Goal: Task Accomplishment & Management: Manage account settings

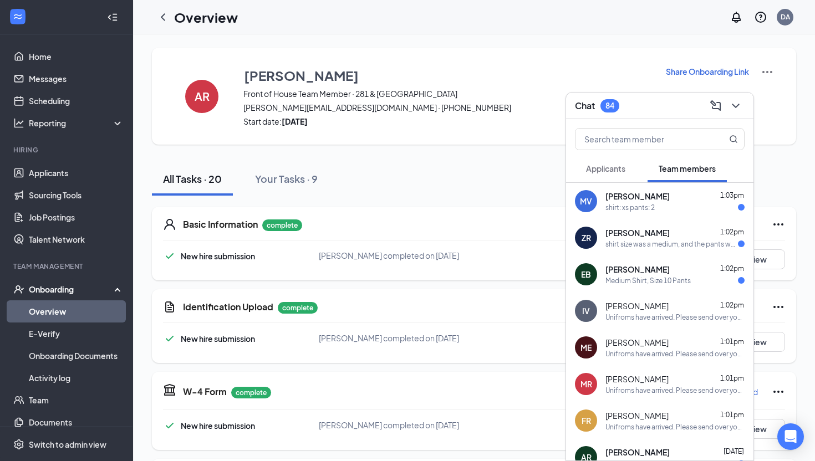
click at [665, 230] on div "Zackery Rocha 1:02pm" at bounding box center [675, 232] width 139 height 11
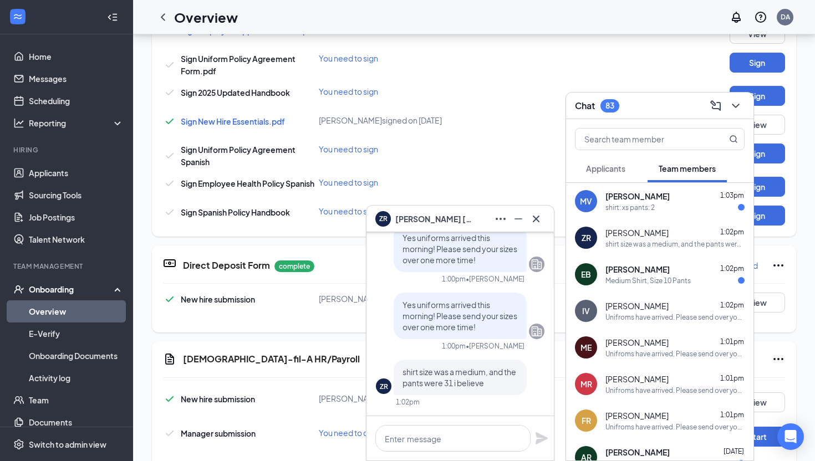
scroll to position [825, 0]
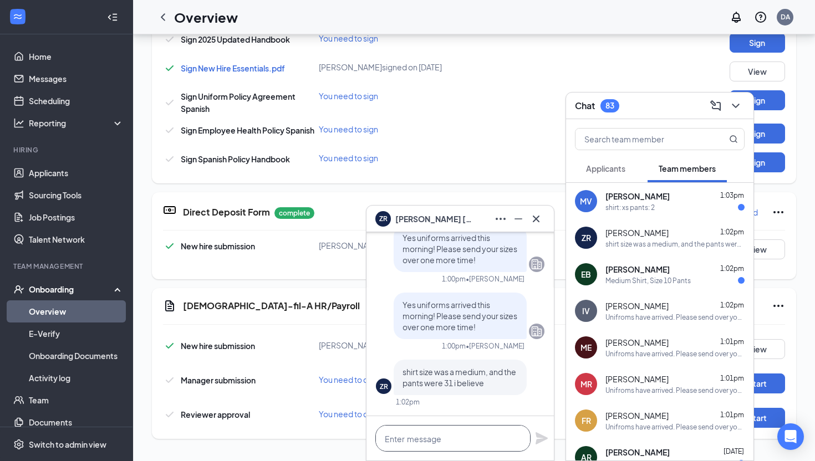
click at [439, 450] on textarea at bounding box center [453, 438] width 155 height 27
type textarea "o"
type textarea "Our pants run either a 30 or a 32!"
click at [537, 437] on icon "Plane" at bounding box center [542, 439] width 12 height 12
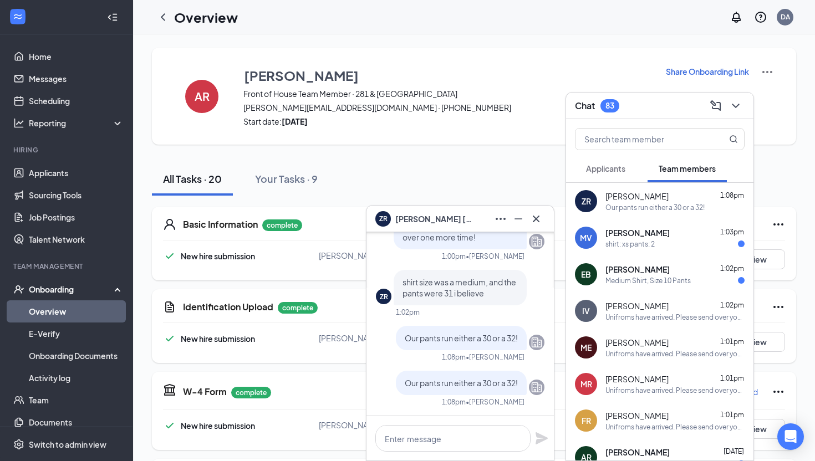
click at [545, 225] on div "ZR Zackery Rocha" at bounding box center [460, 219] width 187 height 27
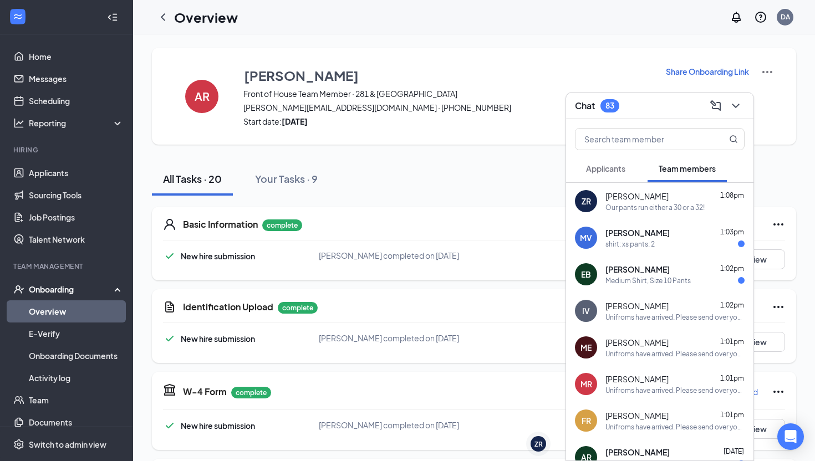
click at [625, 199] on span "[PERSON_NAME]" at bounding box center [637, 196] width 63 height 11
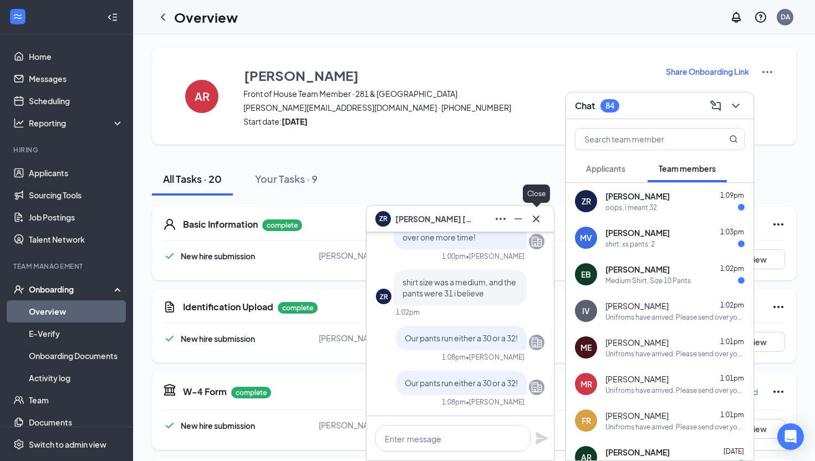
click at [536, 225] on button at bounding box center [536, 219] width 18 height 18
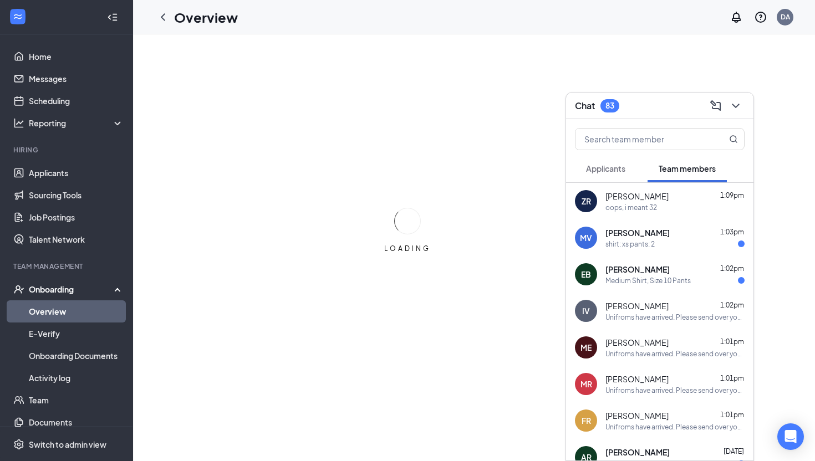
click at [658, 205] on div "oops, i meant 32" at bounding box center [675, 207] width 139 height 9
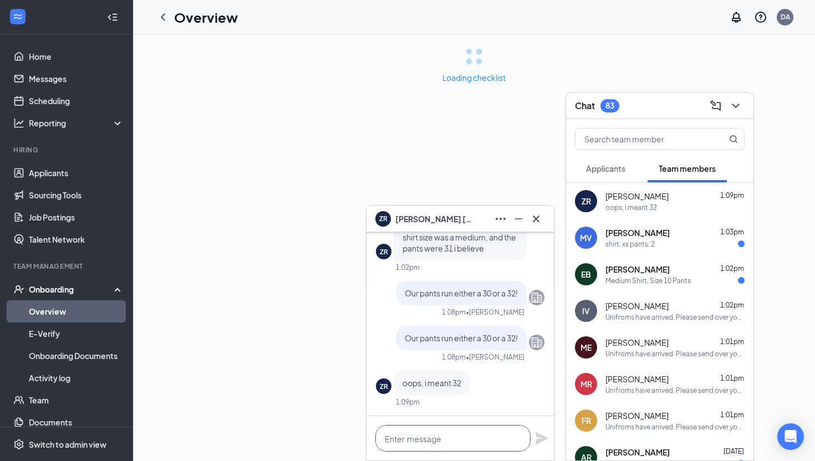
click at [443, 437] on textarea at bounding box center [453, 438] width 155 height 27
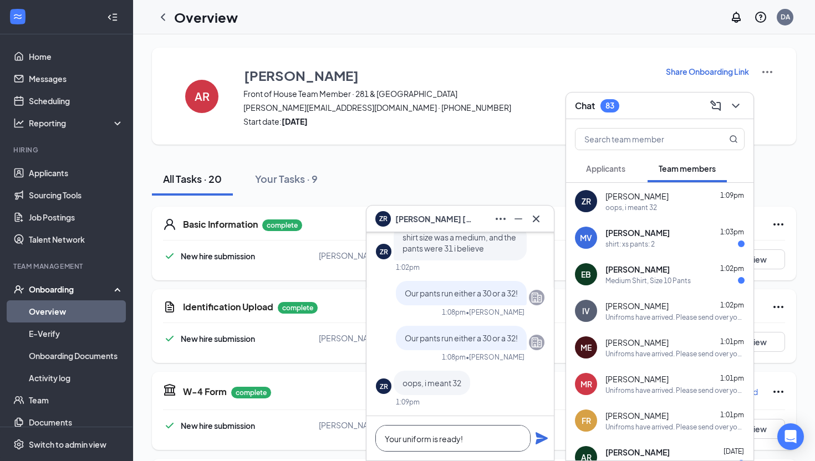
click at [400, 438] on textarea "Your uniform is ready!" at bounding box center [453, 438] width 155 height 27
click at [490, 440] on textarea "Your uniform is ready!" at bounding box center [453, 438] width 155 height 27
click at [488, 433] on textarea "Your uniform is ready for pickup!" at bounding box center [453, 438] width 155 height 27
type textarea "Your uniform is ready for pick up!"
click at [542, 433] on icon "Plane" at bounding box center [541, 438] width 13 height 13
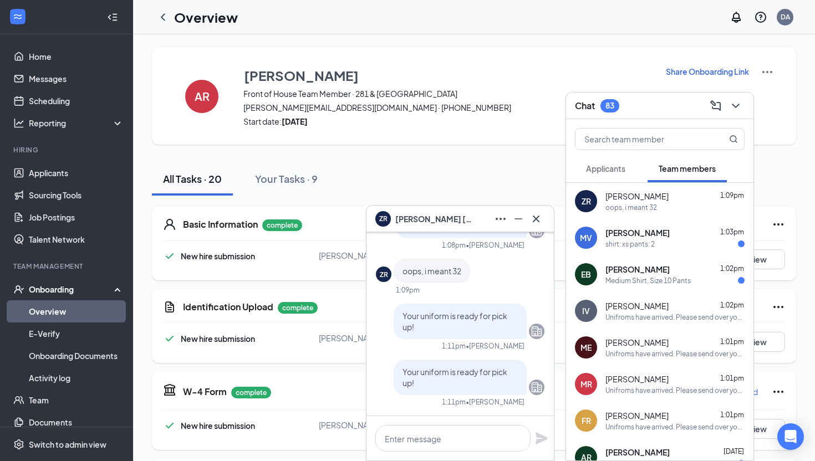
click at [641, 232] on span "[PERSON_NAME]" at bounding box center [638, 232] width 64 height 11
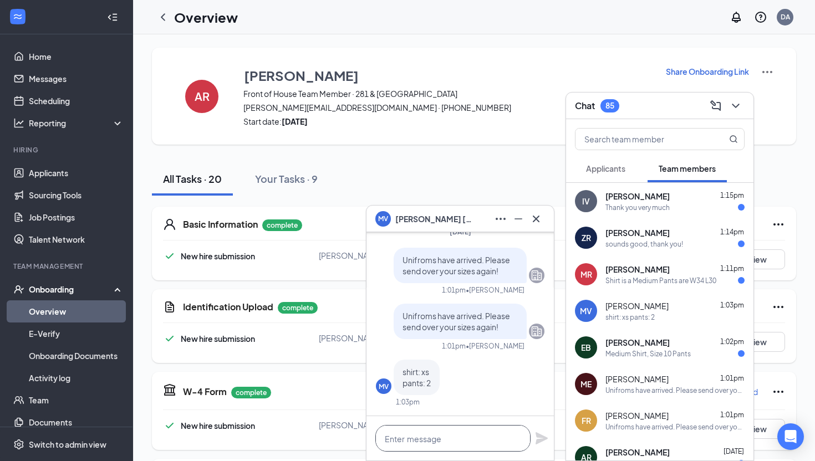
click at [439, 439] on textarea at bounding box center [453, 438] width 155 height 27
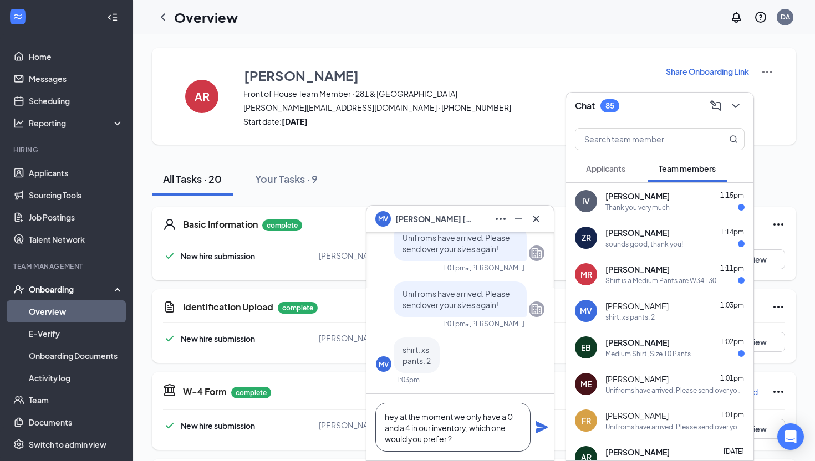
click at [389, 418] on textarea "hey at the moment we only have a 0 and a 4 in our inventory, which one would yo…" at bounding box center [453, 427] width 155 height 49
type textarea "Hey at the moment we only have a 0 and a 4 in our inventory, which one would yo…"
click at [546, 429] on icon "Plane" at bounding box center [541, 427] width 13 height 13
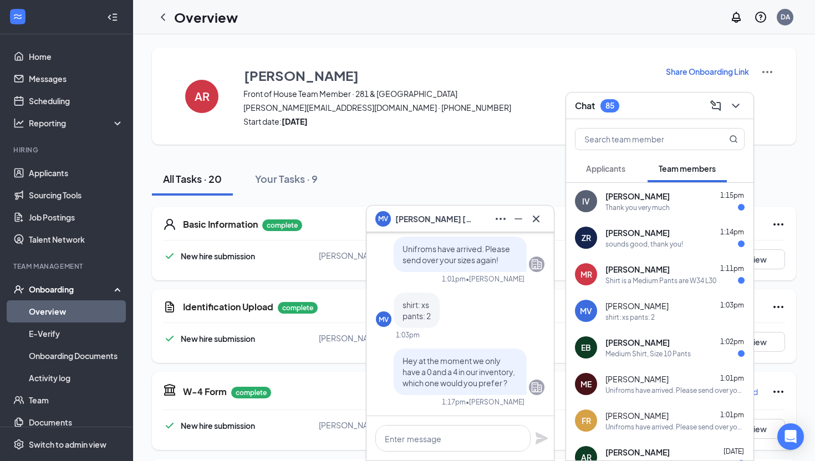
click at [647, 272] on span "[PERSON_NAME]" at bounding box center [638, 269] width 64 height 11
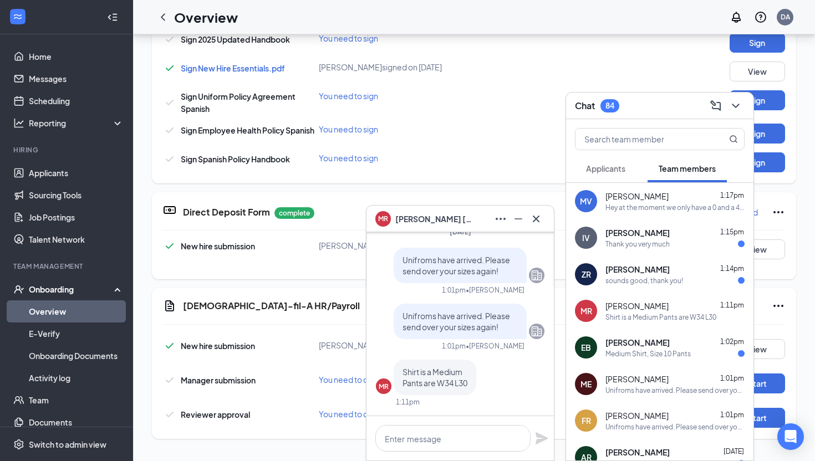
scroll to position [-18, 0]
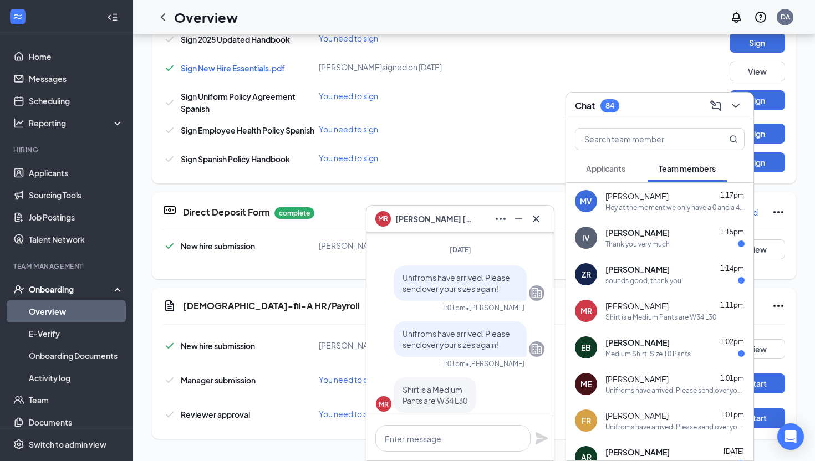
click at [706, 247] on div "Thank you very much" at bounding box center [675, 244] width 139 height 9
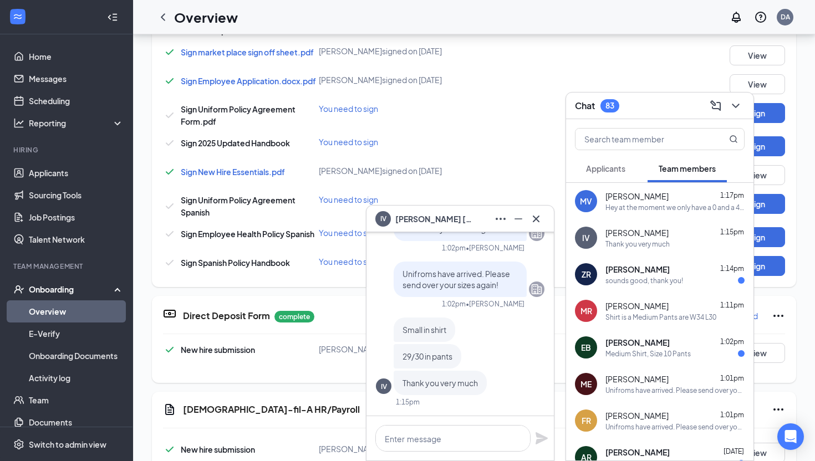
scroll to position [825, 0]
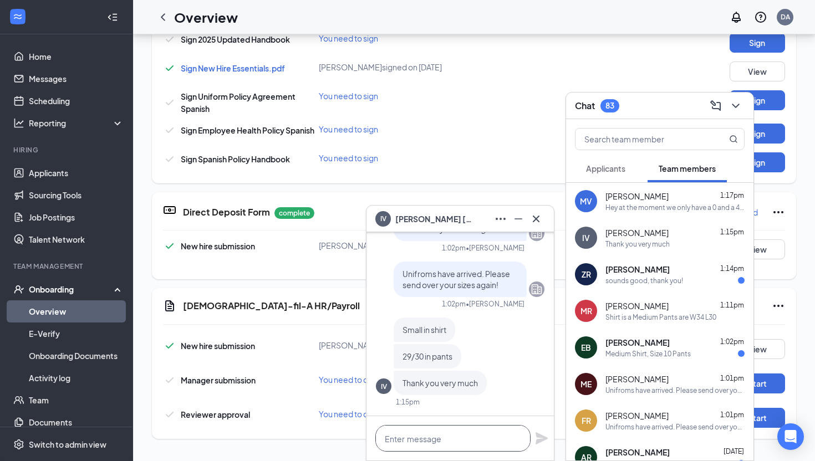
click at [432, 440] on textarea at bounding box center [453, 438] width 155 height 27
type textarea "In pants we have a 30 or a 28"
click at [542, 435] on icon "Plane" at bounding box center [542, 439] width 12 height 12
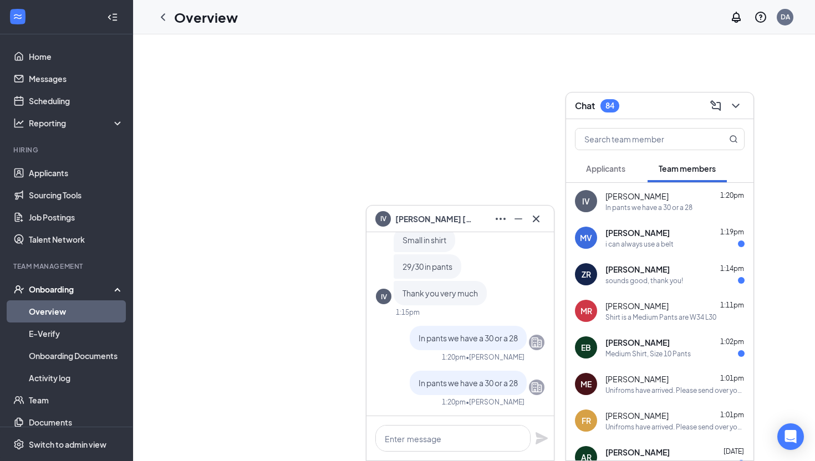
click at [692, 243] on div "i can always use a belt" at bounding box center [675, 244] width 139 height 9
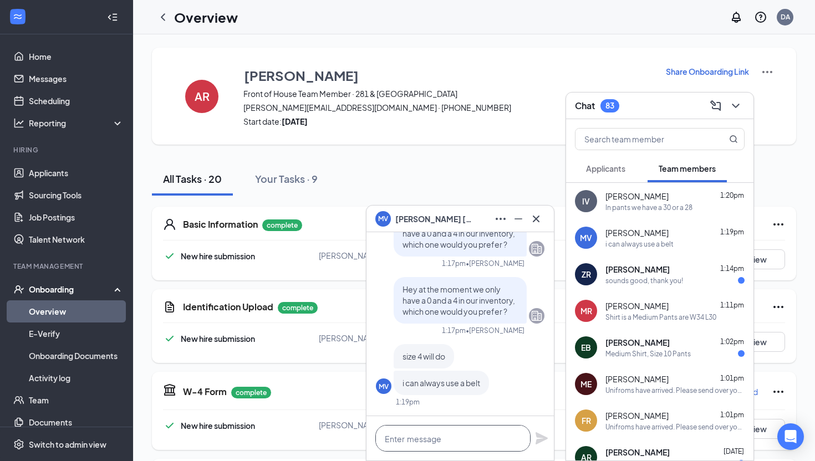
click at [475, 434] on textarea at bounding box center [453, 438] width 155 height 27
click at [515, 439] on textarea "Thank you so much. Your uniform" at bounding box center [453, 438] width 155 height 27
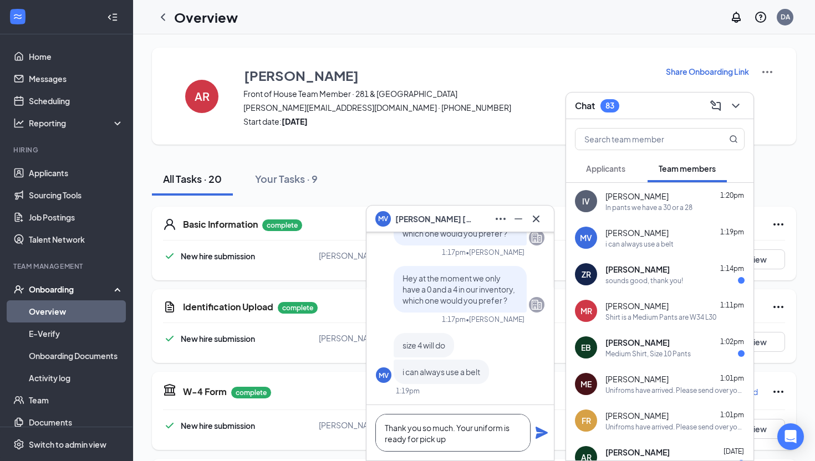
type textarea "Thank you so much. Your uniform is ready for pick up"
click at [539, 432] on icon "Plane" at bounding box center [542, 433] width 12 height 12
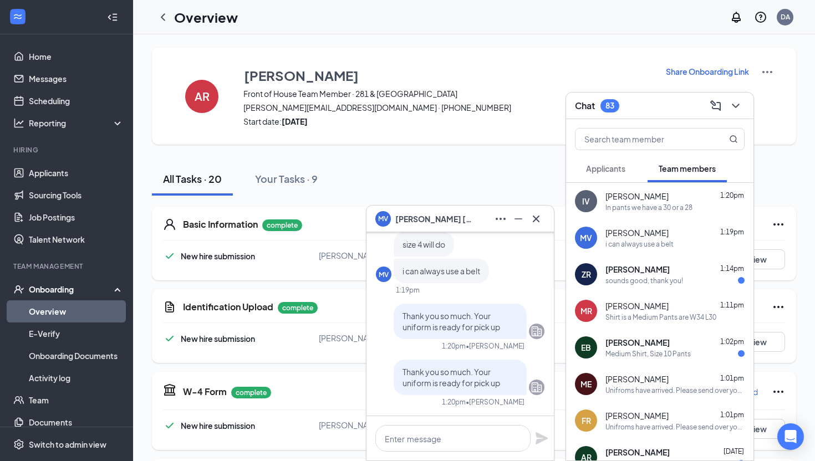
click at [546, 226] on div "MV Mary-Jane Vargas" at bounding box center [460, 219] width 187 height 27
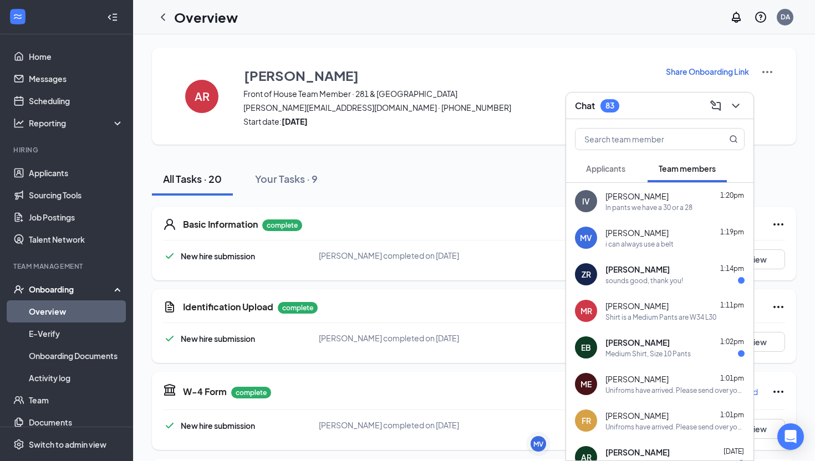
click at [647, 232] on span "[PERSON_NAME]" at bounding box center [637, 232] width 63 height 11
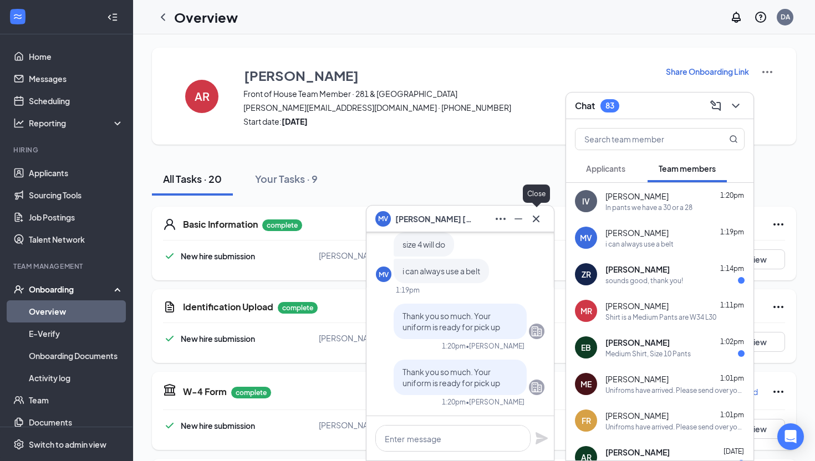
click at [538, 226] on button at bounding box center [536, 219] width 18 height 18
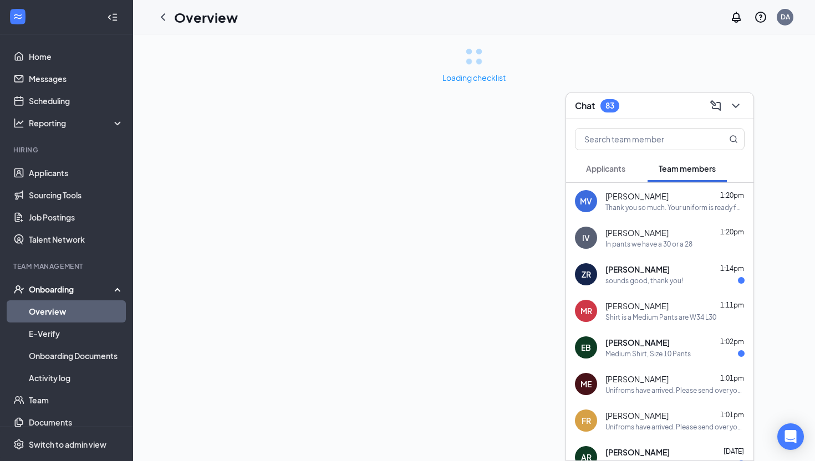
click at [678, 239] on div "[PERSON_NAME] 1:20pm In pants we have a 30 or a 28" at bounding box center [675, 238] width 139 height 22
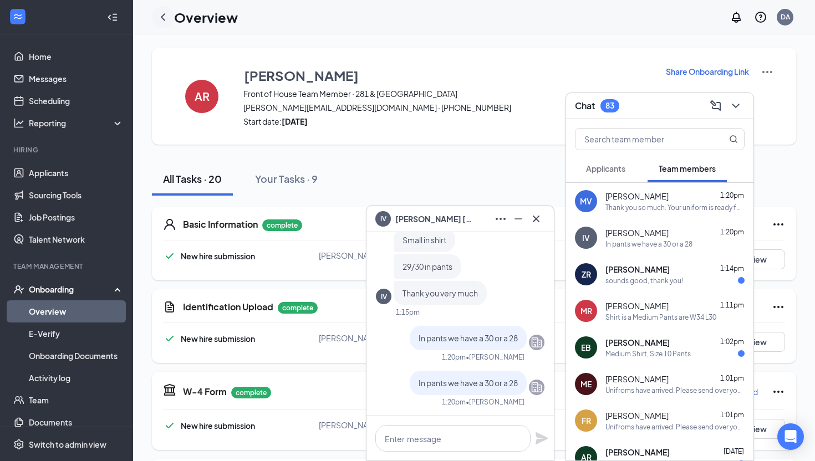
click at [155, 16] on div at bounding box center [163, 17] width 22 height 22
click at [166, 9] on div at bounding box center [163, 17] width 22 height 22
click at [167, 12] on icon "ChevronLeft" at bounding box center [162, 17] width 13 height 13
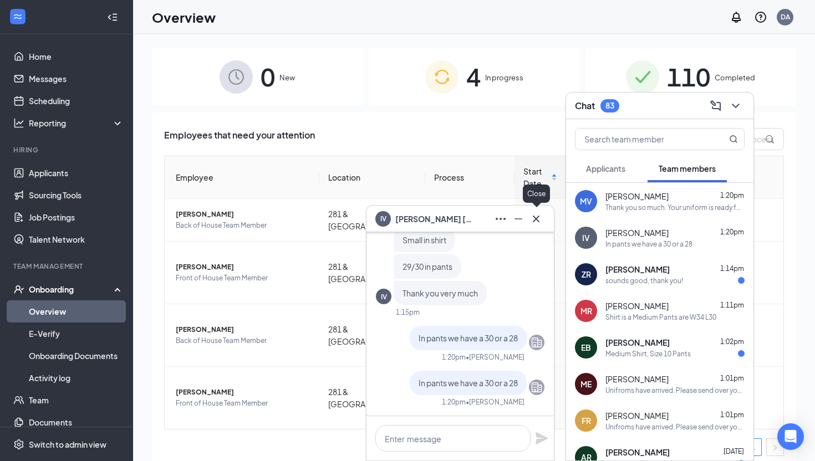
click at [541, 220] on icon "Cross" at bounding box center [536, 218] width 13 height 13
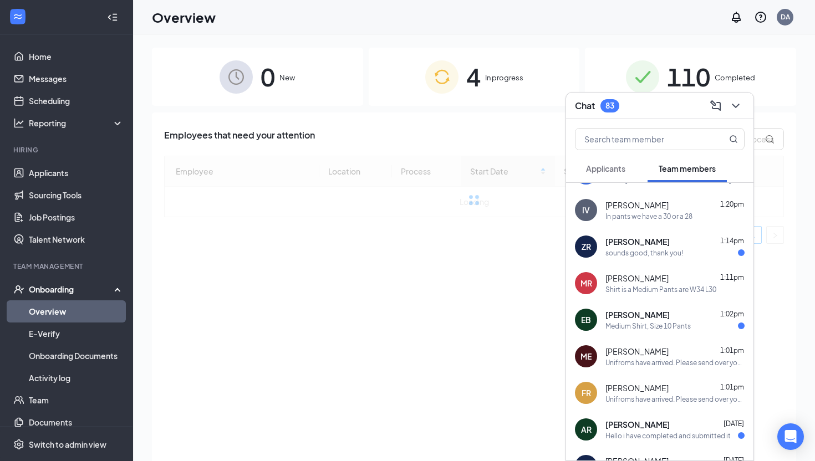
scroll to position [29, 0]
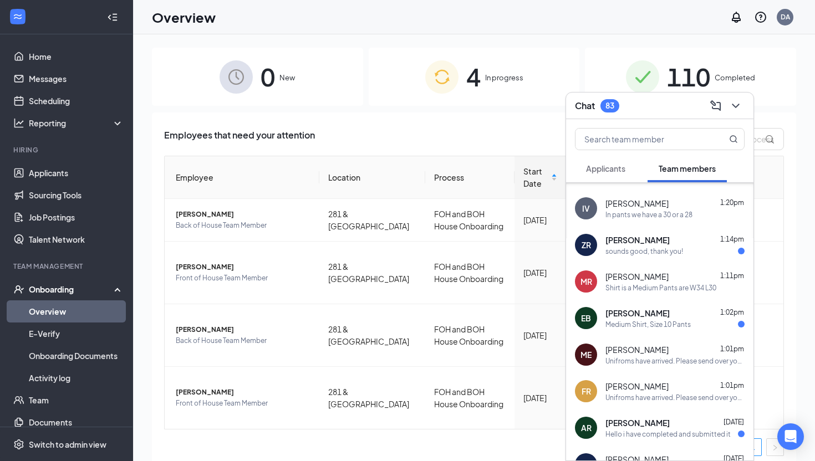
click at [603, 99] on div "Chat 83" at bounding box center [660, 105] width 170 height 17
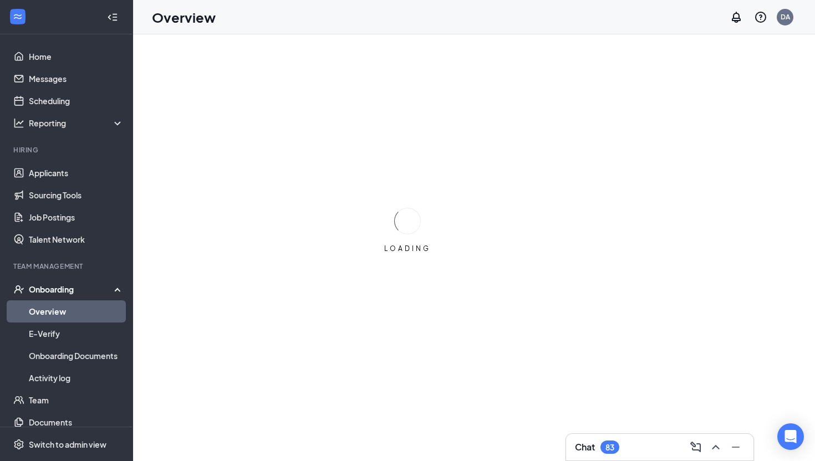
click at [600, 453] on div "Chat 83" at bounding box center [597, 447] width 44 height 13
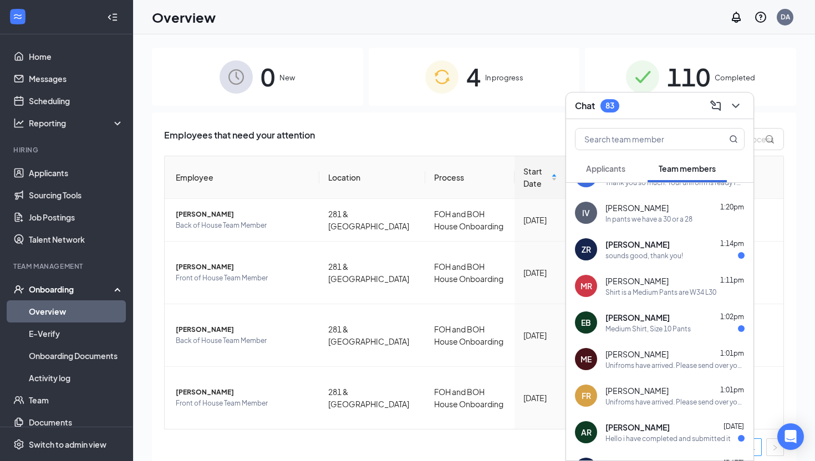
scroll to position [29, 0]
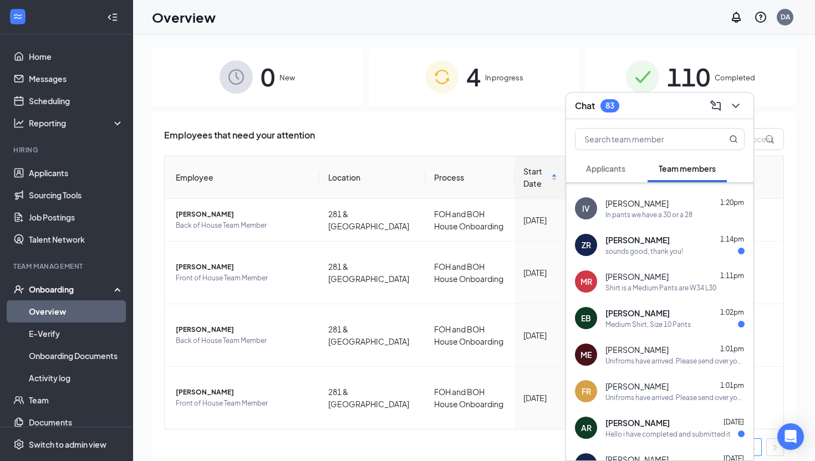
click at [686, 312] on div "[PERSON_NAME] 1:02pm" at bounding box center [675, 313] width 139 height 11
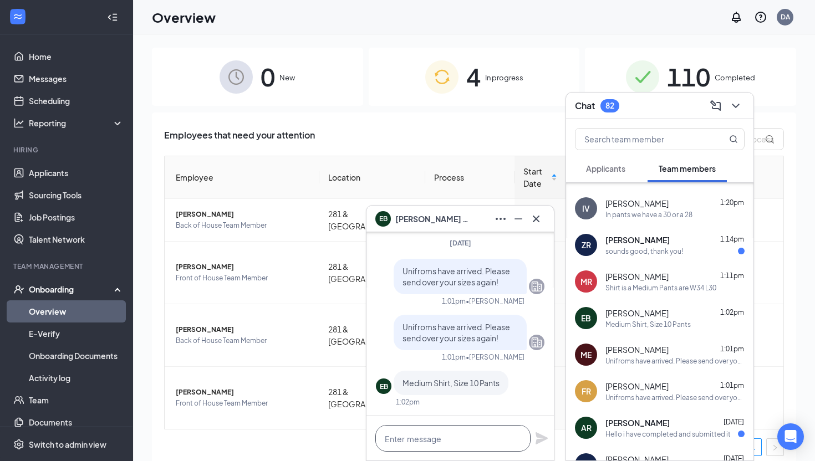
click at [452, 434] on textarea at bounding box center [453, 438] width 155 height 27
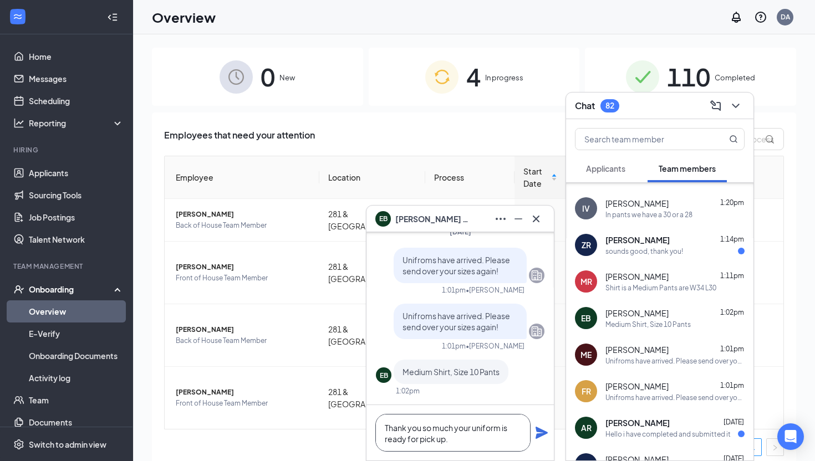
type textarea "Thank you so much your uniform is ready for pick up."
click at [541, 437] on icon "Plane" at bounding box center [542, 433] width 12 height 12
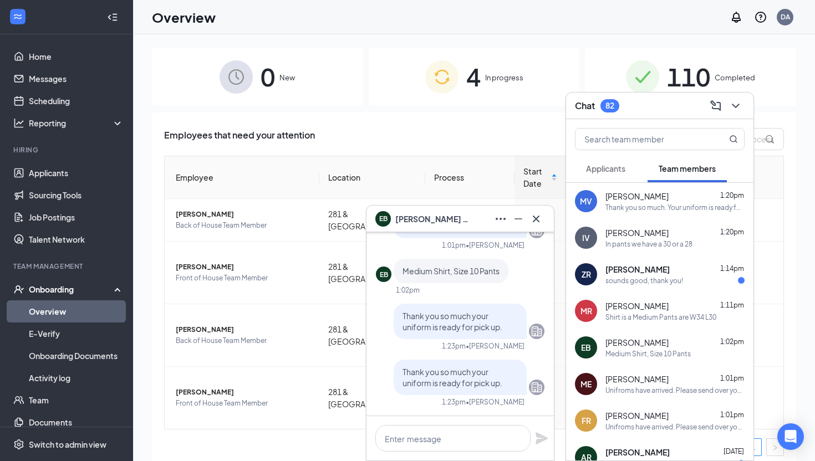
scroll to position [16, 0]
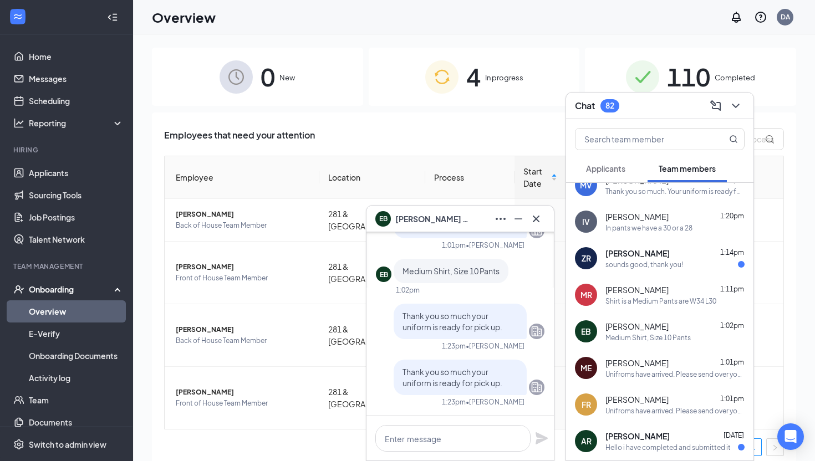
click at [693, 375] on div "Unifroms have arrived. Please send over your sizes again!" at bounding box center [675, 374] width 139 height 9
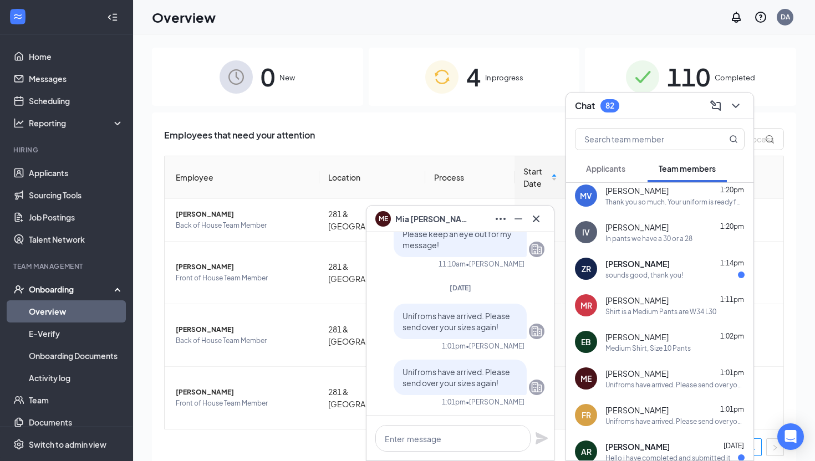
scroll to position [0, 0]
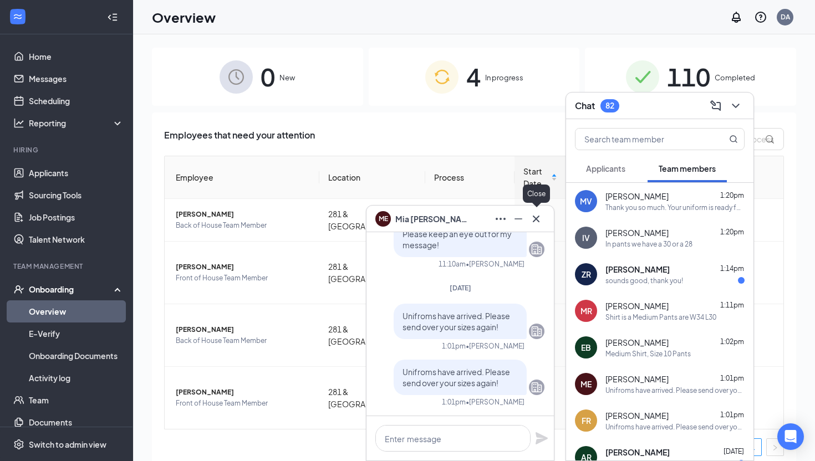
click at [531, 217] on icon "Cross" at bounding box center [536, 218] width 13 height 13
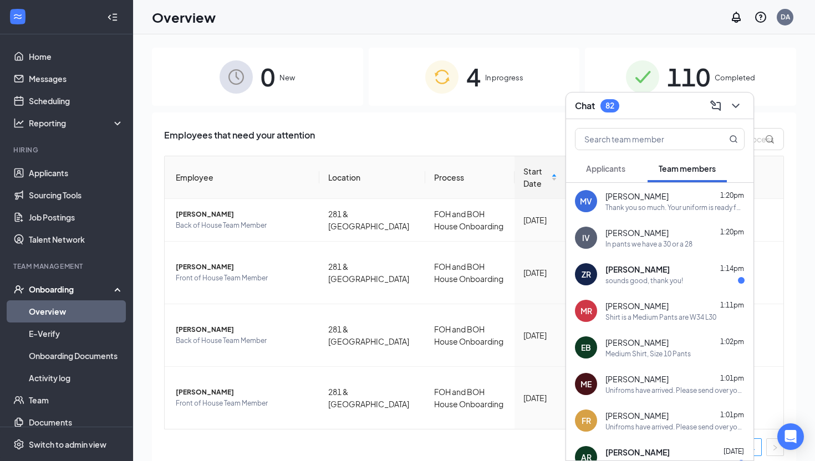
click at [675, 288] on div "ZR Zackery Rocha 1:14pm sounds good, thank you!" at bounding box center [659, 274] width 187 height 37
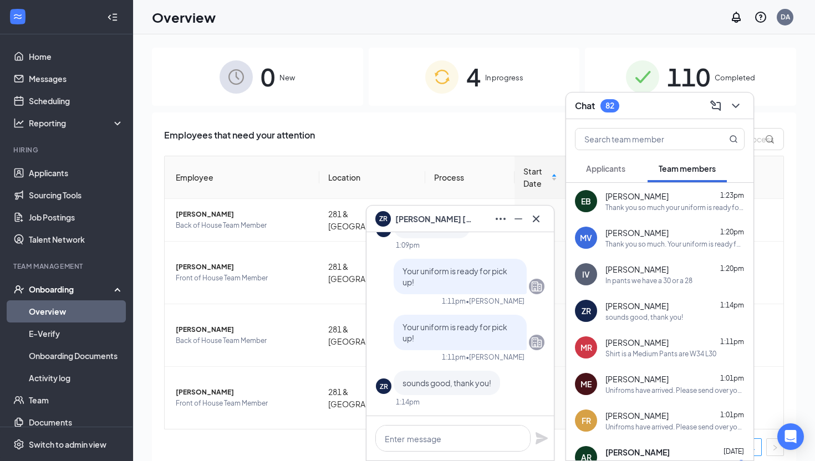
click at [546, 217] on div "ZR Zackery Rocha" at bounding box center [460, 219] width 187 height 27
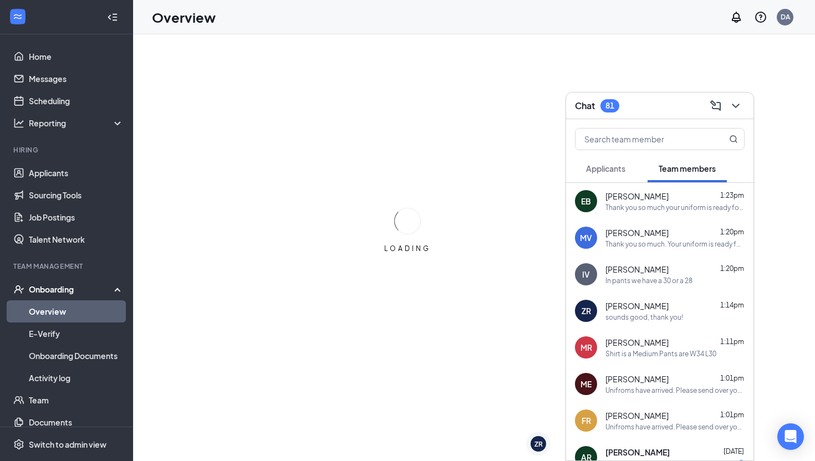
click at [647, 357] on div "Shirt is a Medium Pants are W34 L30" at bounding box center [661, 353] width 111 height 9
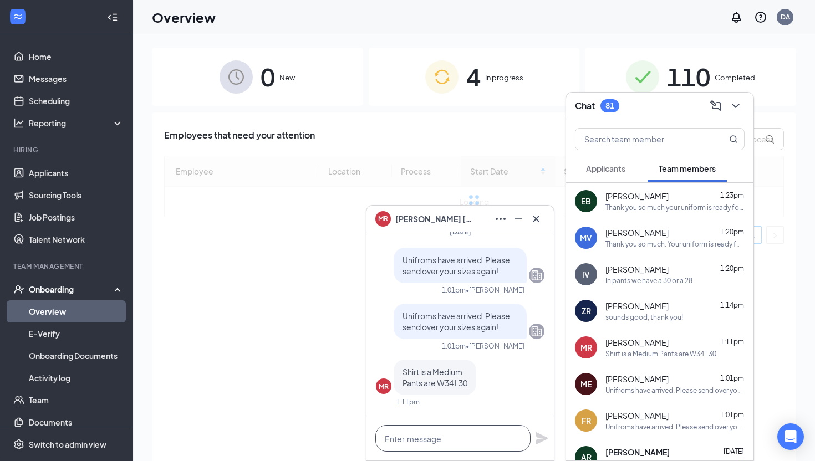
click at [478, 444] on textarea at bounding box center [453, 438] width 155 height 27
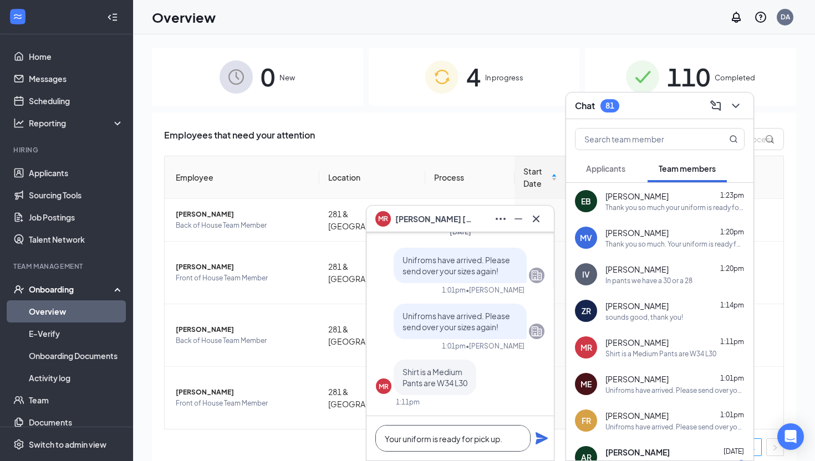
type textarea "Your uniform is ready for pick up."
click at [542, 435] on icon "Plane" at bounding box center [541, 438] width 13 height 13
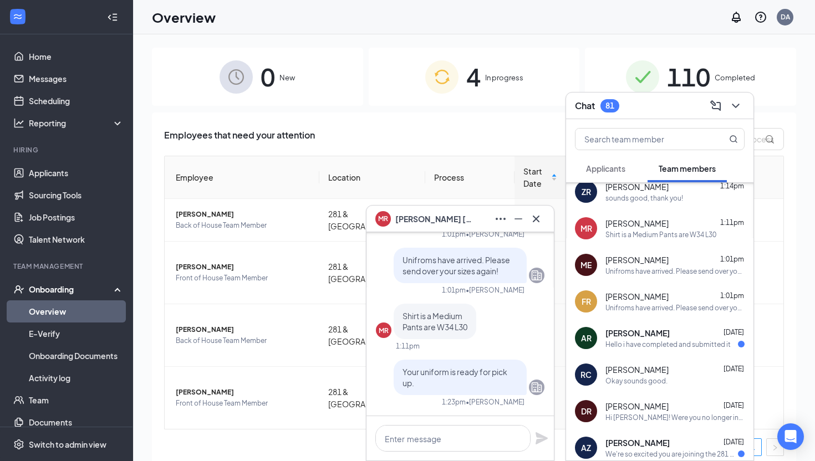
scroll to position [129, 0]
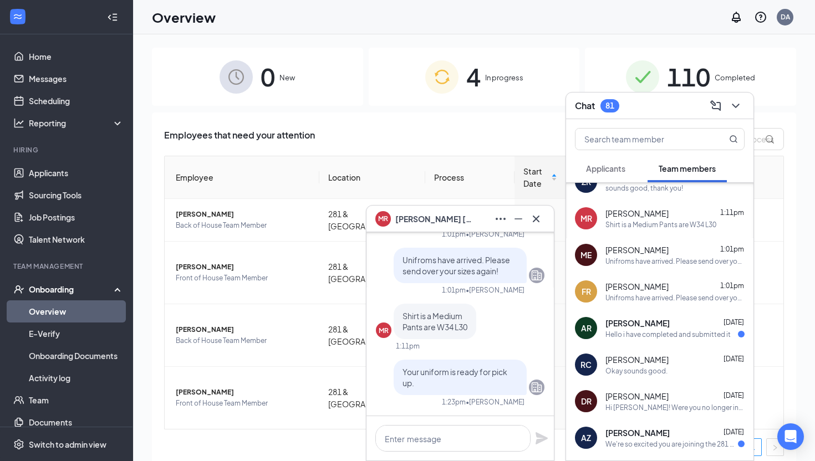
click at [627, 325] on span "[PERSON_NAME]" at bounding box center [638, 323] width 64 height 11
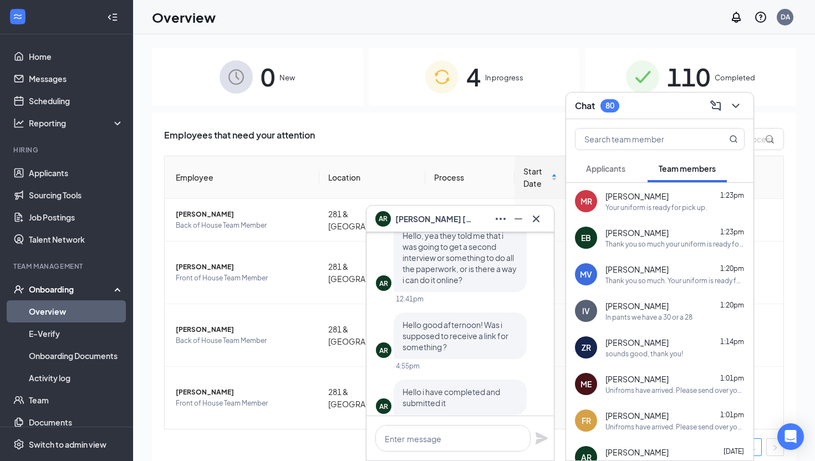
scroll to position [0, 0]
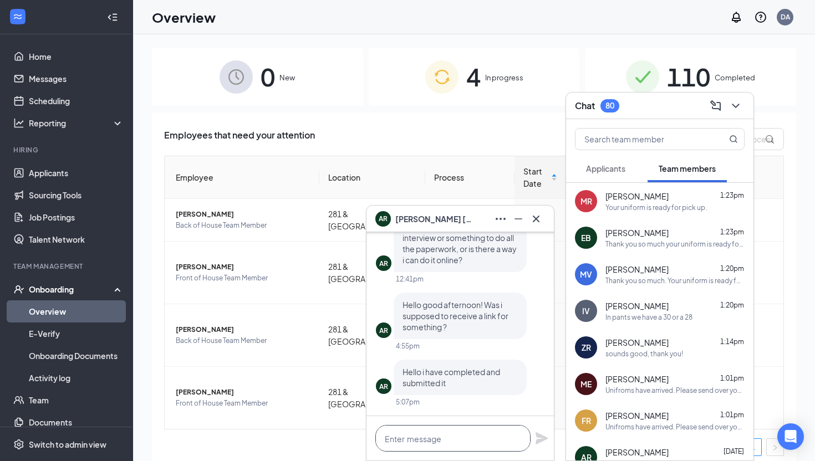
click at [438, 445] on textarea at bounding box center [453, 438] width 155 height 27
type textarea "O"
type textarea "Please send over your uniform sizes!"
click at [541, 437] on icon "Plane" at bounding box center [542, 439] width 12 height 12
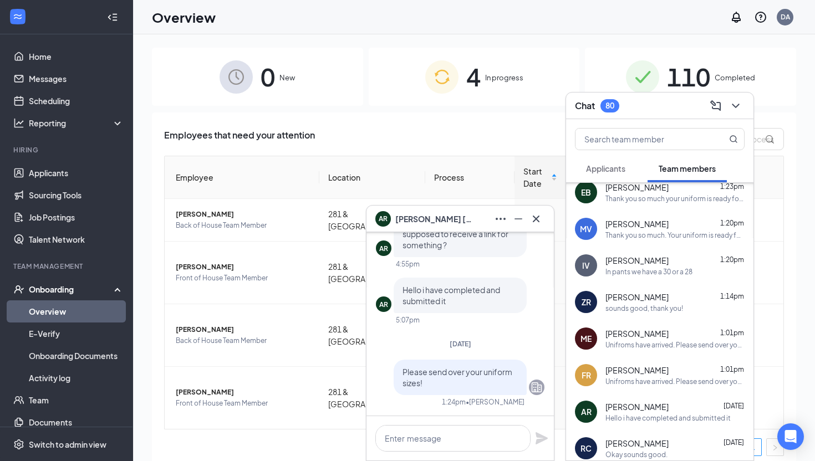
scroll to position [49, 0]
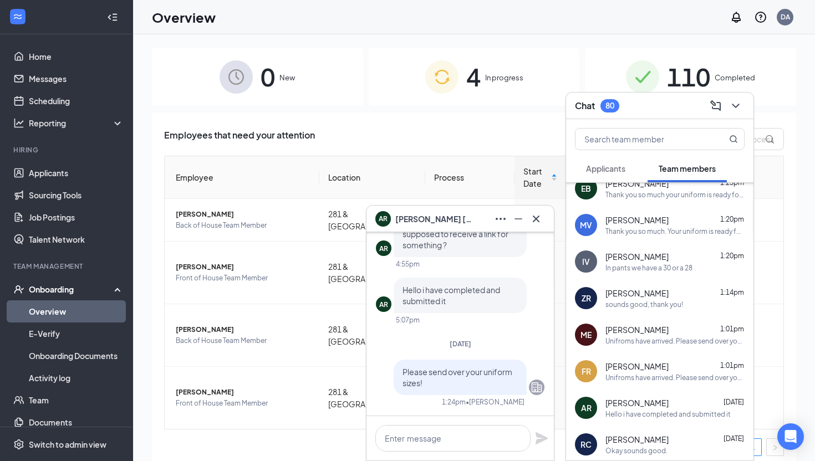
click at [643, 373] on div "Unifroms have arrived. Please send over your sizes again!" at bounding box center [675, 377] width 139 height 9
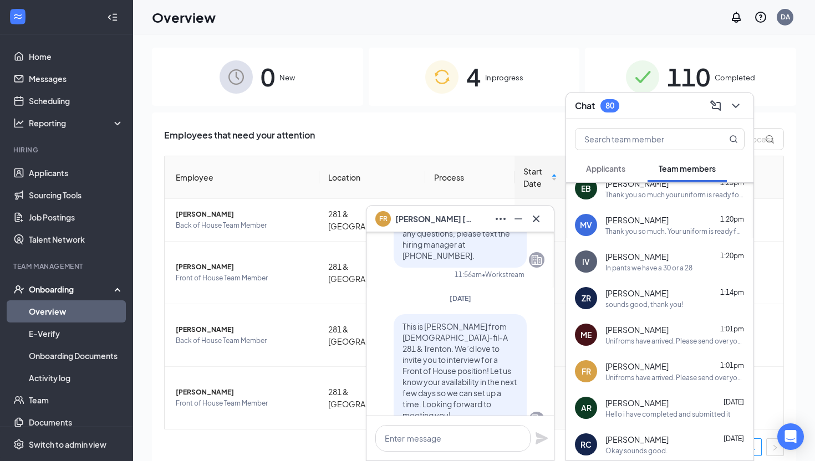
scroll to position [-1329, 0]
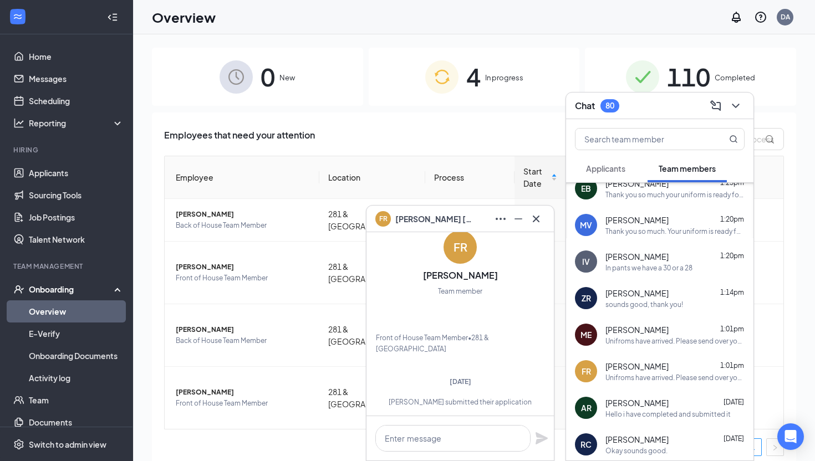
click at [596, 353] on div "FR Francisco Ramirez 1:01pm Unifroms have arrived. Please send over your sizes …" at bounding box center [659, 371] width 187 height 37
click at [600, 343] on div "ME Mia Escamilla 1:01pm Unifroms have arrived. Please send over your sizes agai…" at bounding box center [659, 335] width 187 height 37
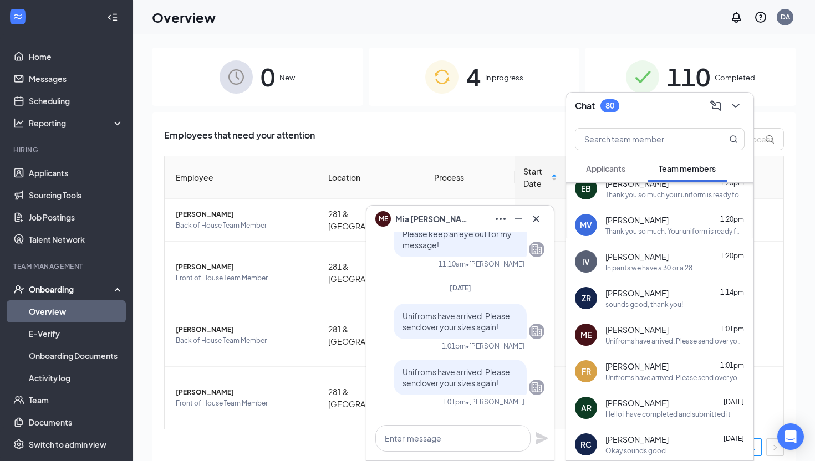
scroll to position [0, 0]
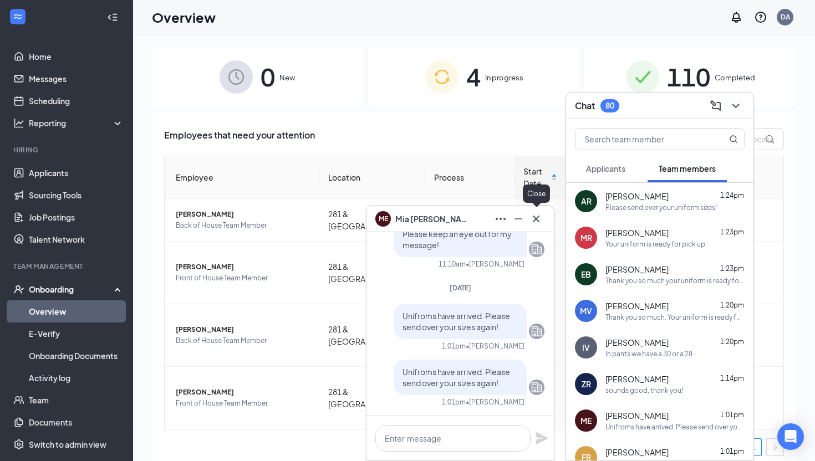
click at [541, 214] on icon "Cross" at bounding box center [536, 218] width 13 height 13
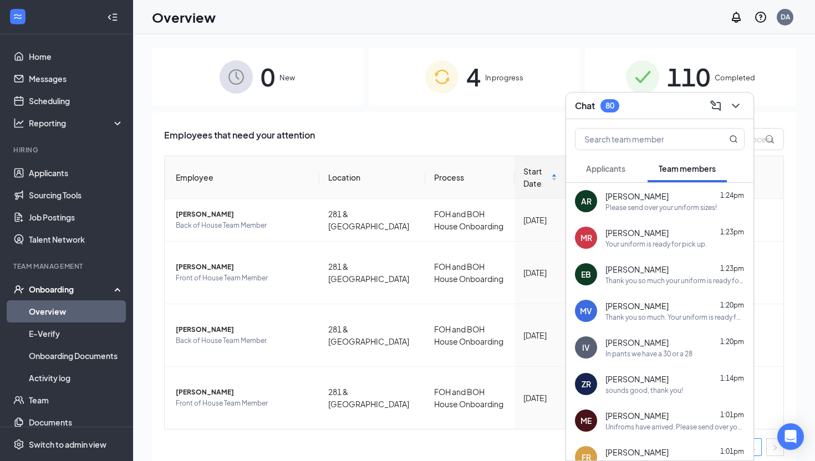
click at [652, 123] on div at bounding box center [659, 136] width 187 height 35
click at [615, 107] on div "80" at bounding box center [610, 105] width 9 height 9
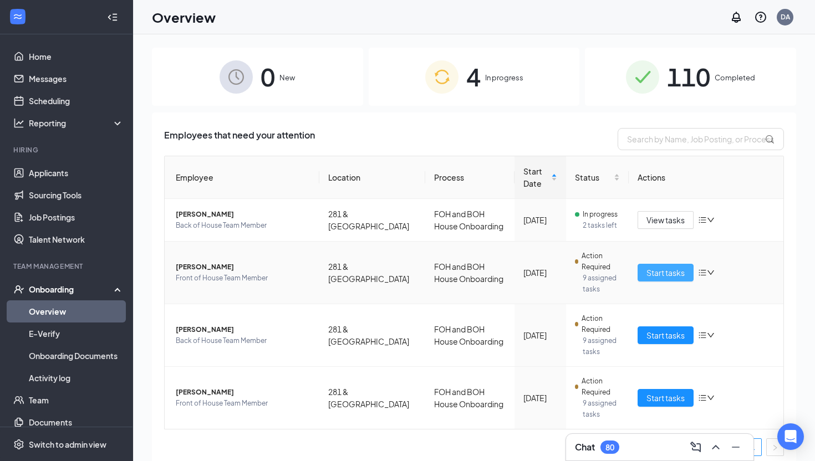
click at [678, 273] on span "Start tasks" at bounding box center [666, 273] width 38 height 12
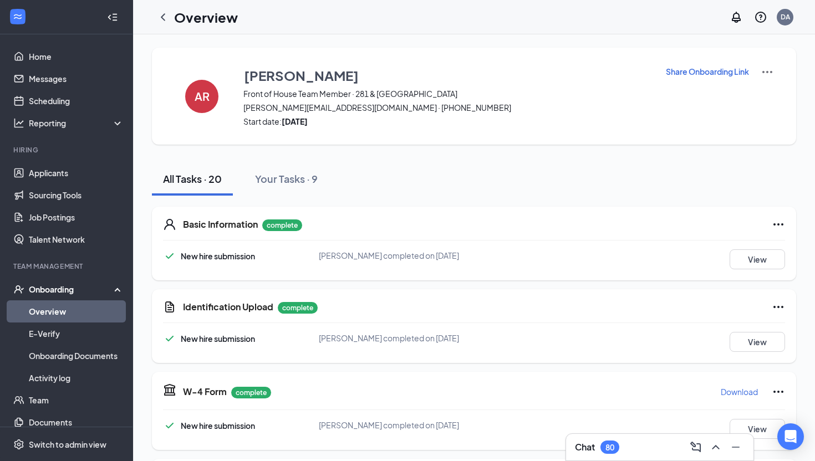
click at [772, 72] on img at bounding box center [767, 71] width 13 height 13
click at [759, 94] on span "View details" at bounding box center [767, 92] width 43 height 12
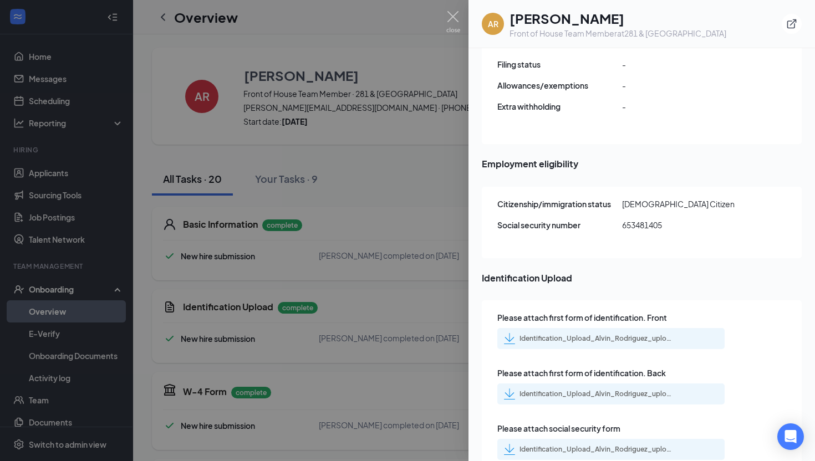
scroll to position [1406, 0]
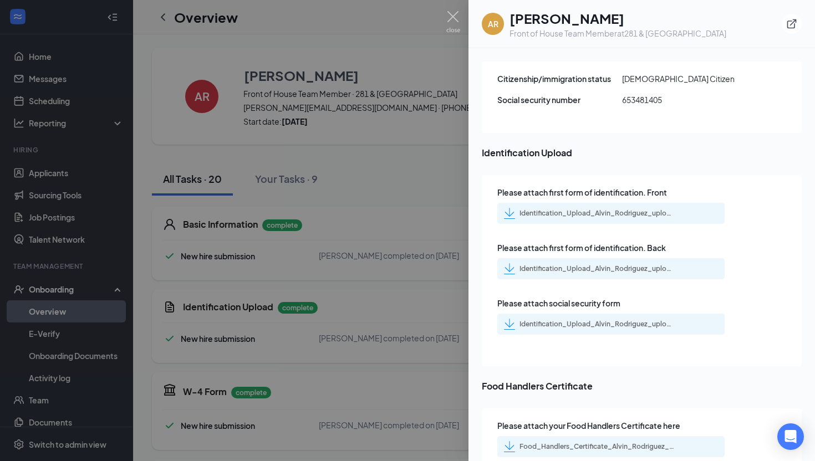
click at [617, 209] on div "Identification_Upload_Alvin_Rodriguez_uploadedfile_20250913.pdf.pdf" at bounding box center [597, 213] width 155 height 9
click at [585, 320] on div "Identification_Upload_Alvin_Rodriguez_uploadedfile_20250913.pdf.pdf" at bounding box center [597, 324] width 155 height 9
click at [267, 140] on div at bounding box center [407, 230] width 815 height 461
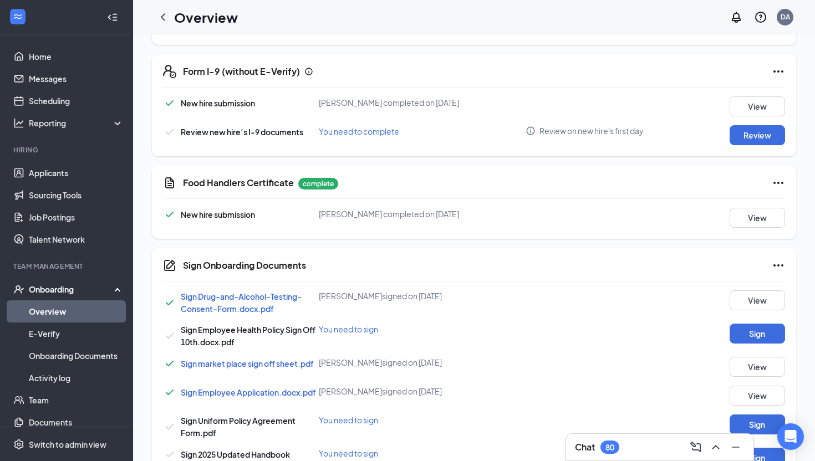
scroll to position [401, 0]
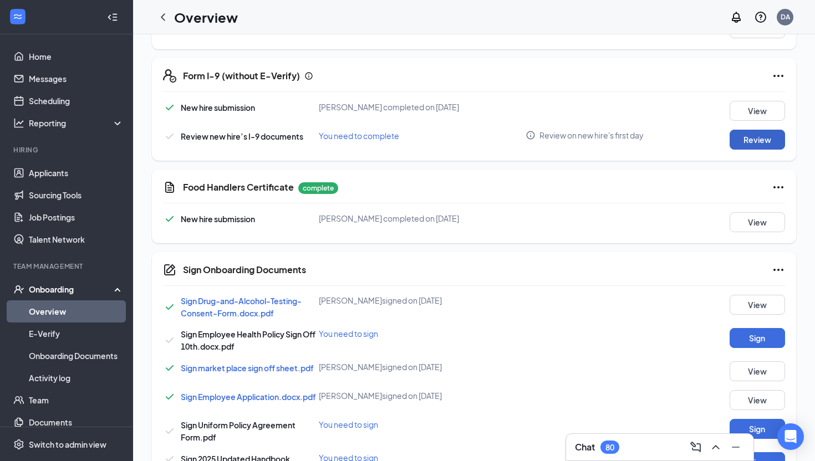
click at [775, 137] on button "Review" at bounding box center [757, 140] width 55 height 20
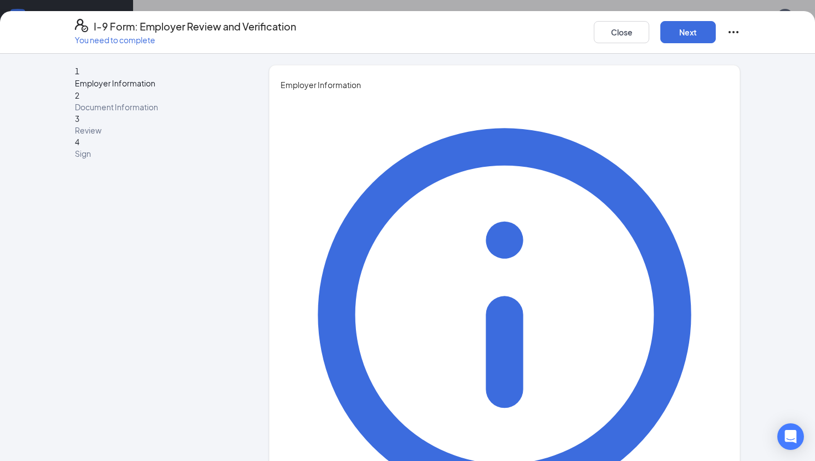
type input "Diane"
type input "Almazan"
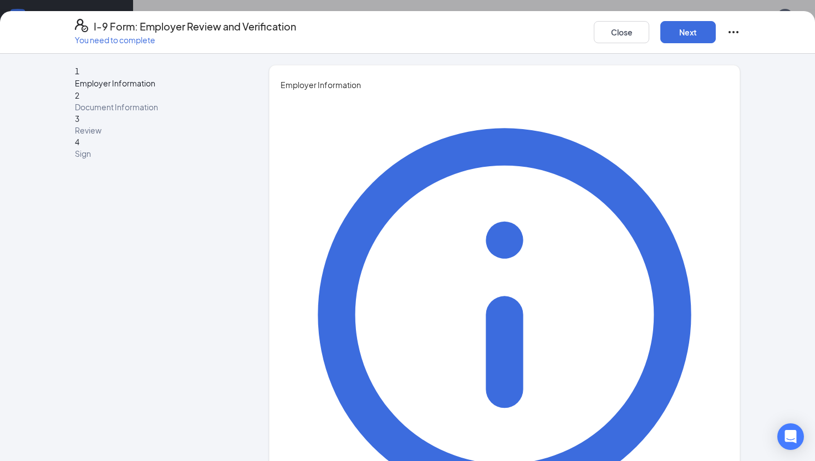
type input "Front of House Director"
click at [695, 35] on button "Next" at bounding box center [688, 32] width 55 height 22
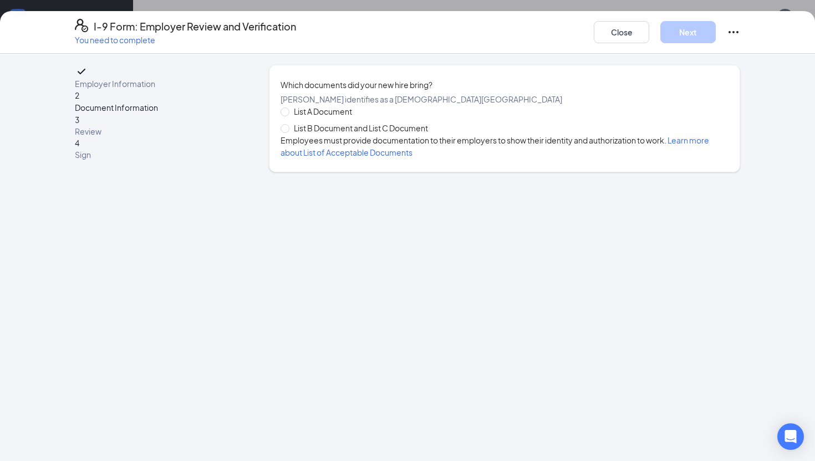
click at [408, 134] on span "List B Document and List C Document" at bounding box center [361, 128] width 143 height 12
click at [288, 132] on input "List B Document and List C Document" at bounding box center [285, 128] width 8 height 8
radio input "true"
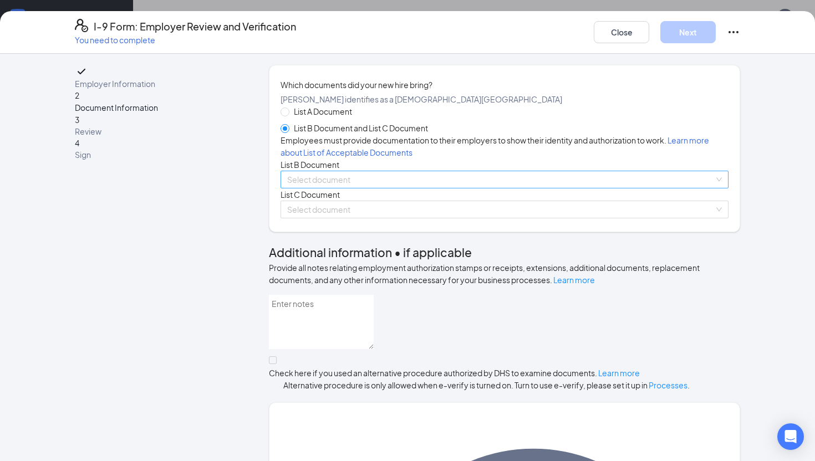
click at [354, 188] on input "search" at bounding box center [500, 179] width 427 height 17
click at [351, 188] on input "search" at bounding box center [500, 179] width 427 height 17
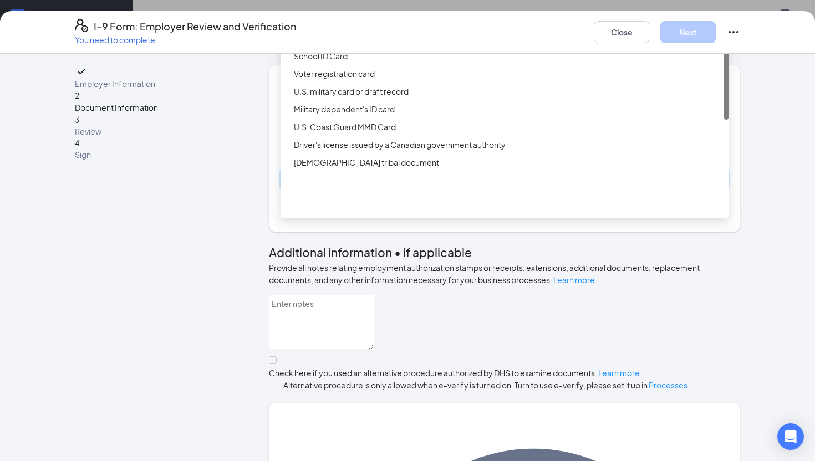
click at [364, 29] on div "Driver’s License issued by U.S State or outlying US possession" at bounding box center [505, 21] width 448 height 18
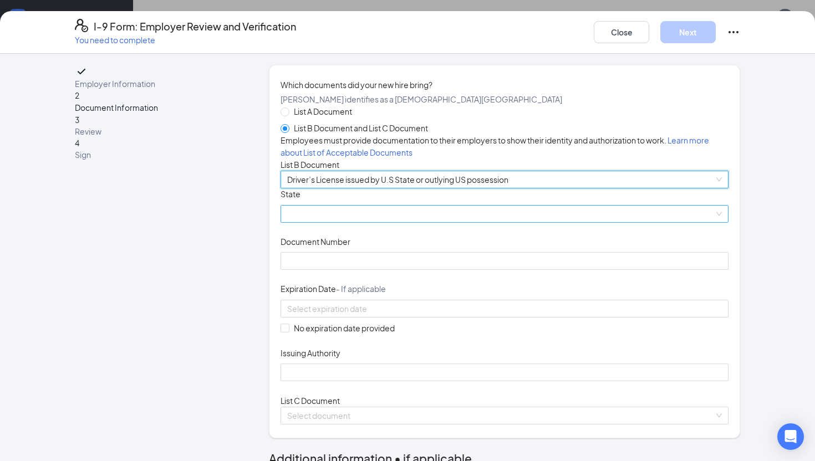
click at [296, 222] on span at bounding box center [504, 214] width 435 height 17
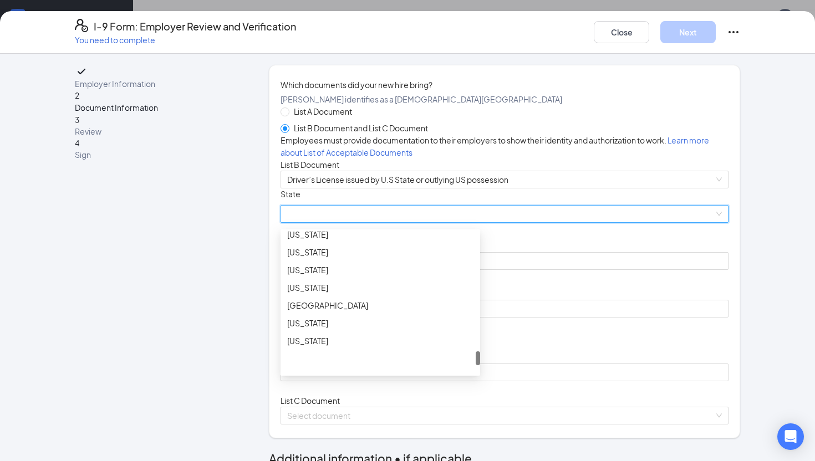
scroll to position [1188, 0]
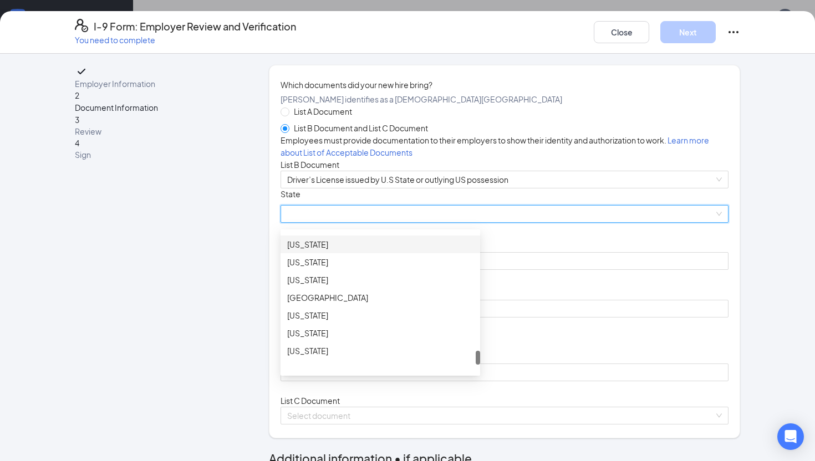
click at [313, 251] on div "Texas" at bounding box center [380, 245] width 186 height 12
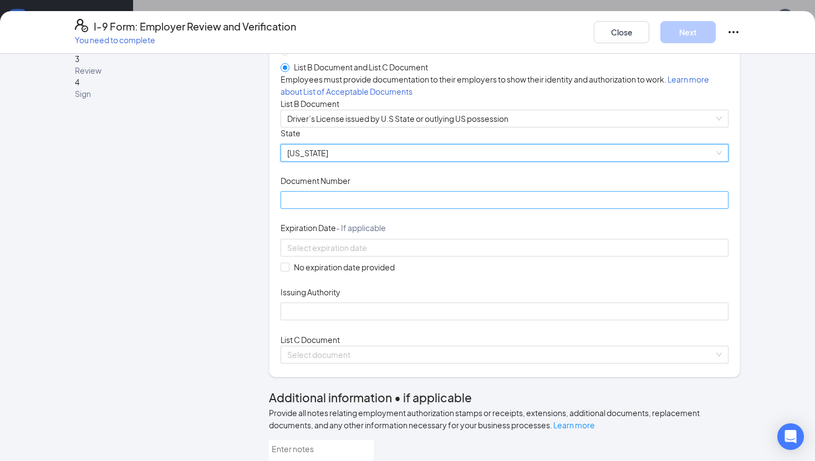
scroll to position [72, 0]
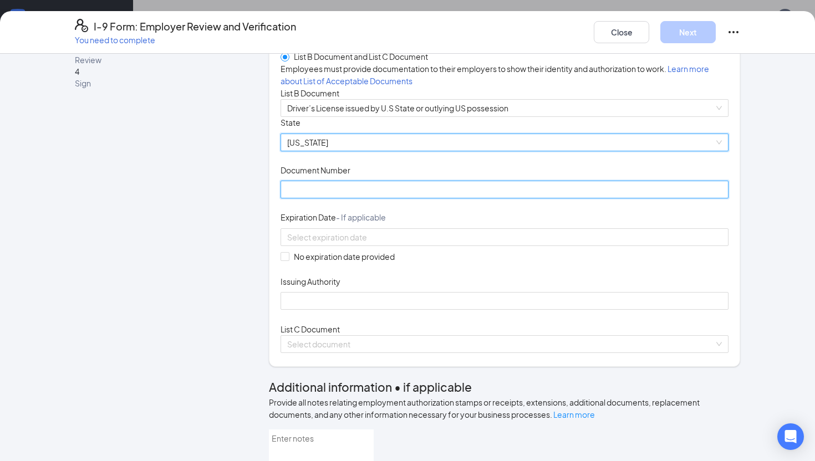
click at [404, 199] on input "Document Number" at bounding box center [505, 190] width 448 height 18
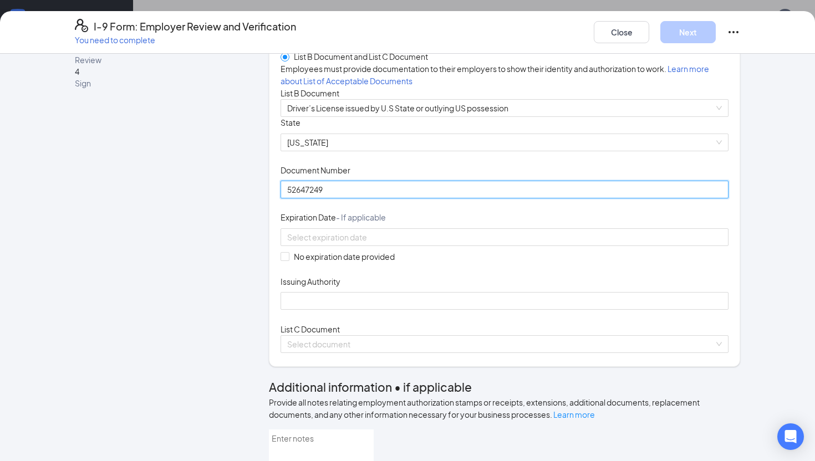
type input "52647249"
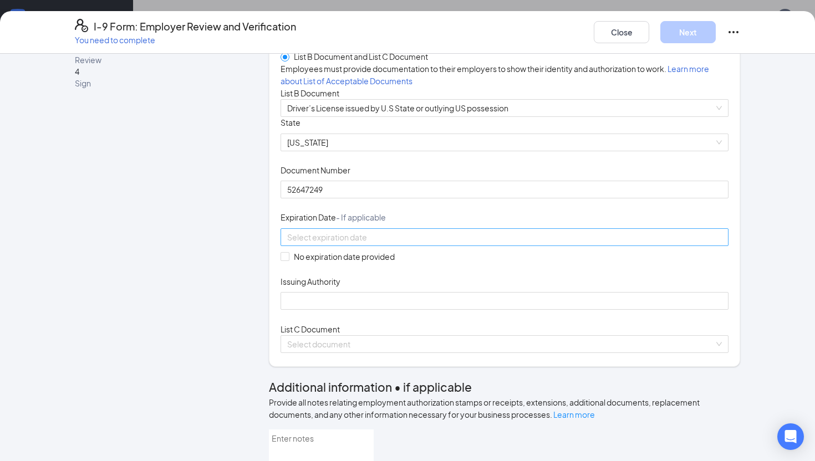
click at [469, 244] on div at bounding box center [504, 237] width 435 height 12
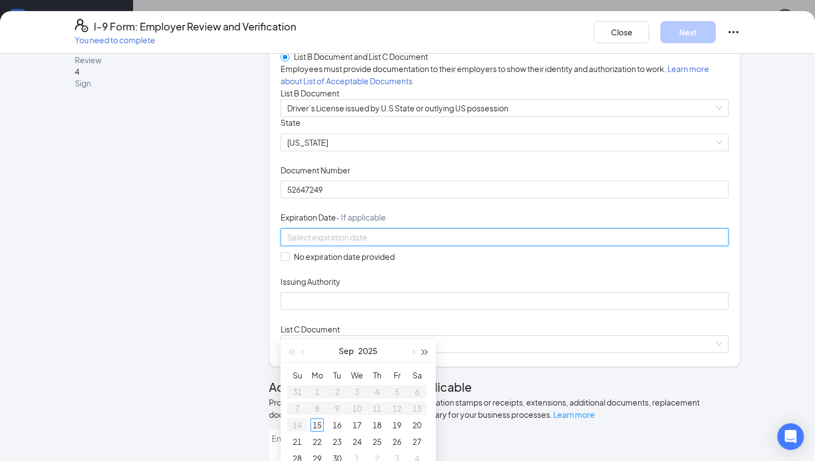
click at [423, 351] on span "button" at bounding box center [426, 353] width 6 height 6
click at [308, 352] on button "button" at bounding box center [303, 351] width 12 height 22
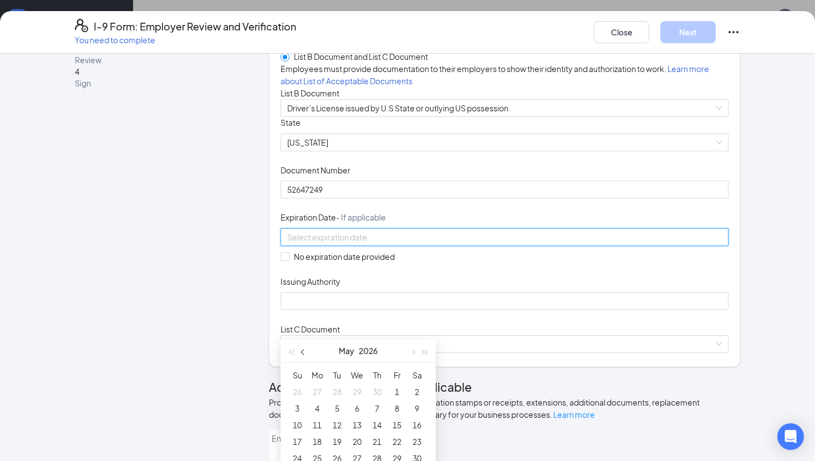
click at [308, 352] on button "button" at bounding box center [303, 351] width 12 height 22
type input "04/07/2026"
click at [335, 408] on div "7" at bounding box center [337, 408] width 13 height 13
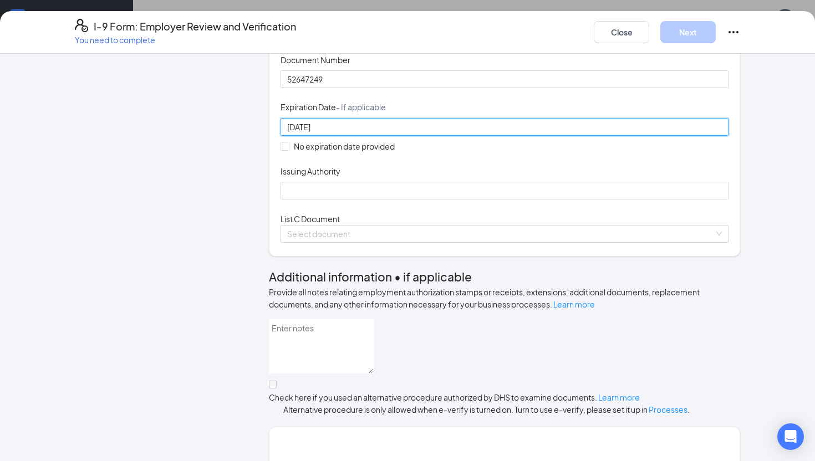
scroll to position [209, 0]
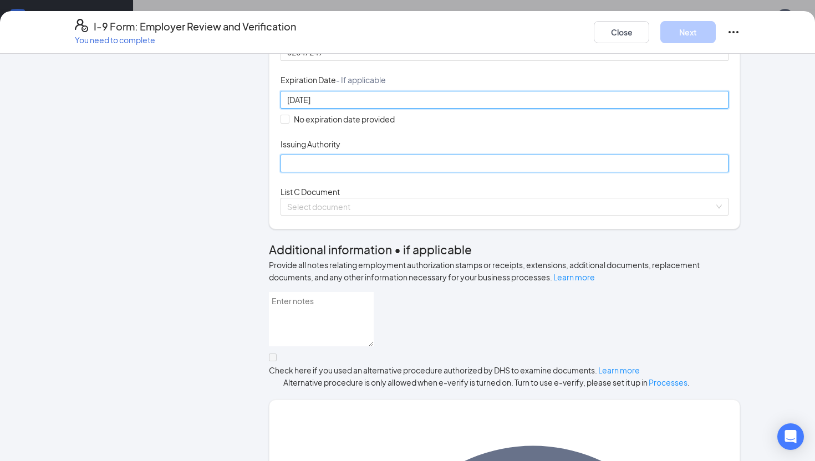
click at [336, 173] on input "Issuing Authority" at bounding box center [505, 164] width 448 height 18
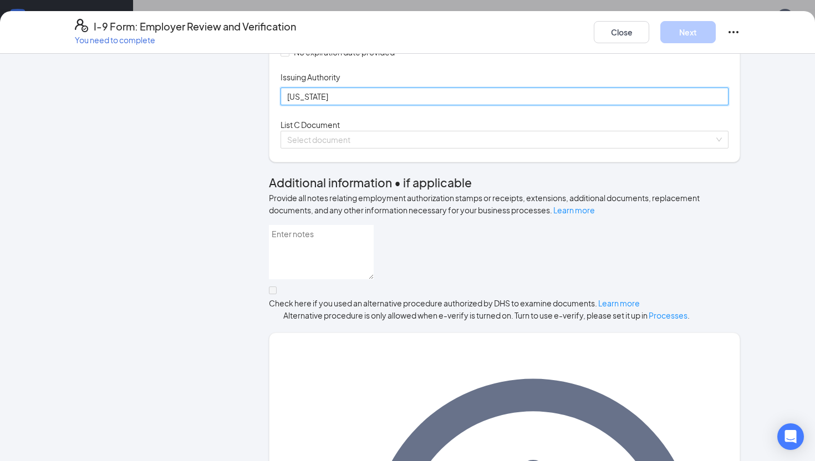
scroll to position [281, 0]
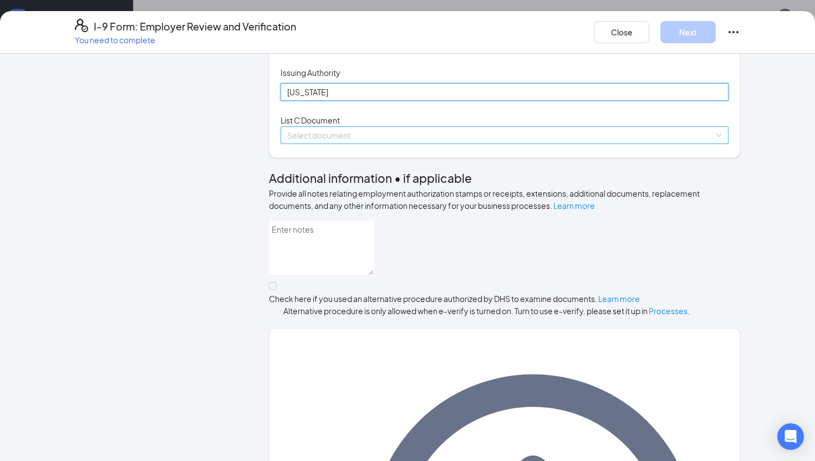
type input "Texas"
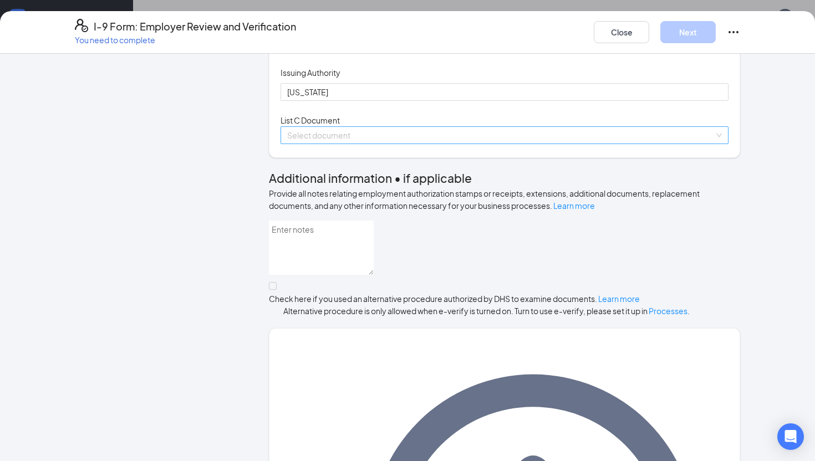
click at [449, 144] on input "search" at bounding box center [500, 135] width 427 height 17
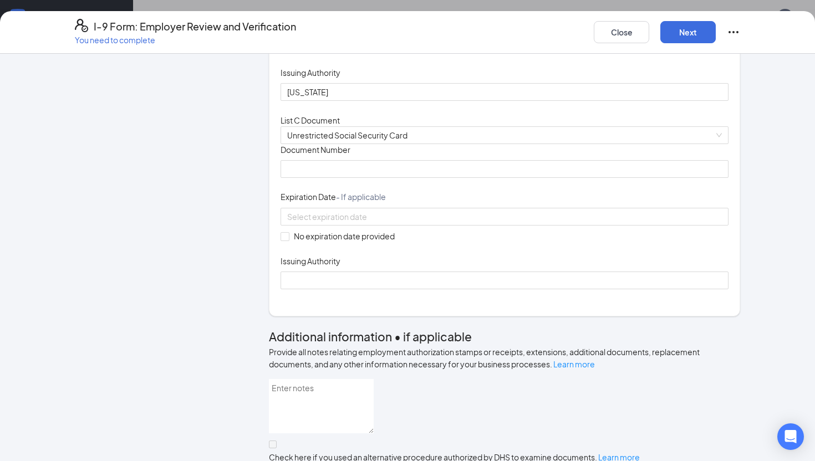
click at [338, 290] on div "Document Title Unrestricted Social Security Card Document Number Expiration Dat…" at bounding box center [505, 216] width 448 height 145
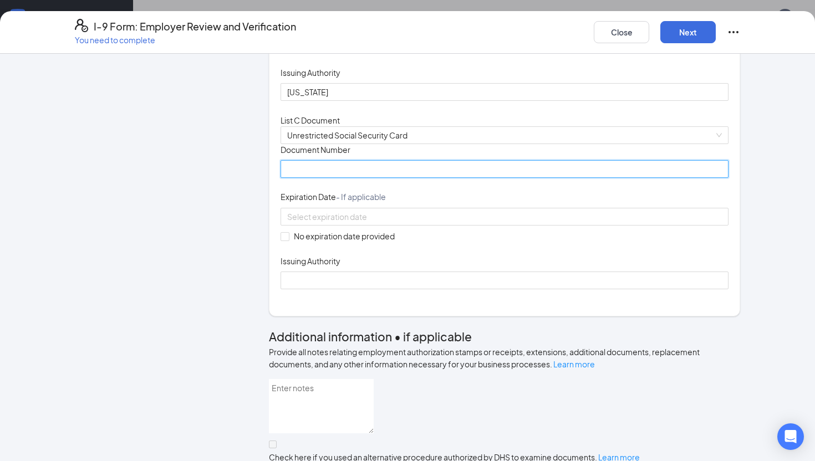
click at [334, 178] on input "Document Number" at bounding box center [505, 169] width 448 height 18
type input "653481405"
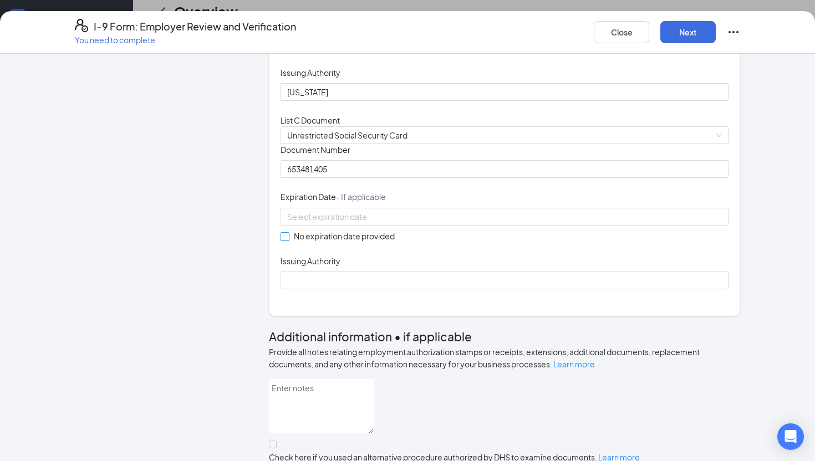
click at [283, 240] on input "No expiration date provided" at bounding box center [285, 236] width 8 height 8
checkbox input "true"
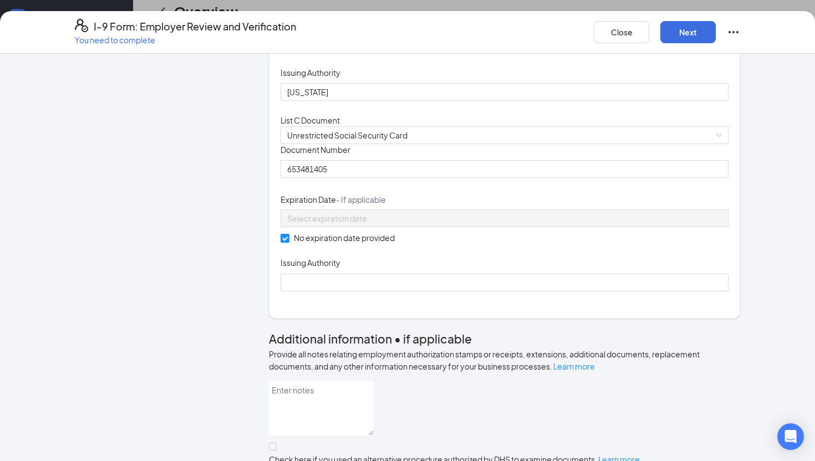
click at [316, 273] on div "Issuing Authority" at bounding box center [505, 265] width 448 height 16
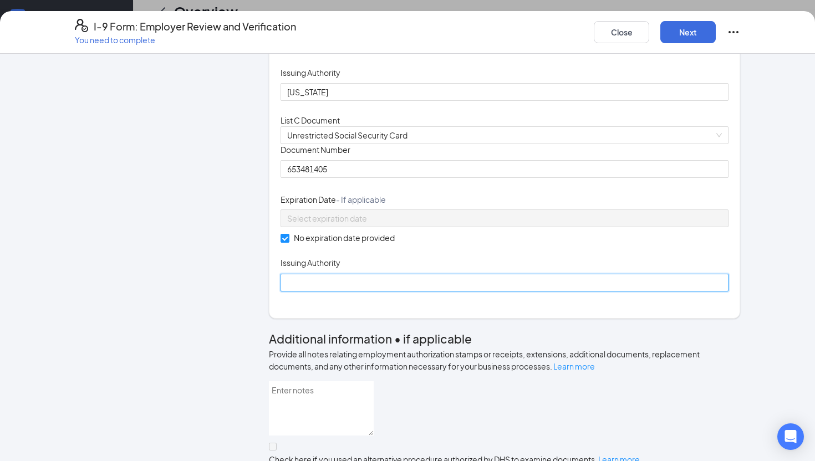
click at [319, 292] on input "Issuing Authority" at bounding box center [505, 283] width 448 height 18
type input "United States of America"
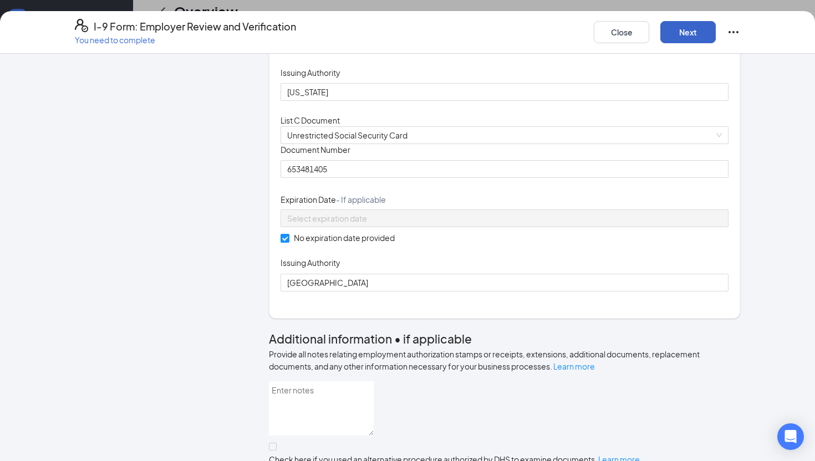
click at [685, 41] on button "Next" at bounding box center [688, 32] width 55 height 22
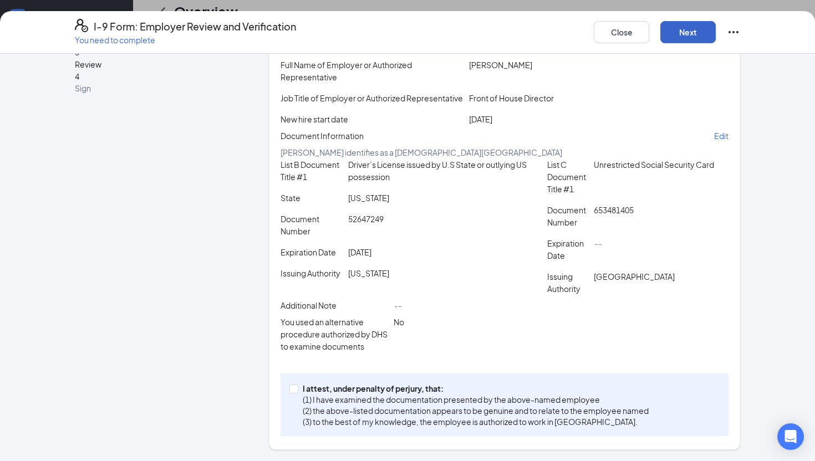
scroll to position [187, 0]
click at [301, 387] on span "I attest, under penalty of perjury, that: (1) I have examined the documentation…" at bounding box center [475, 405] width 355 height 44
click at [297, 387] on input "I attest, under penalty of perjury, that: (1) I have examined the documentation…" at bounding box center [294, 389] width 8 height 8
checkbox input "true"
click at [682, 35] on button "Next" at bounding box center [688, 32] width 55 height 22
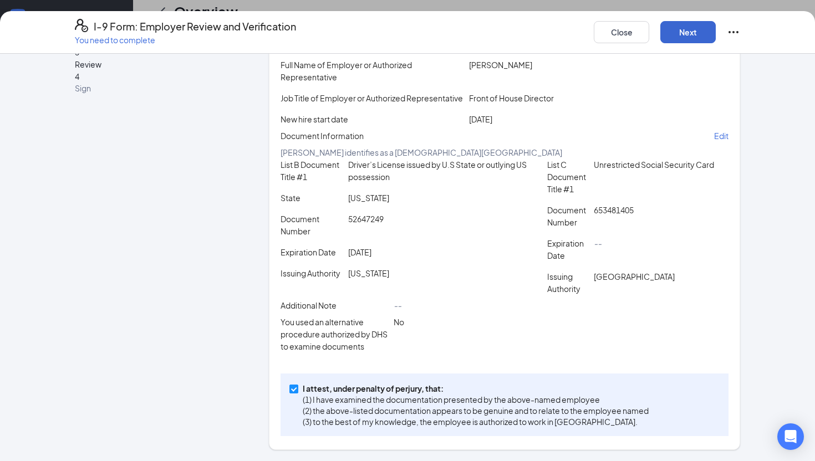
scroll to position [0, 0]
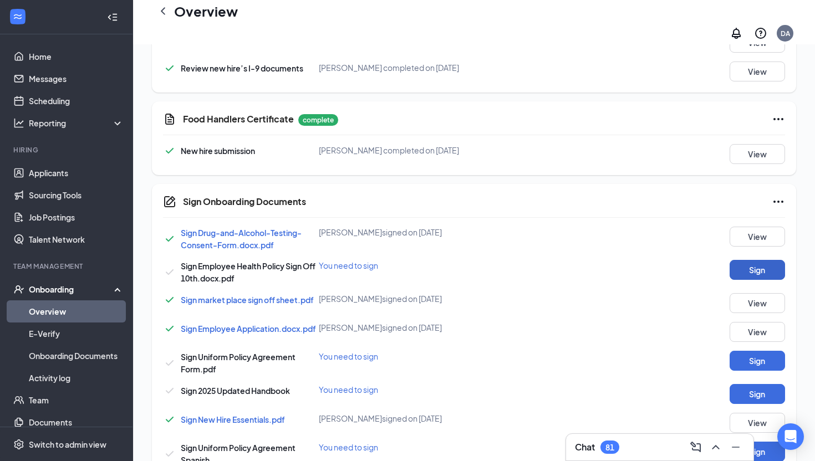
click at [753, 261] on button "Sign" at bounding box center [757, 270] width 55 height 20
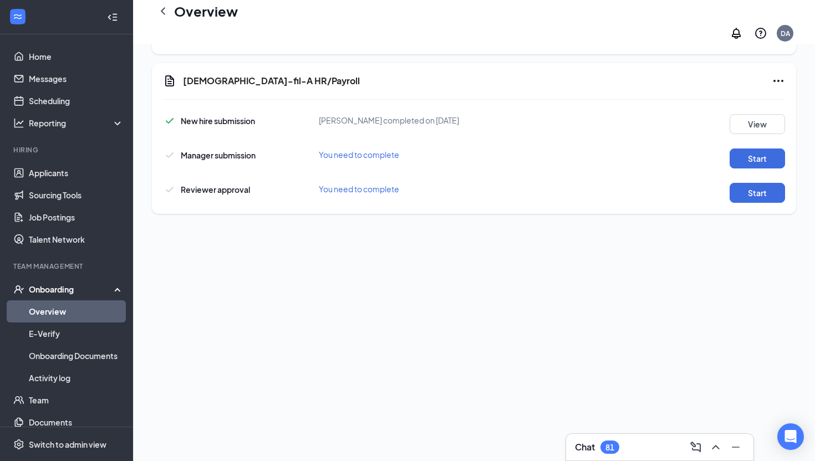
scroll to position [577, 0]
click at [761, 150] on button "Start" at bounding box center [757, 160] width 55 height 20
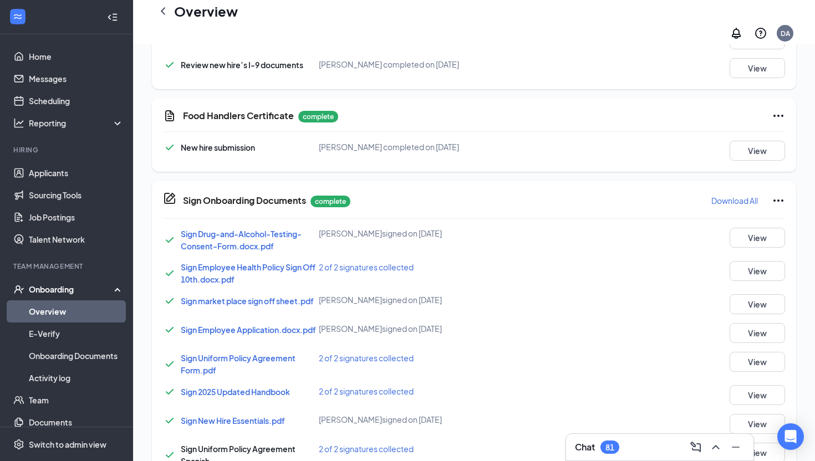
scroll to position [500, 0]
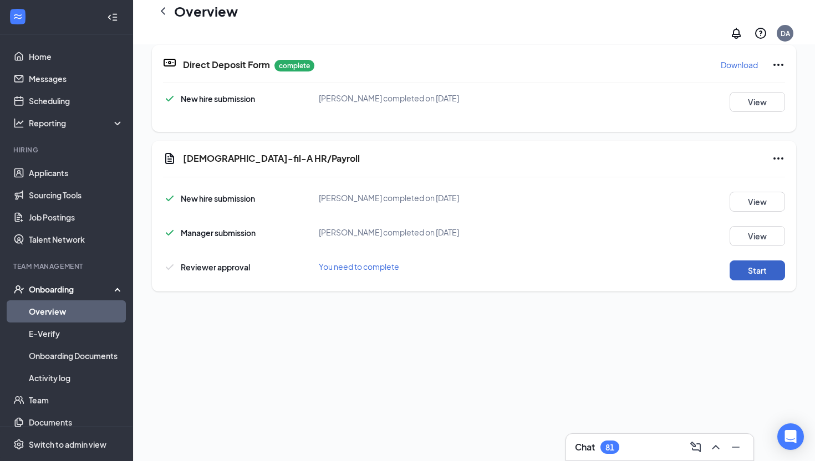
click at [758, 263] on button "Start" at bounding box center [757, 271] width 55 height 20
click at [606, 440] on div "Chat 81" at bounding box center [660, 448] width 170 height 18
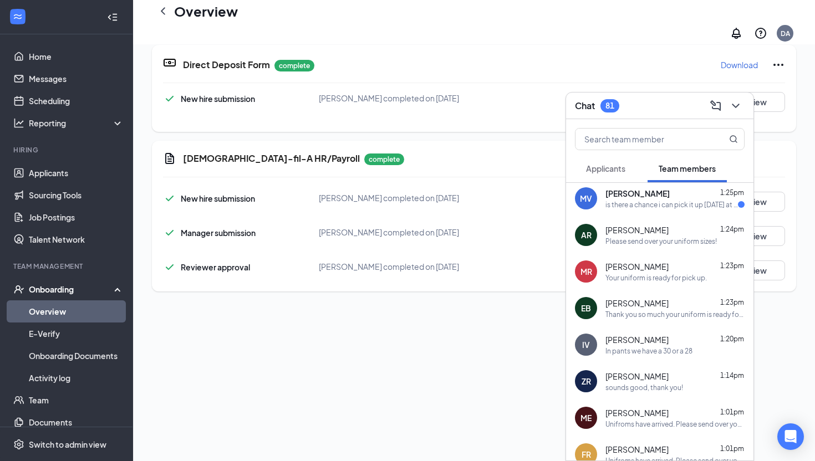
scroll to position [0, 0]
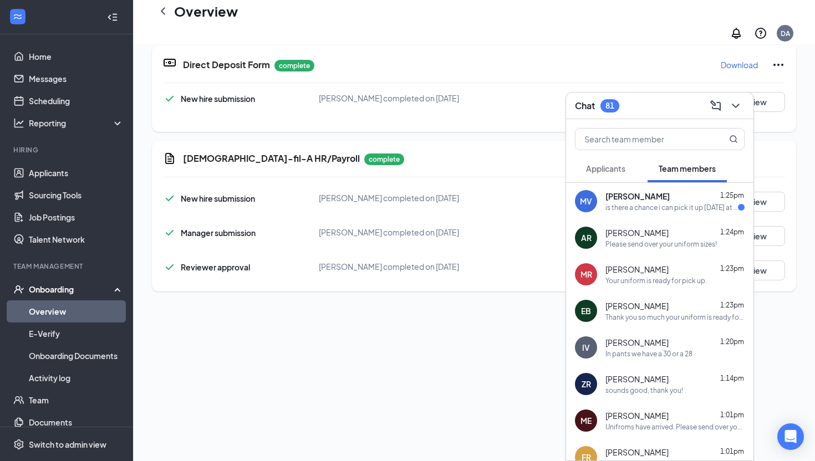
click at [679, 352] on div "In pants we have a 30 or a 28" at bounding box center [649, 353] width 87 height 9
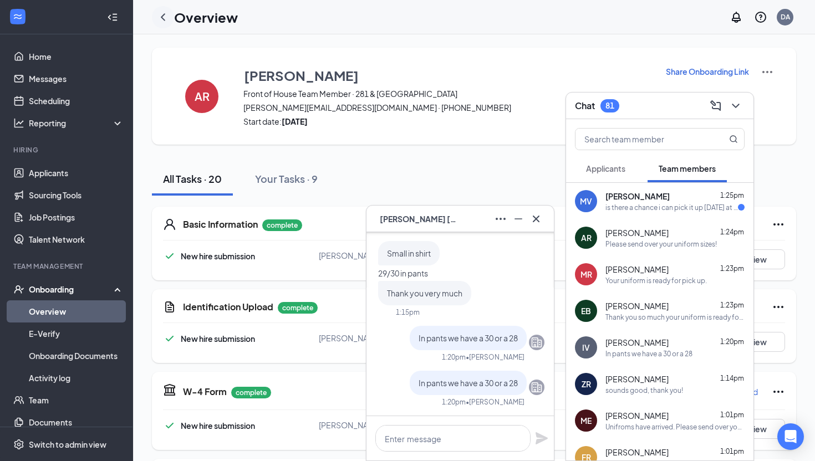
click at [168, 11] on icon "ChevronLeft" at bounding box center [162, 17] width 13 height 13
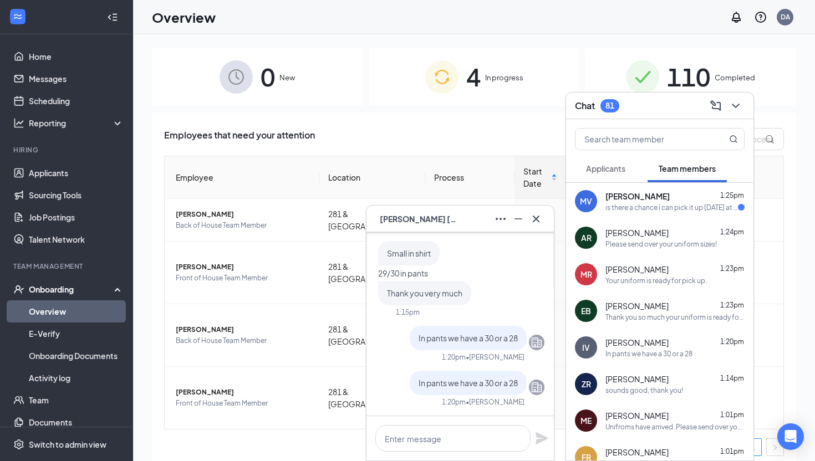
click at [612, 234] on span "[PERSON_NAME]" at bounding box center [637, 232] width 63 height 11
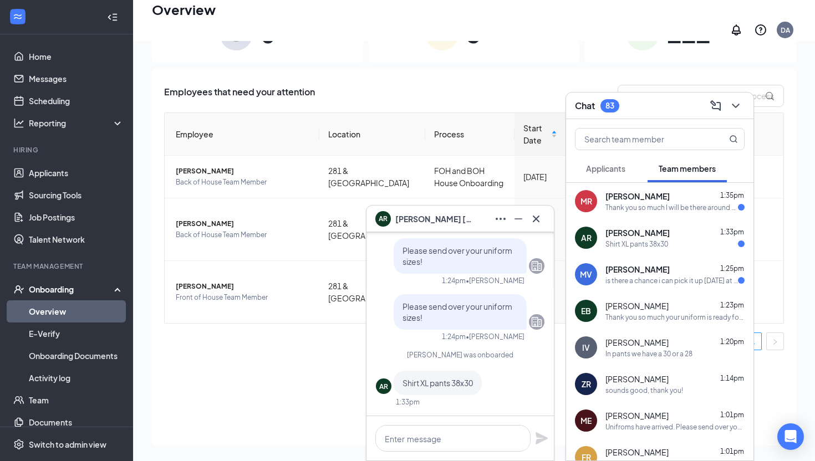
click at [663, 201] on div "Matthew Reyes 1:35pm" at bounding box center [675, 196] width 139 height 11
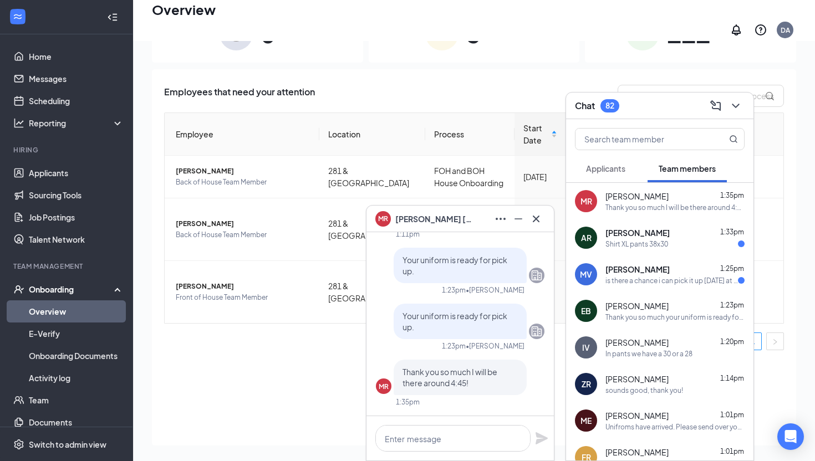
click at [684, 288] on div "MV Mary-Jane Vargas 1:25pm is there a chance i can pick it up tomorrow at 11 am…" at bounding box center [659, 274] width 187 height 37
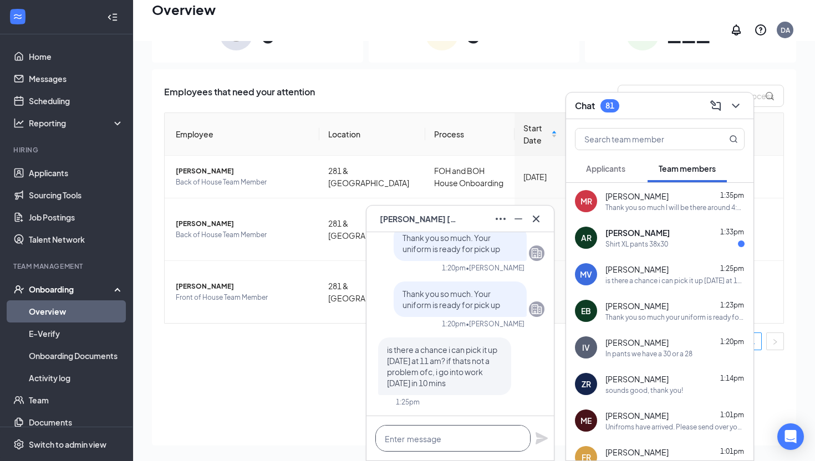
click at [481, 440] on textarea at bounding box center [453, 438] width 155 height 27
type textarea "That should be fine"
click at [547, 442] on icon "Plane" at bounding box center [541, 438] width 13 height 13
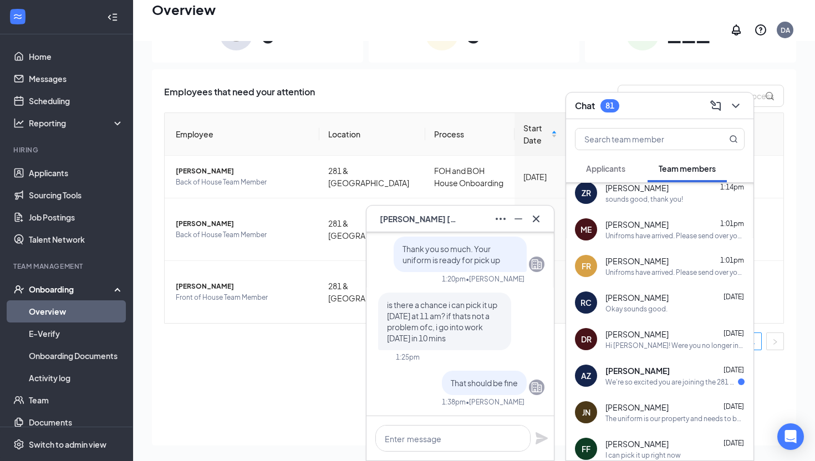
scroll to position [256, 0]
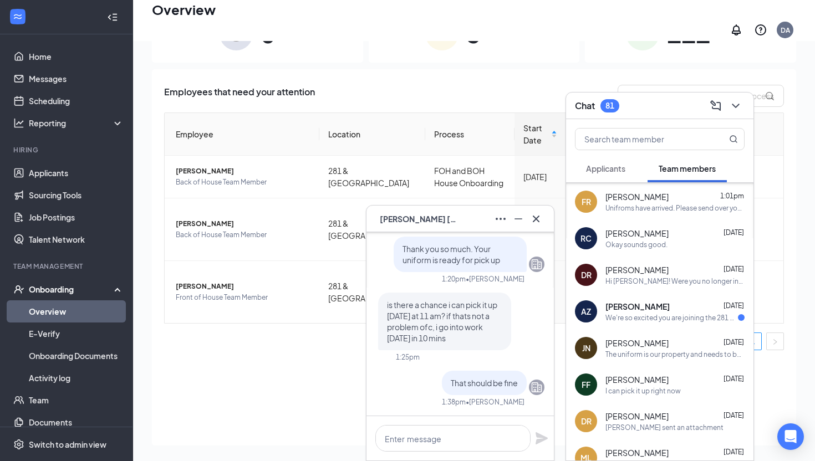
click at [619, 321] on div "We're so excited you are joining the 281 & Trenton [DEMOGRAPHIC_DATA]-fil-Ateam…" at bounding box center [672, 317] width 133 height 9
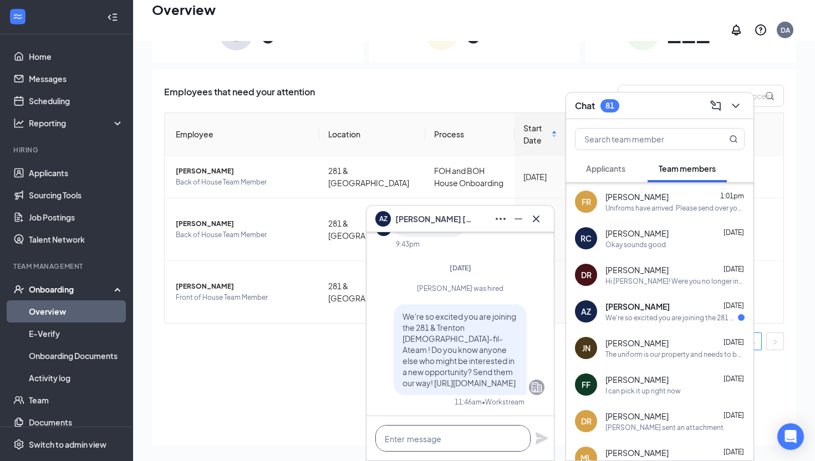
click at [391, 444] on textarea at bounding box center [453, 438] width 155 height 27
click at [522, 435] on textarea "Please send over your uniform sizes" at bounding box center [453, 438] width 155 height 27
type textarea "Please send over your uniform sizes"
click at [539, 435] on icon "Plane" at bounding box center [542, 439] width 12 height 12
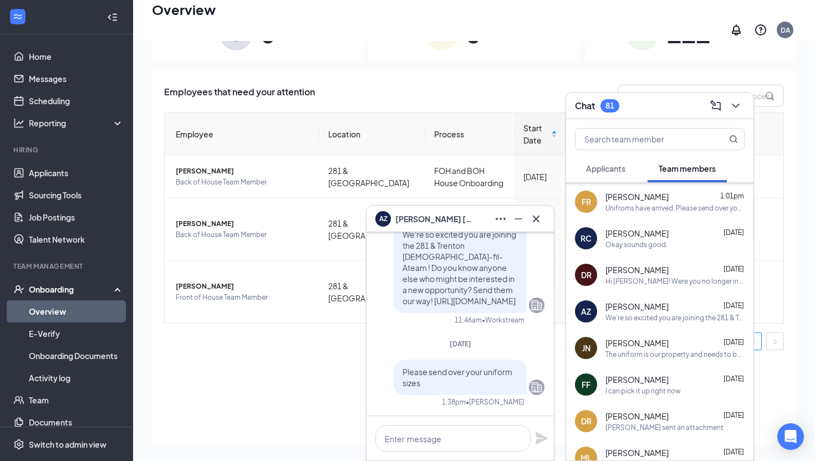
click at [542, 216] on icon "Cross" at bounding box center [536, 218] width 13 height 13
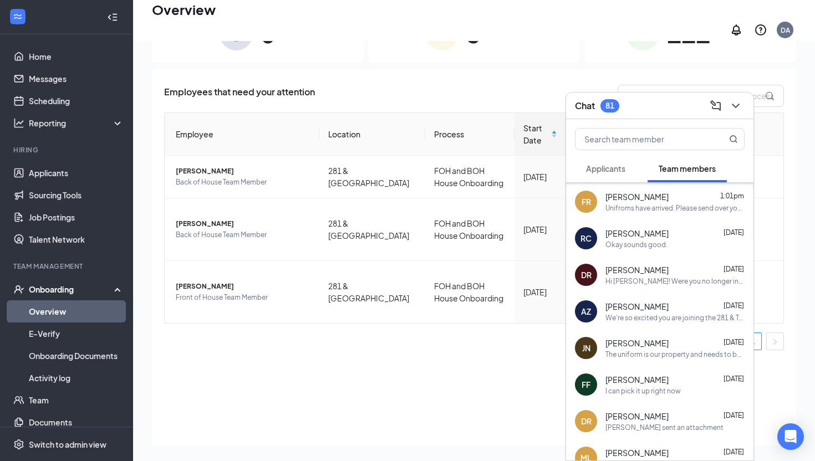
click at [620, 108] on div "Chat 81" at bounding box center [597, 105] width 44 height 13
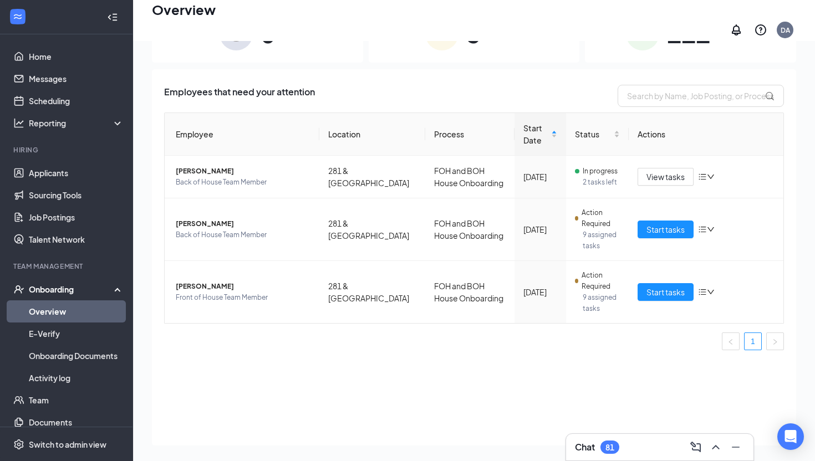
scroll to position [0, 0]
click at [656, 286] on span "Start tasks" at bounding box center [666, 292] width 38 height 12
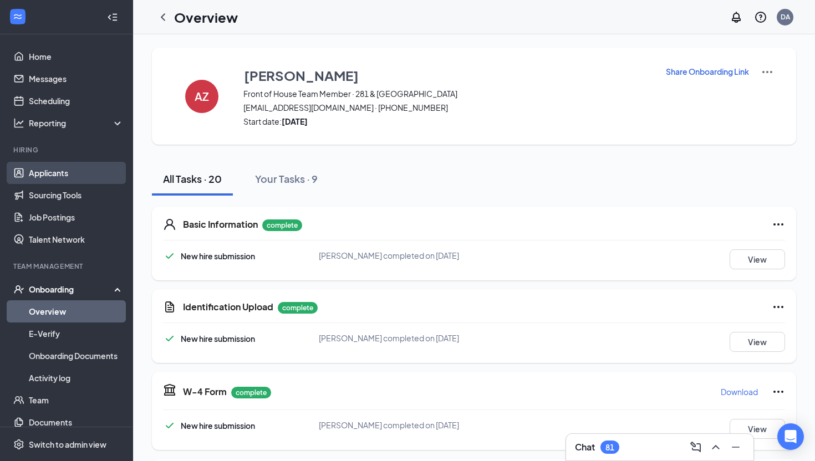
click at [52, 177] on link "Applicants" at bounding box center [76, 173] width 95 height 22
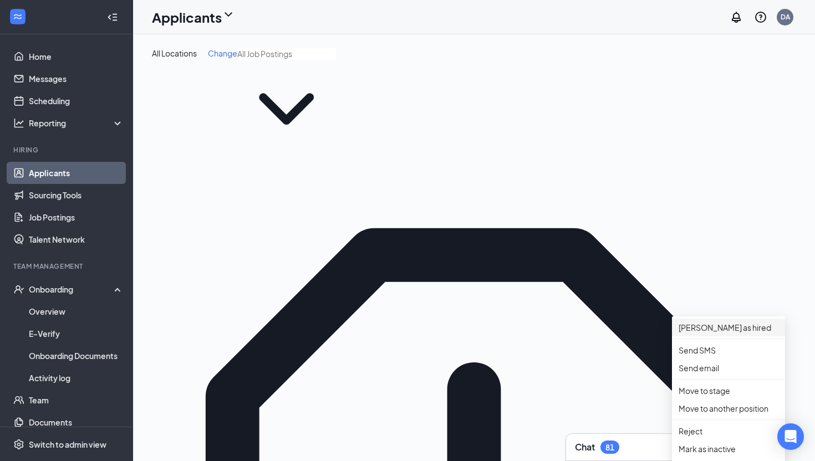
click at [733, 334] on p "Mark as hired" at bounding box center [729, 328] width 100 height 12
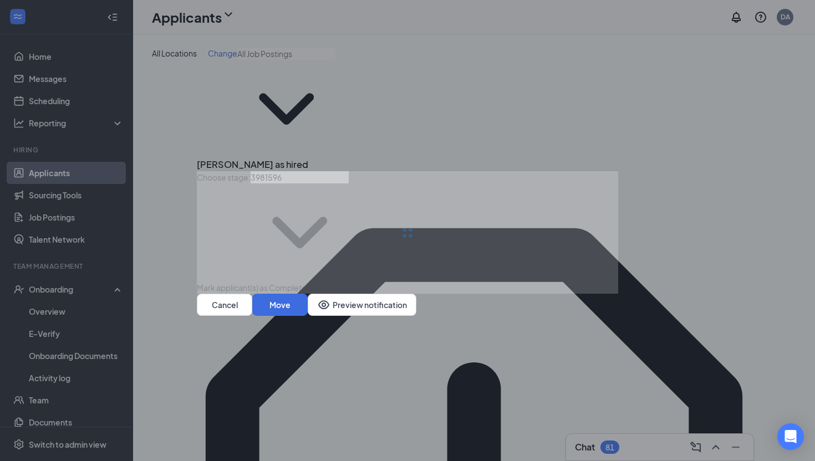
type input "Hiring Complete (final stage)"
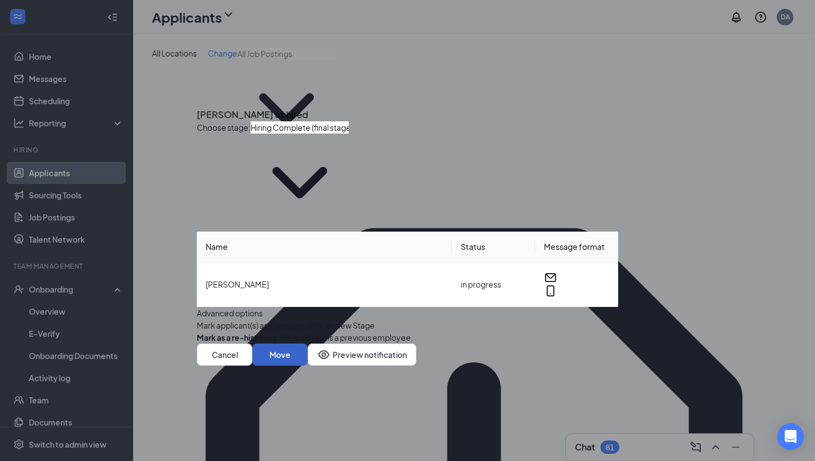
click at [308, 347] on button "Move" at bounding box center [279, 355] width 55 height 22
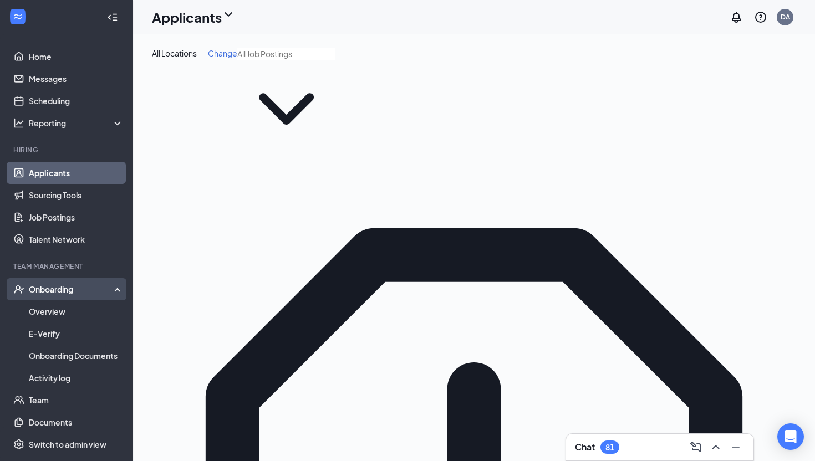
click at [69, 294] on div "Onboarding" at bounding box center [71, 289] width 85 height 11
click at [58, 282] on div "Onboarding" at bounding box center [66, 289] width 133 height 22
click at [54, 303] on link "Overview" at bounding box center [76, 312] width 95 height 22
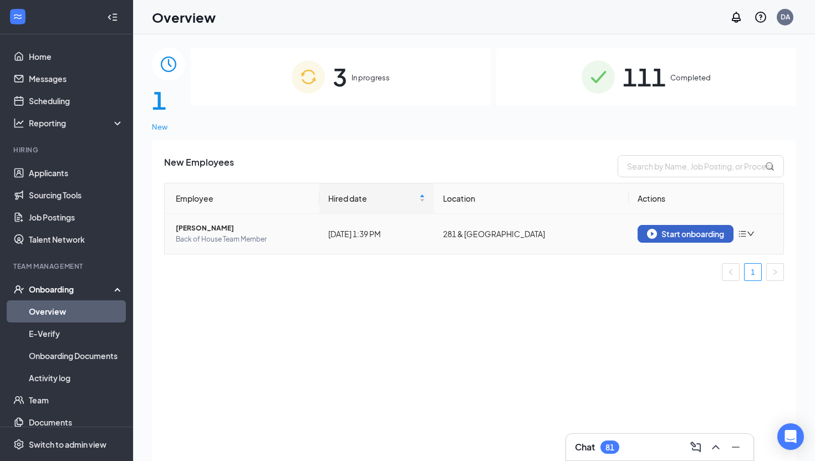
click at [658, 225] on button "Start onboarding" at bounding box center [686, 234] width 96 height 18
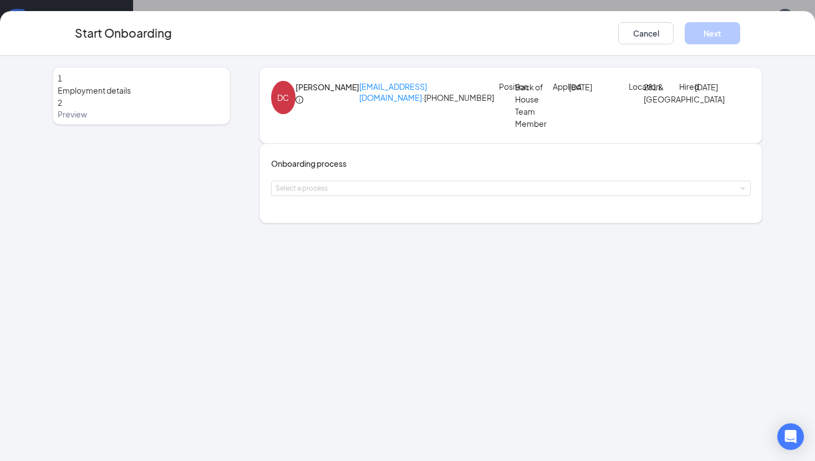
click at [405, 210] on div "Onboarding process Select a process" at bounding box center [511, 184] width 480 height 52
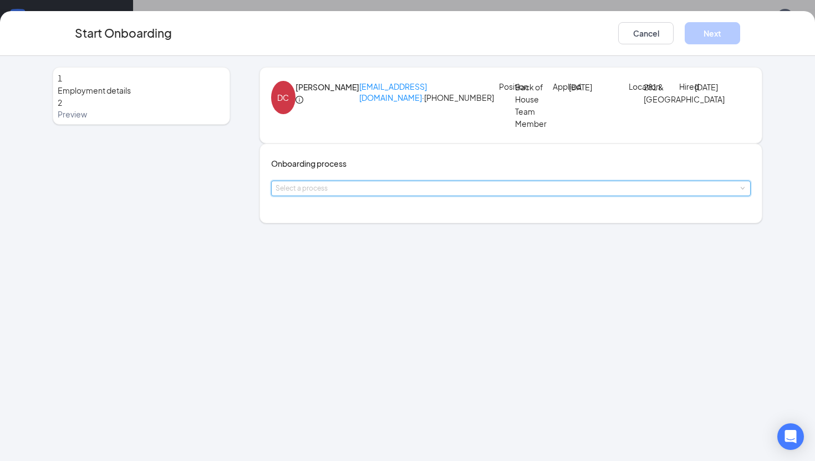
click at [395, 196] on div "Select a process" at bounding box center [511, 188] width 471 height 14
click at [370, 281] on span "FOH and BOH House Onboarding" at bounding box center [345, 279] width 121 height 10
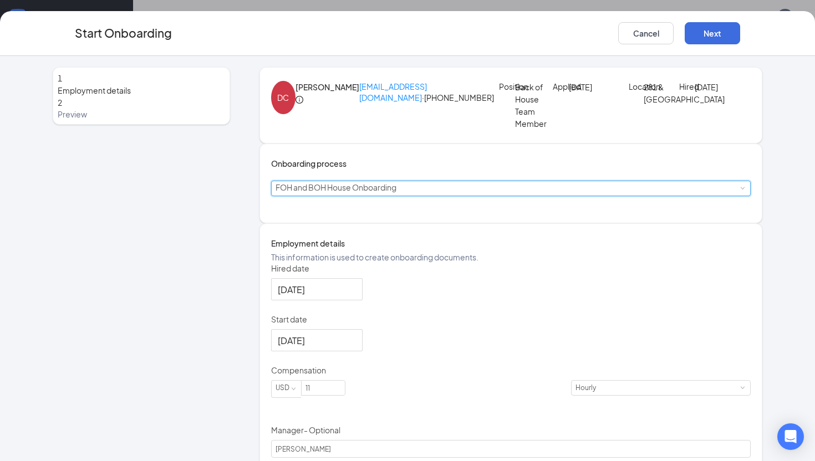
click at [718, 19] on div "Start Onboarding Cancel Next" at bounding box center [407, 33] width 815 height 45
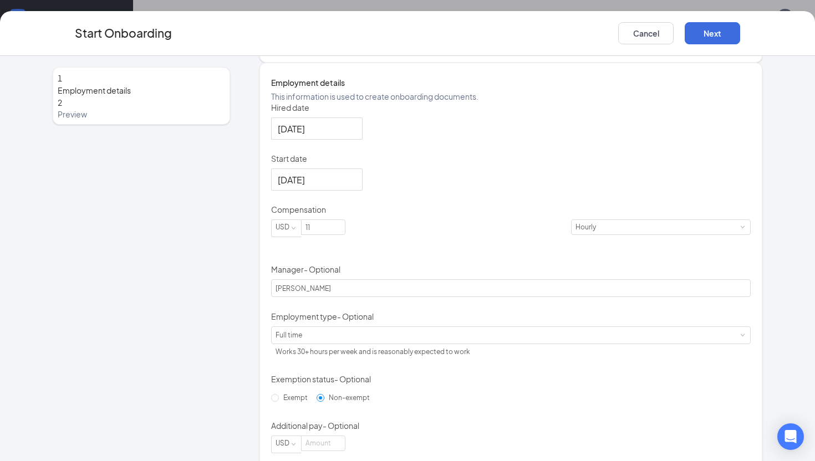
scroll to position [169, 0]
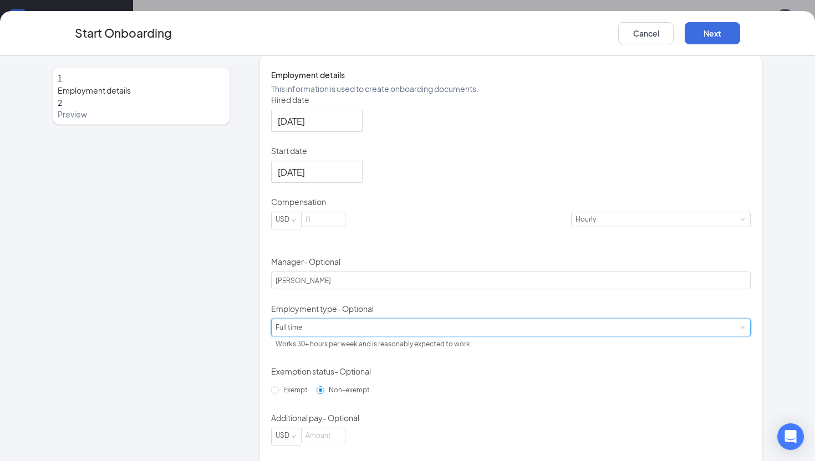
click at [321, 336] on div "Full time Works 30+ hours per week and is reasonably expected to work" at bounding box center [511, 327] width 471 height 17
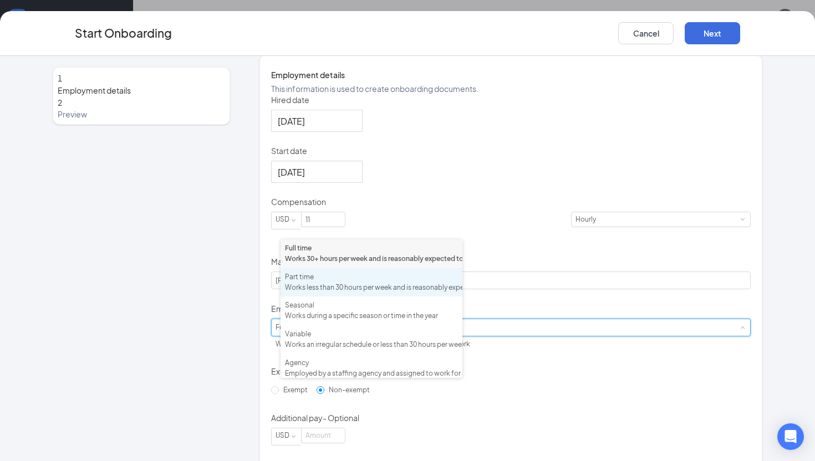
click at [342, 293] on div "Works less than 30 hours per week and is reasonably expected to work" at bounding box center [371, 288] width 173 height 11
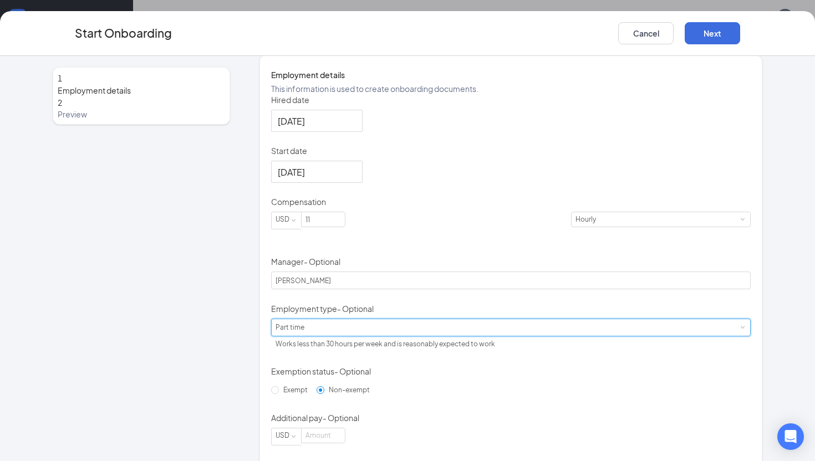
scroll to position [252, 0]
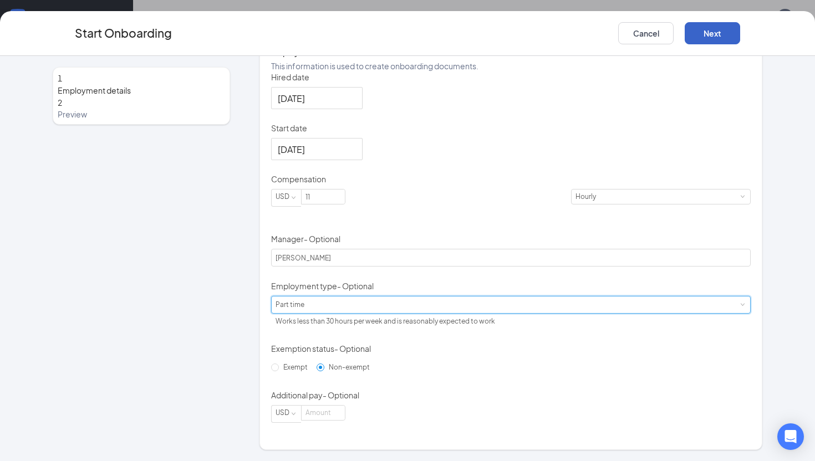
click at [703, 40] on button "Next" at bounding box center [712, 33] width 55 height 22
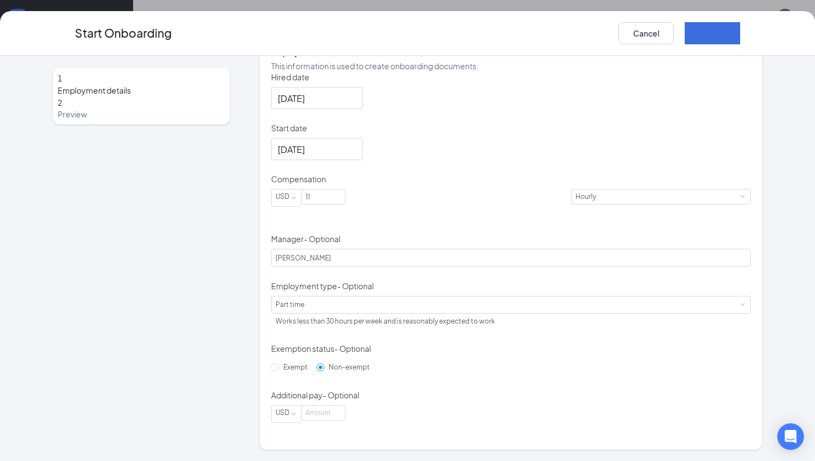
scroll to position [0, 0]
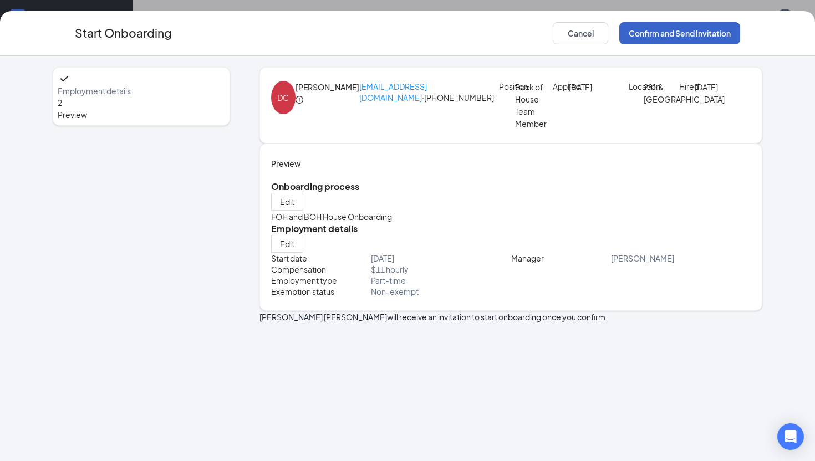
click at [703, 39] on button "Confirm and Send Invitation" at bounding box center [680, 33] width 121 height 22
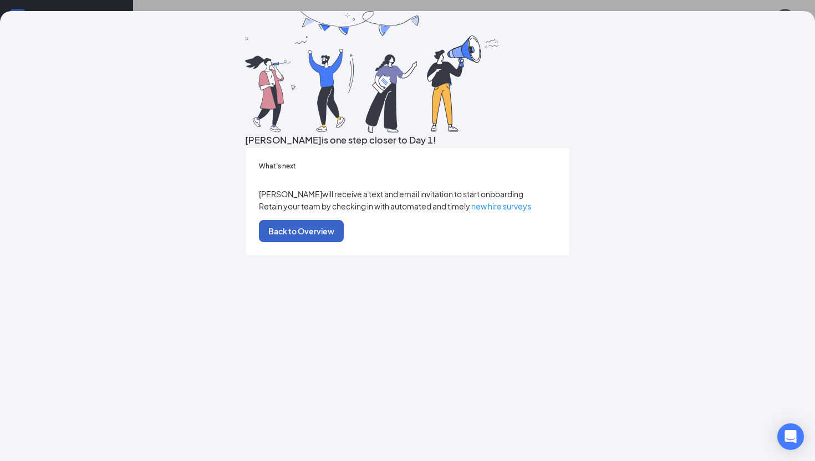
click at [344, 242] on button "Back to Overview" at bounding box center [301, 231] width 85 height 22
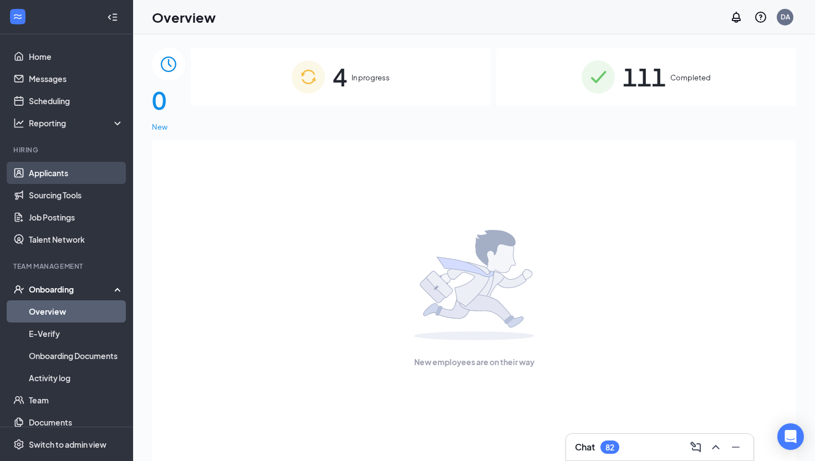
click at [62, 173] on link "Applicants" at bounding box center [76, 173] width 95 height 22
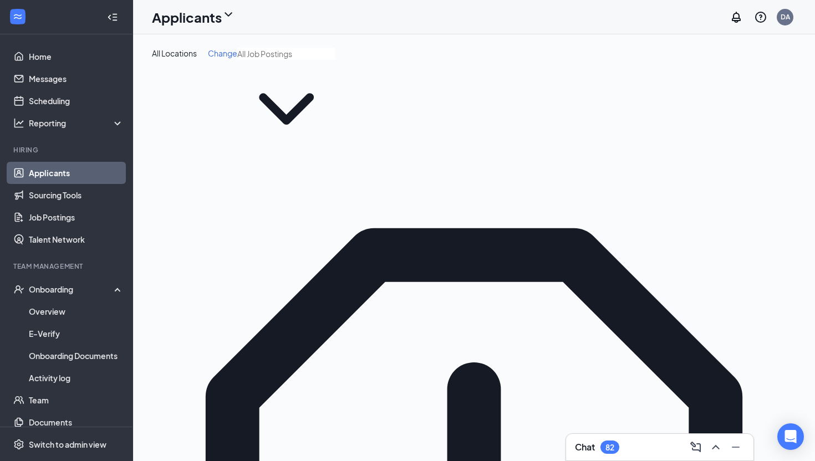
type input "e"
click at [632, 452] on div "Chat 82" at bounding box center [660, 448] width 170 height 18
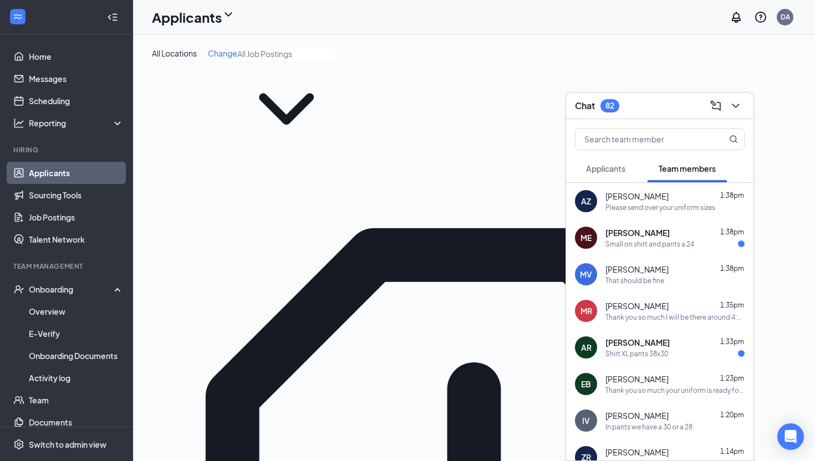
click at [597, 165] on span "Applicants" at bounding box center [605, 169] width 39 height 10
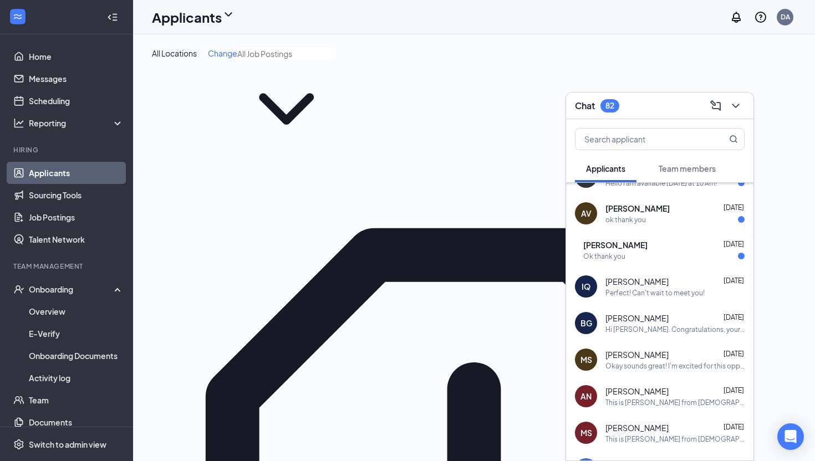
scroll to position [428, 0]
click at [662, 326] on div "Hi Bryan Guajardo. Congratulations, your onsite interview with Chick-fil-A for …" at bounding box center [675, 328] width 139 height 9
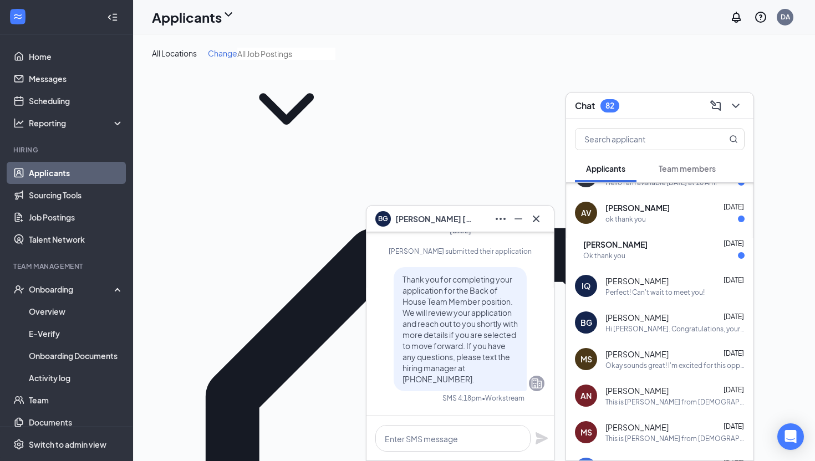
scroll to position [-780, 0]
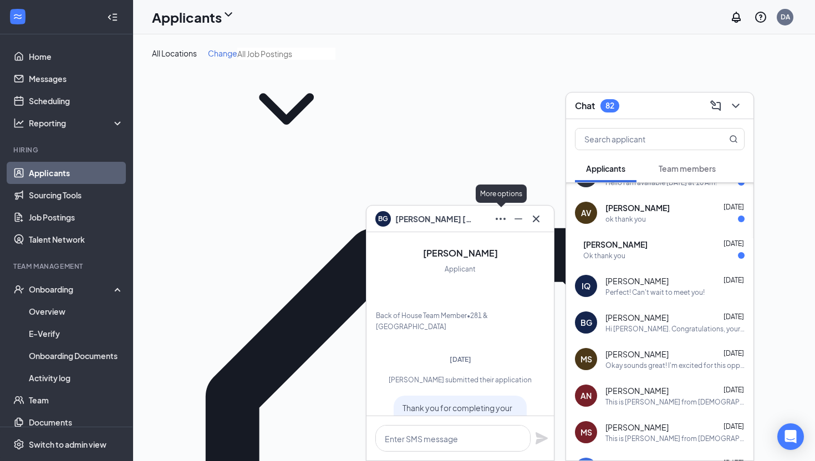
click at [503, 223] on icon "Ellipses" at bounding box center [500, 218] width 13 height 13
click at [634, 114] on div "Chat 82" at bounding box center [660, 105] width 170 height 17
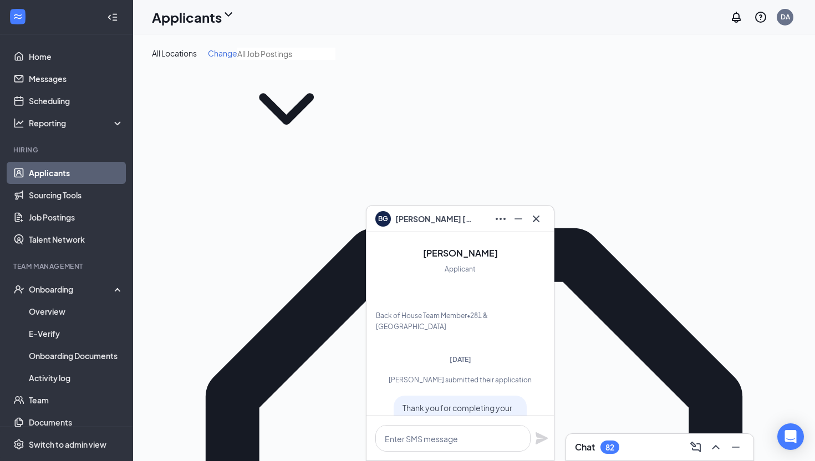
scroll to position [0, 0]
type input "Bryan"
drag, startPoint x: 453, startPoint y: 218, endPoint x: 453, endPoint y: 231, distance: 12.8
click at [453, 231] on div "BG Bryan Guajardo" at bounding box center [460, 219] width 187 height 27
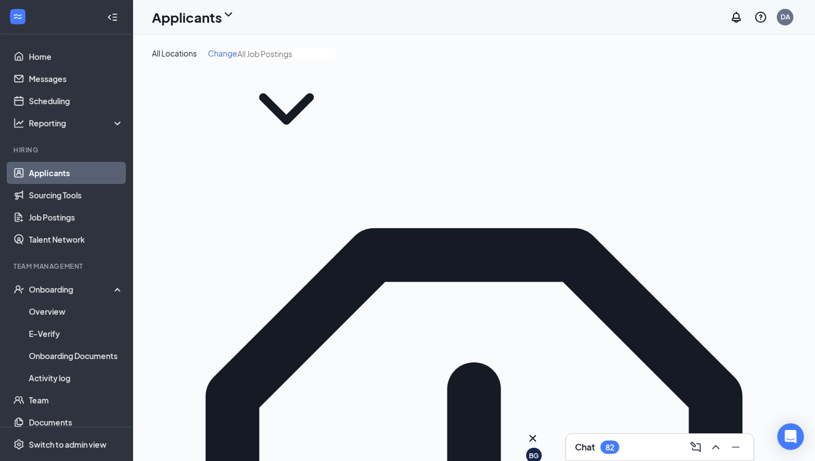
click at [528, 449] on div "BG" at bounding box center [534, 448] width 16 height 32
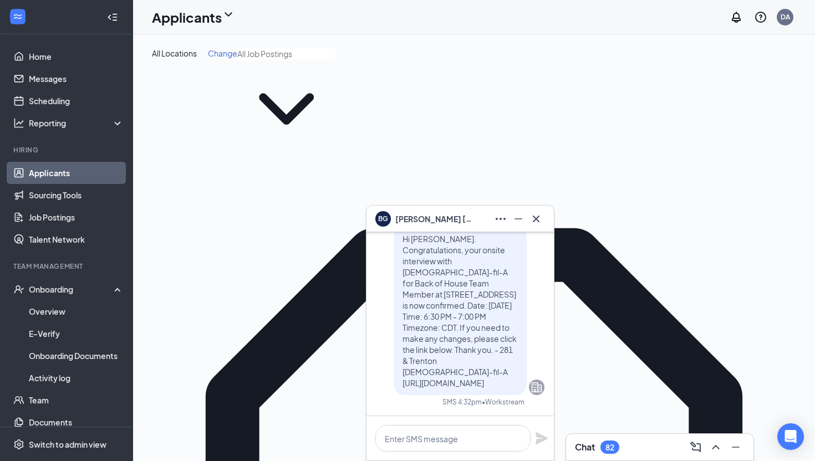
drag, startPoint x: 691, startPoint y: 220, endPoint x: 537, endPoint y: 219, distance: 153.1
type input "Guajardo"
click at [499, 219] on icon "Ellipses" at bounding box center [500, 218] width 13 height 13
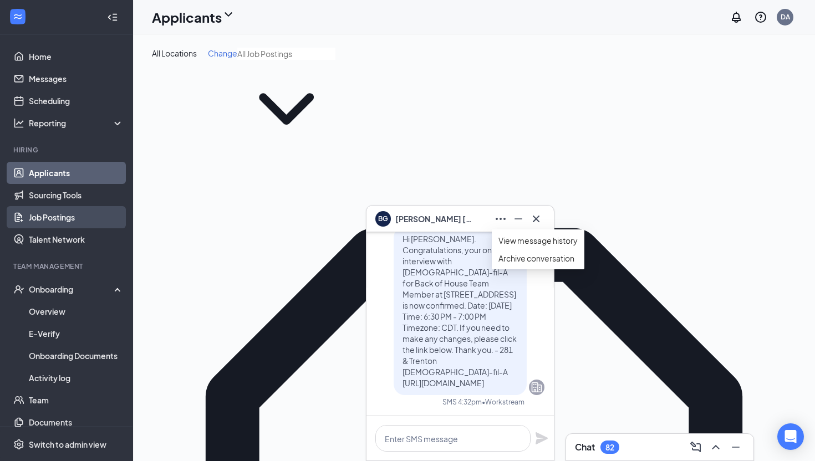
click at [58, 210] on link "Job Postings" at bounding box center [76, 217] width 95 height 22
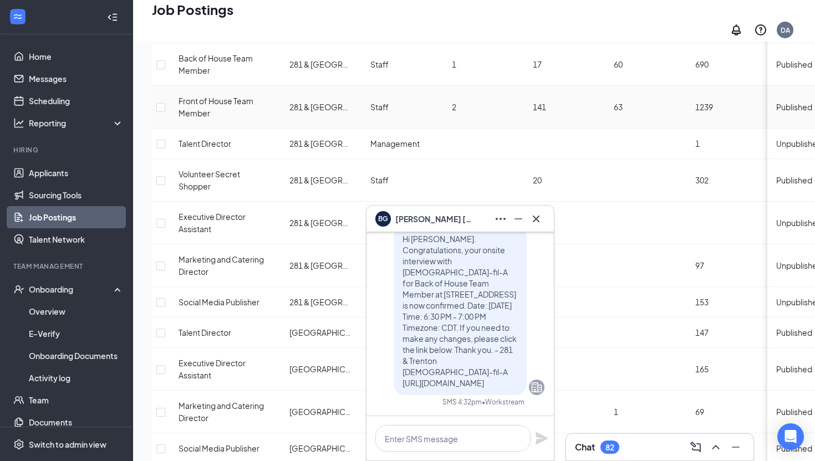
scroll to position [246, 0]
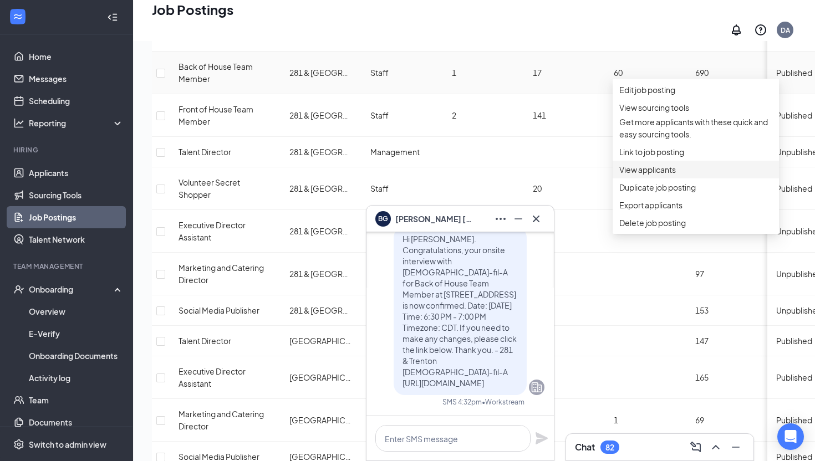
click at [657, 176] on span "View applicants" at bounding box center [696, 170] width 153 height 12
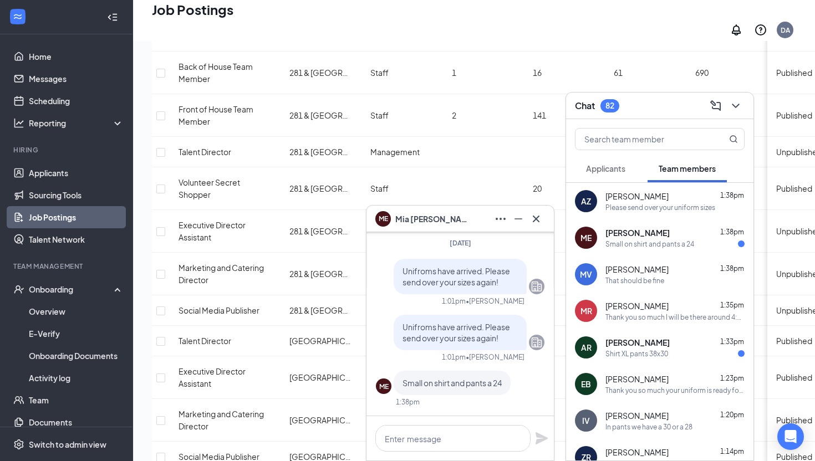
click at [663, 111] on div "Chat 82" at bounding box center [660, 105] width 170 height 17
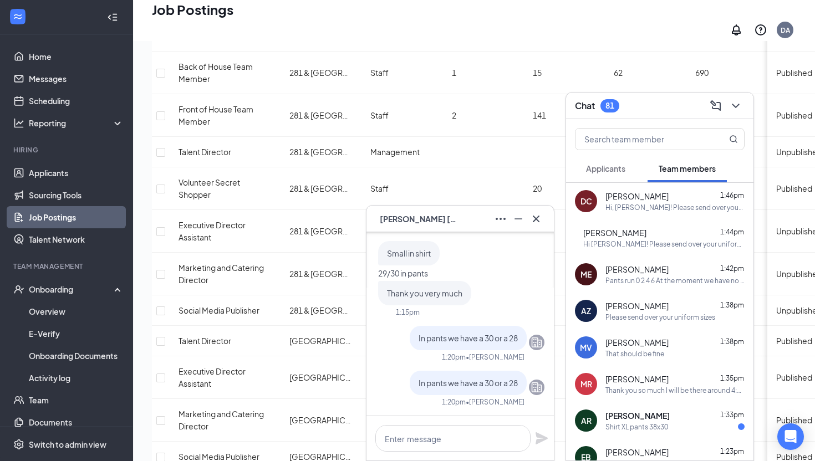
click at [538, 231] on div "IV Ivan Villarreal" at bounding box center [460, 219] width 187 height 27
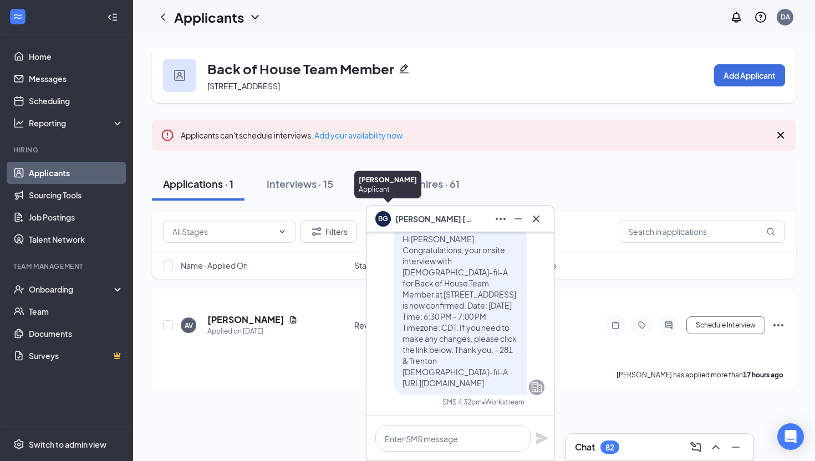
click at [392, 219] on div "BG" at bounding box center [383, 217] width 24 height 24
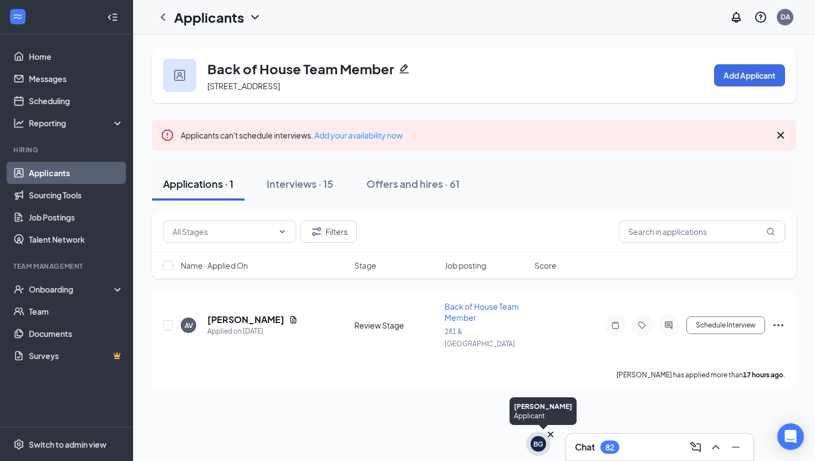
click at [532, 440] on div "BG" at bounding box center [539, 445] width 16 height 16
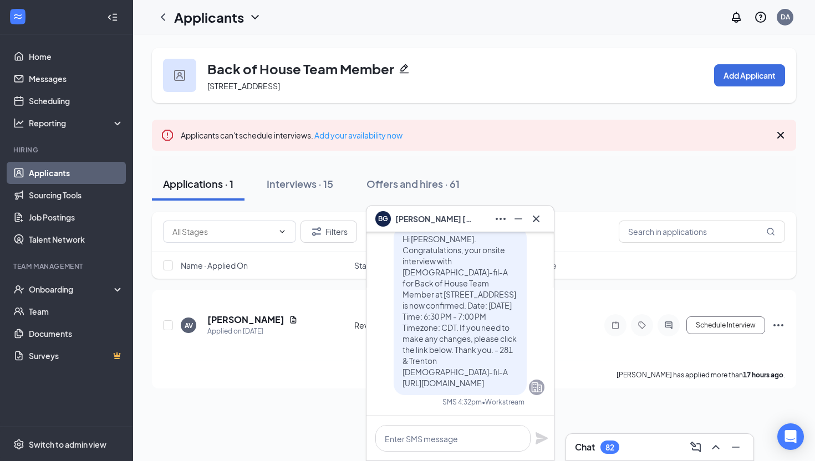
click at [420, 216] on span "Bryan Guajardo" at bounding box center [434, 219] width 78 height 12
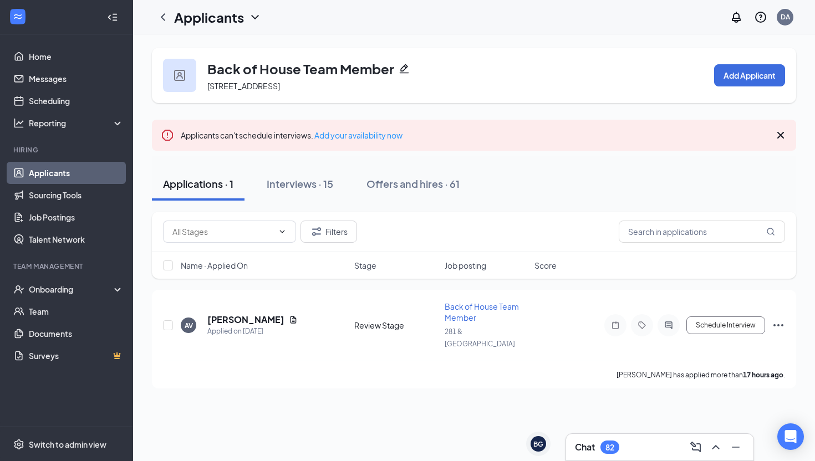
click at [522, 439] on div "BG [PERSON_NAME]" at bounding box center [538, 446] width 32 height 27
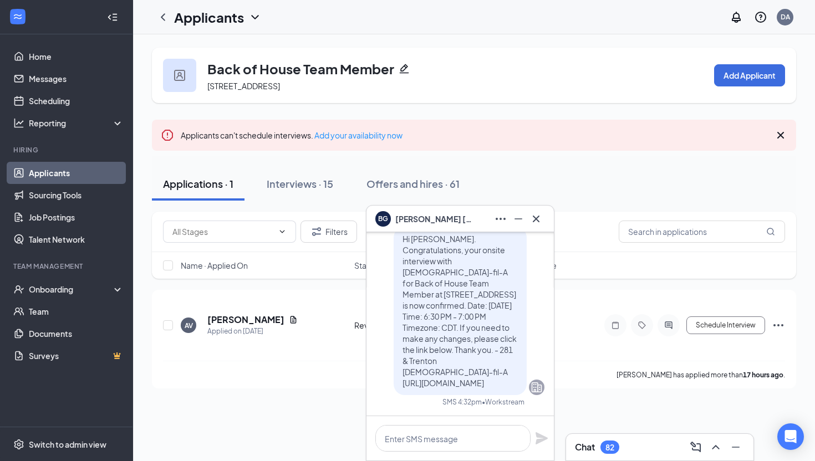
click at [625, 440] on div "Chat 82" at bounding box center [660, 448] width 170 height 18
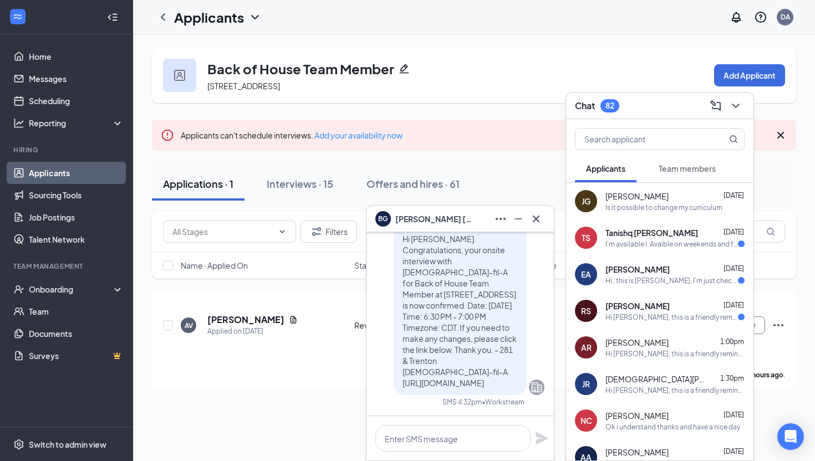
click at [648, 116] on div "Chat 82" at bounding box center [659, 106] width 187 height 27
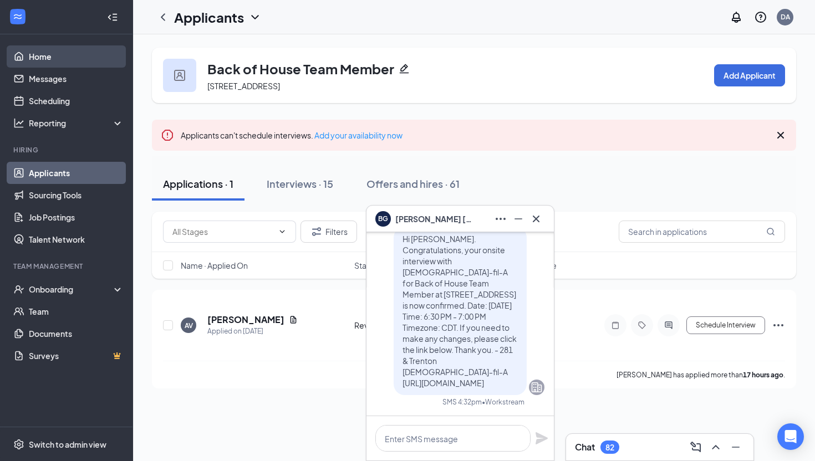
click at [60, 54] on link "Home" at bounding box center [76, 56] width 95 height 22
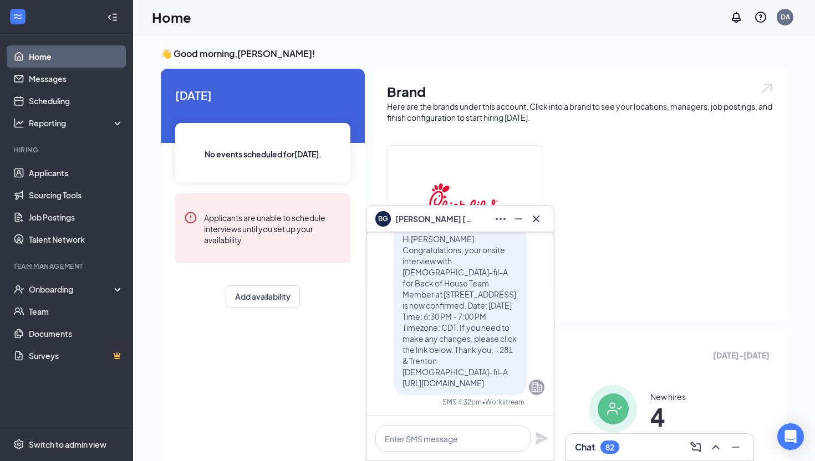
click at [624, 448] on div "Chat 82" at bounding box center [660, 448] width 170 height 18
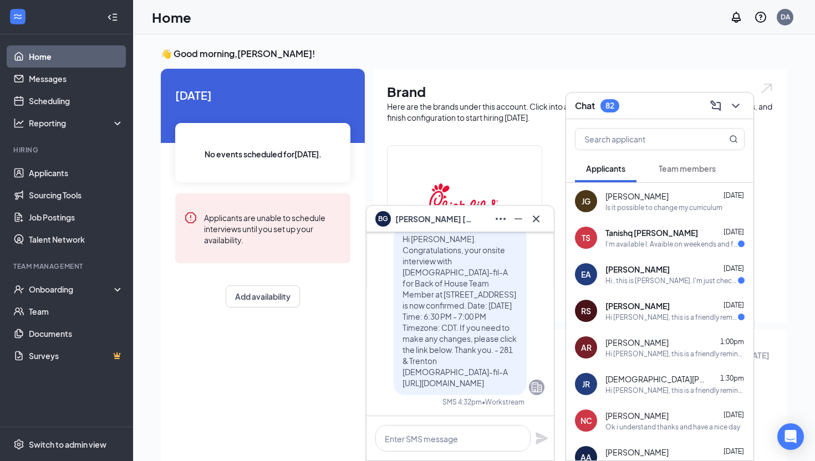
click at [694, 166] on span "Team members" at bounding box center [687, 169] width 57 height 10
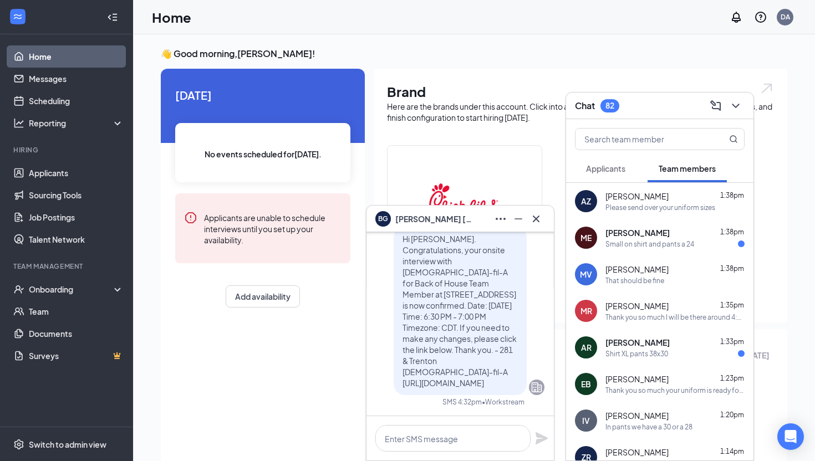
click at [676, 251] on div "ME Mia Escamilla 1:38pm Small on shirt and pants a 24" at bounding box center [659, 238] width 187 height 37
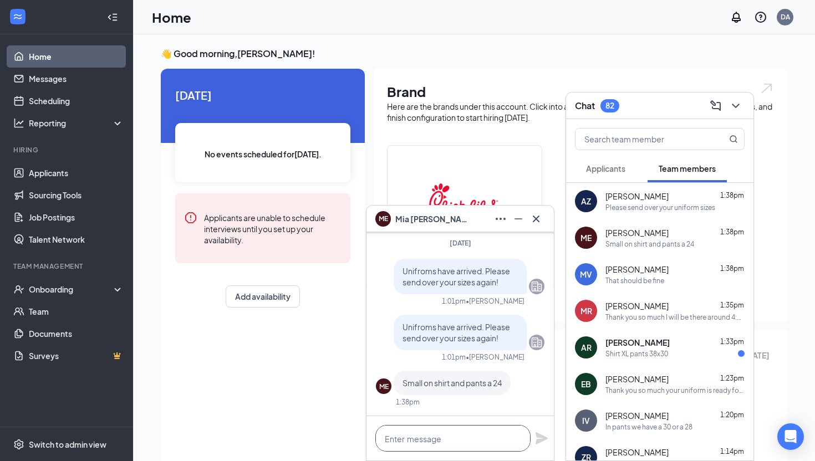
click at [475, 443] on textarea at bounding box center [453, 438] width 155 height 27
type textarea "B"
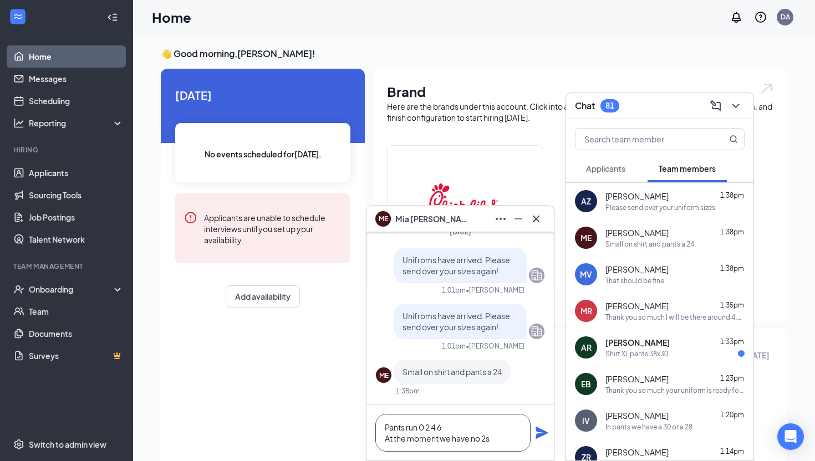
type textarea "Pants run 0 2 4 6 At the moment we have no 2s"
click at [539, 431] on icon "Plane" at bounding box center [542, 433] width 12 height 12
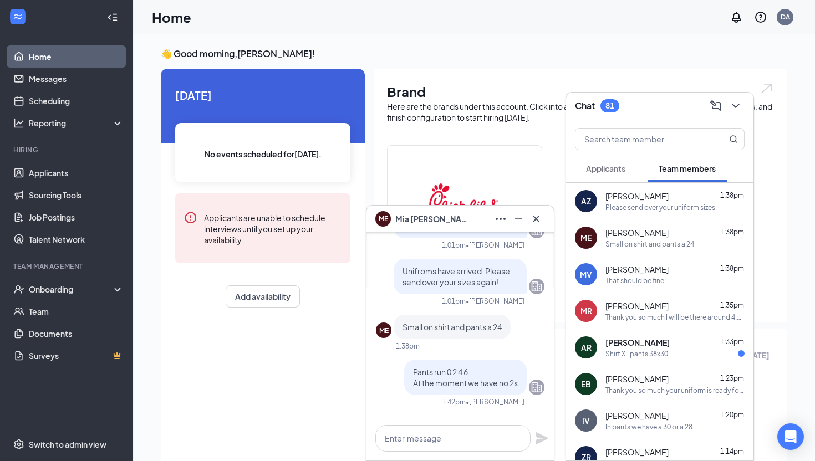
scroll to position [0, 0]
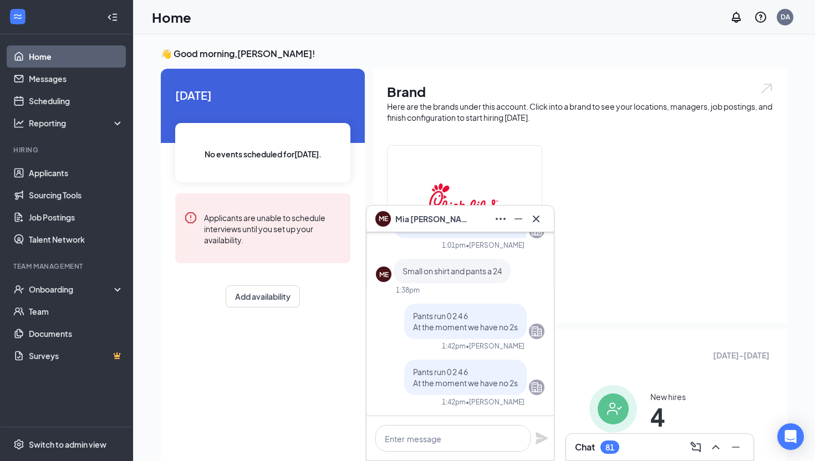
click at [456, 216] on div "ME Mia Escamilla" at bounding box center [461, 219] width 170 height 18
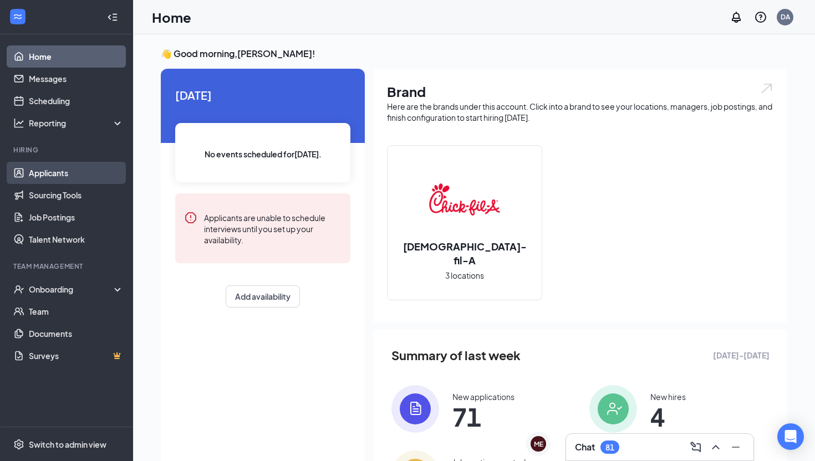
click at [62, 171] on link "Applicants" at bounding box center [76, 173] width 95 height 22
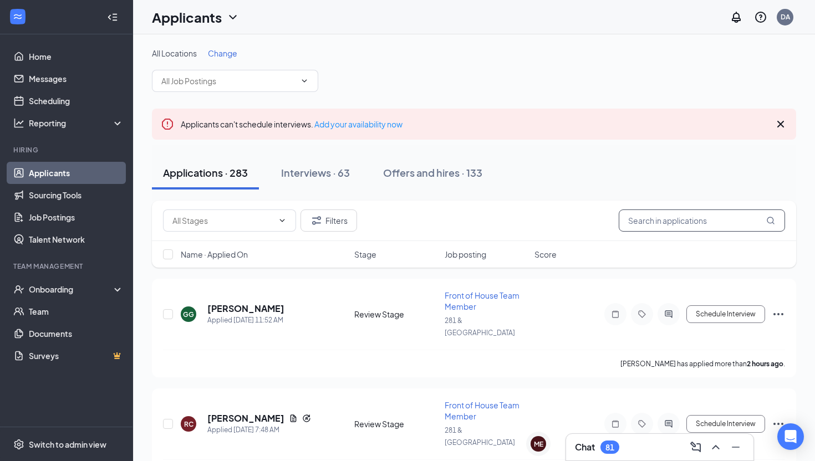
click at [627, 229] on input "text" at bounding box center [702, 221] width 166 height 22
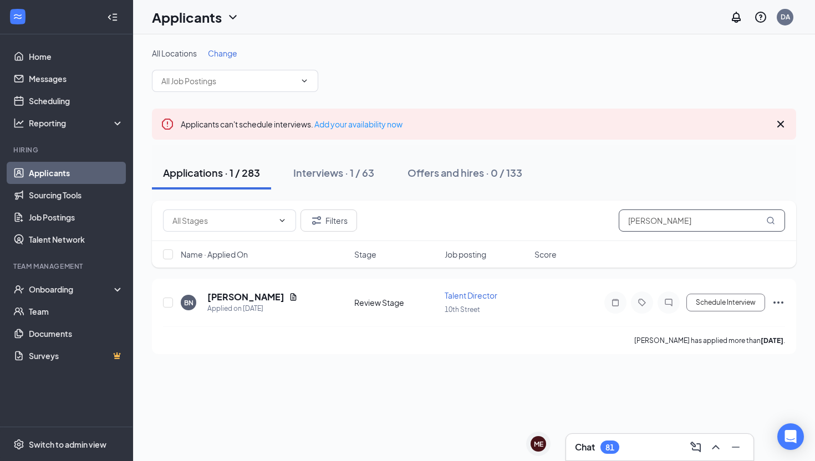
type input "bryan"
click at [601, 439] on div "Chat 81" at bounding box center [660, 448] width 170 height 18
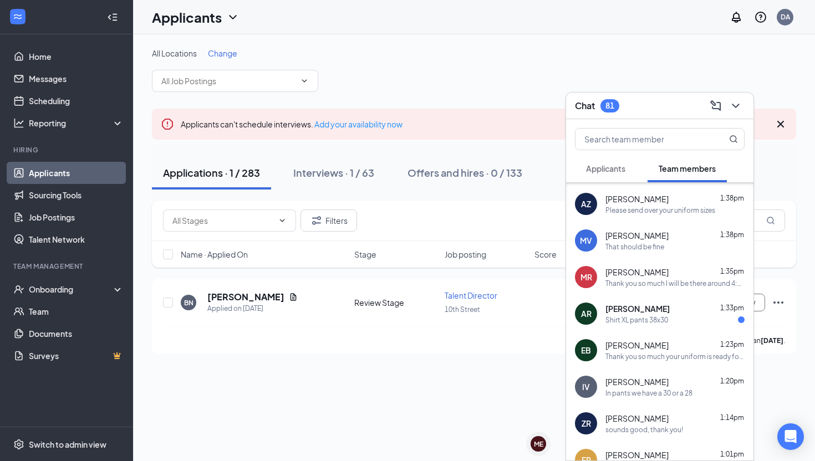
scroll to position [51, 0]
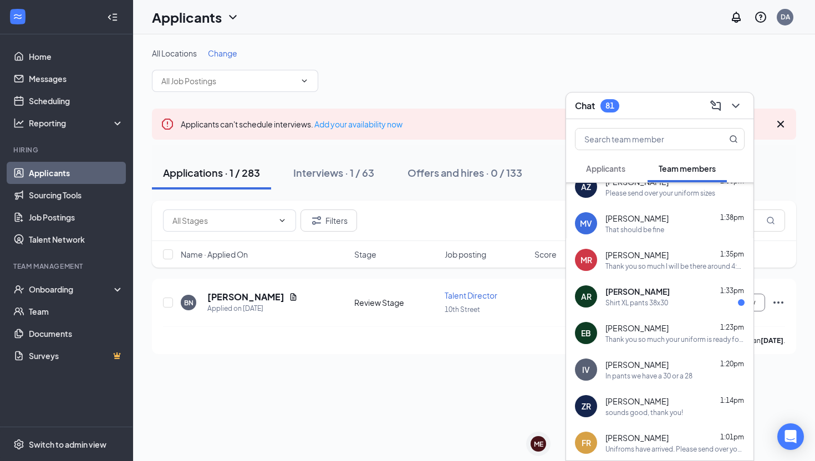
click at [598, 165] on span "Applicants" at bounding box center [605, 169] width 39 height 10
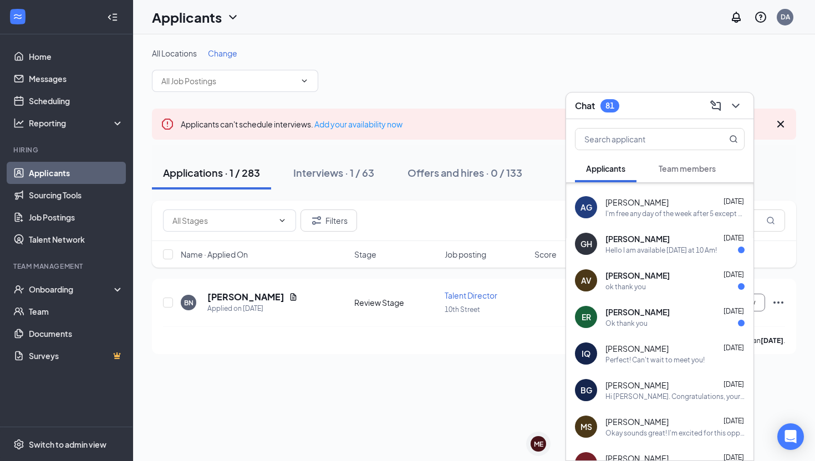
scroll to position [364, 0]
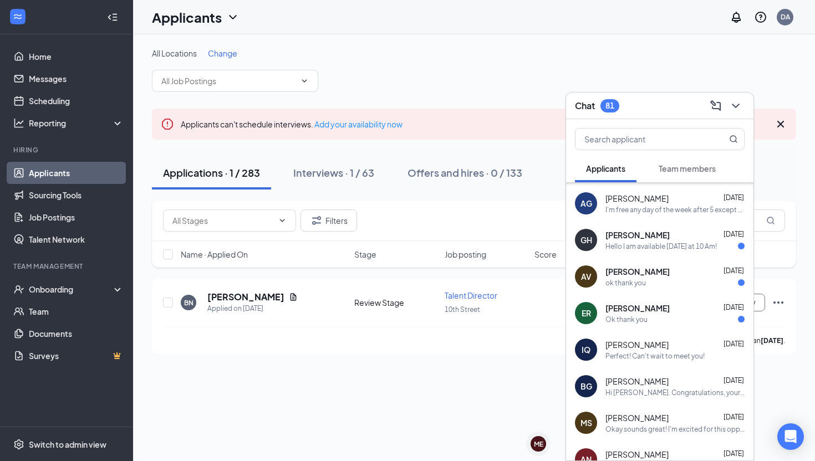
click at [625, 383] on span "[PERSON_NAME]" at bounding box center [637, 381] width 63 height 11
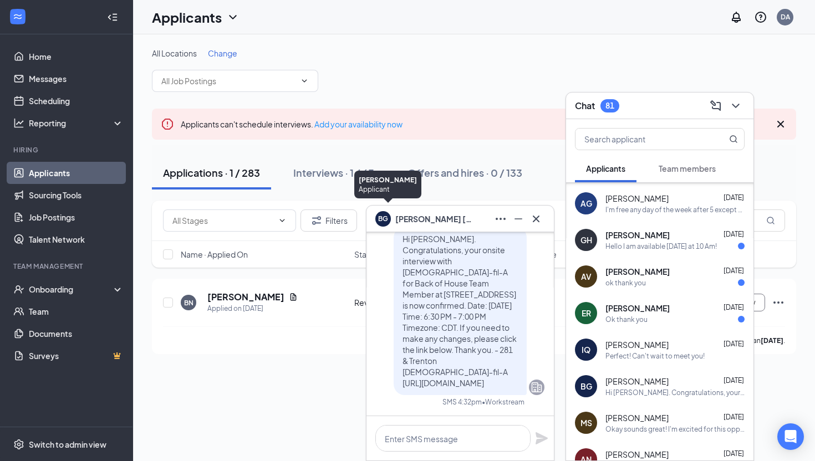
click at [387, 220] on div "BG" at bounding box center [383, 217] width 10 height 9
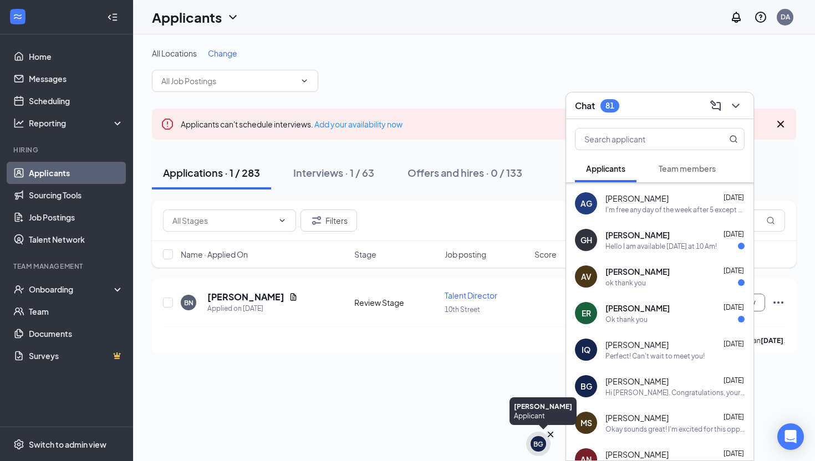
click at [536, 445] on div "BG" at bounding box center [539, 444] width 10 height 9
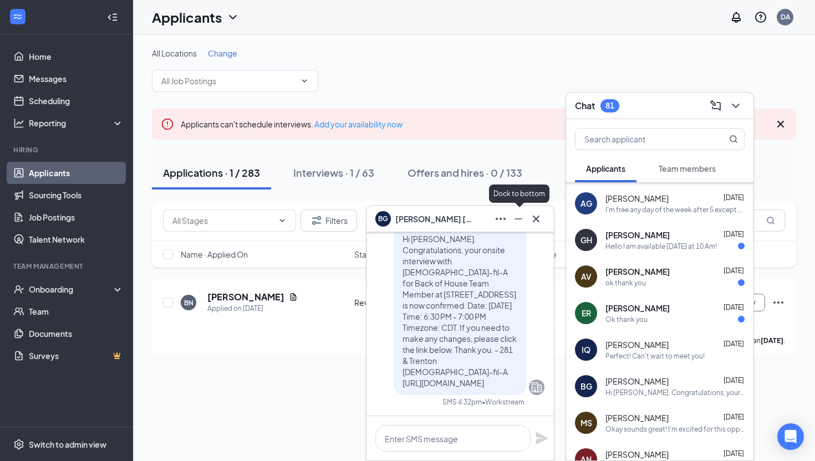
click at [499, 219] on icon "Ellipses" at bounding box center [500, 218] width 13 height 13
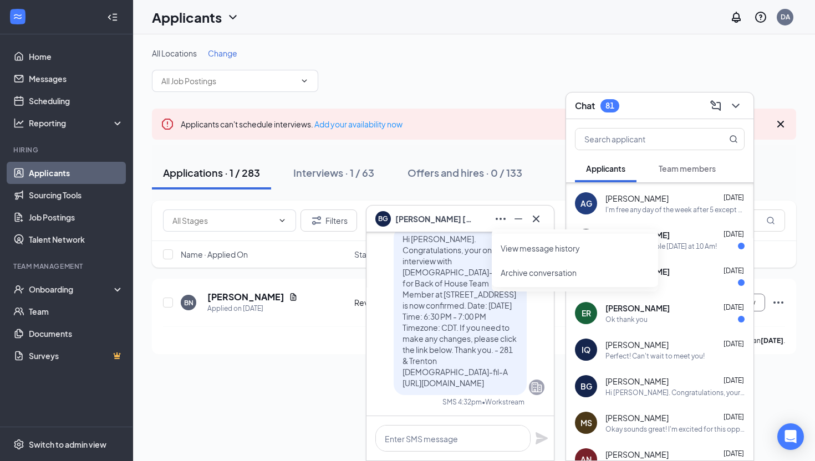
click at [518, 254] on link "View message history" at bounding box center [575, 248] width 149 height 11
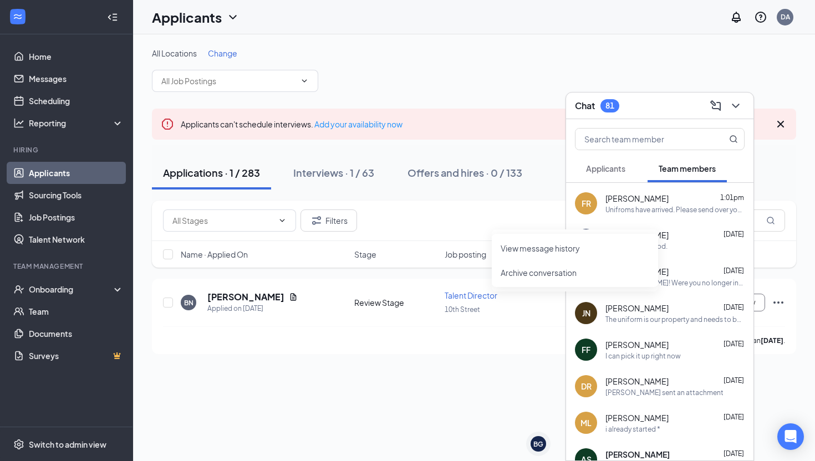
scroll to position [0, 0]
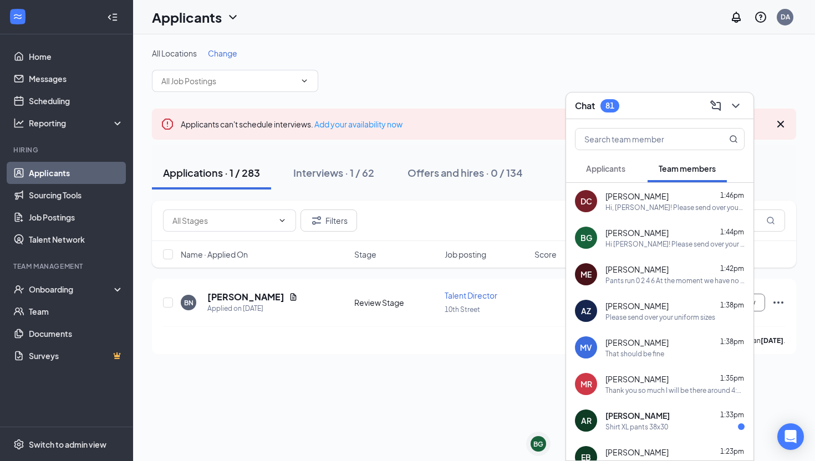
click at [608, 117] on div "Chat 81" at bounding box center [659, 106] width 187 height 27
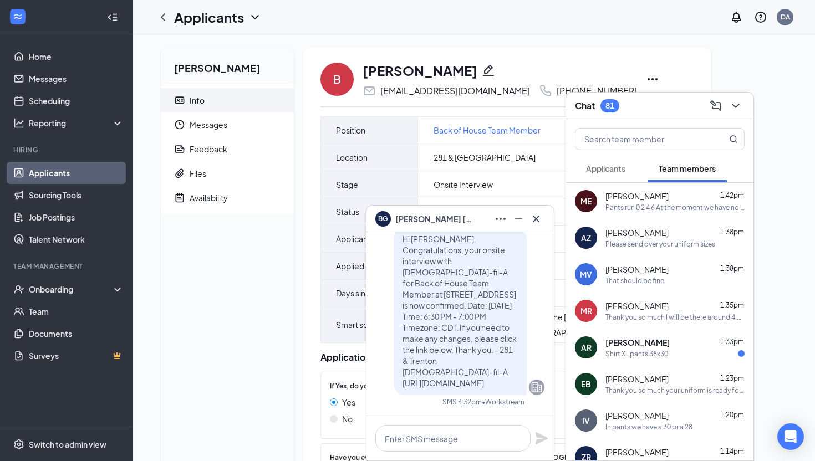
click at [621, 113] on div "Chat 81" at bounding box center [660, 105] width 170 height 17
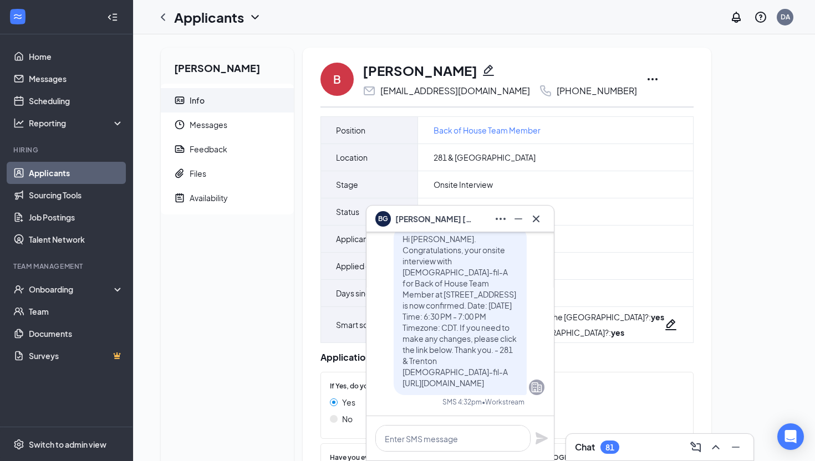
click at [620, 77] on div "B Bryan Guajardo bryanguajardo239@gmail.com +1 (956) 733-0287" at bounding box center [507, 79] width 373 height 37
click at [646, 77] on icon "Ellipses" at bounding box center [652, 79] width 13 height 13
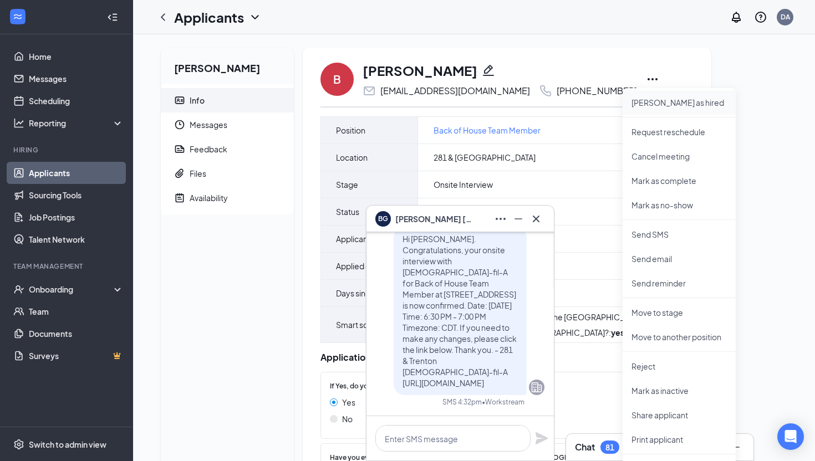
click at [643, 99] on p "Mark as hired" at bounding box center [679, 102] width 95 height 11
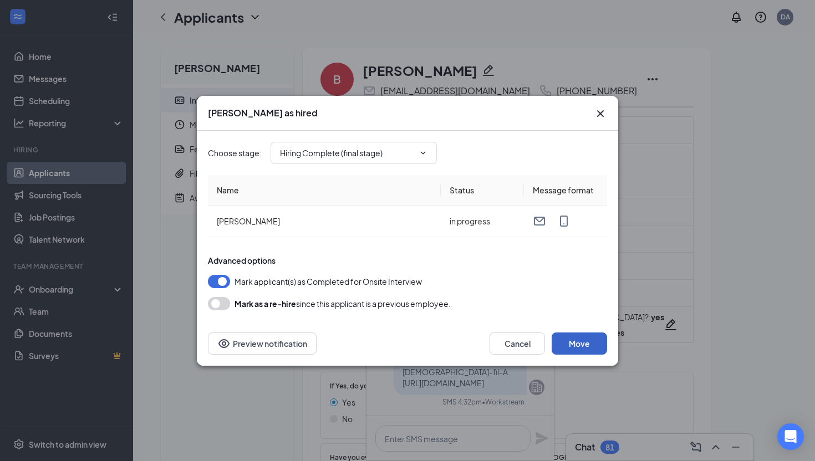
click at [574, 334] on button "Move" at bounding box center [579, 344] width 55 height 22
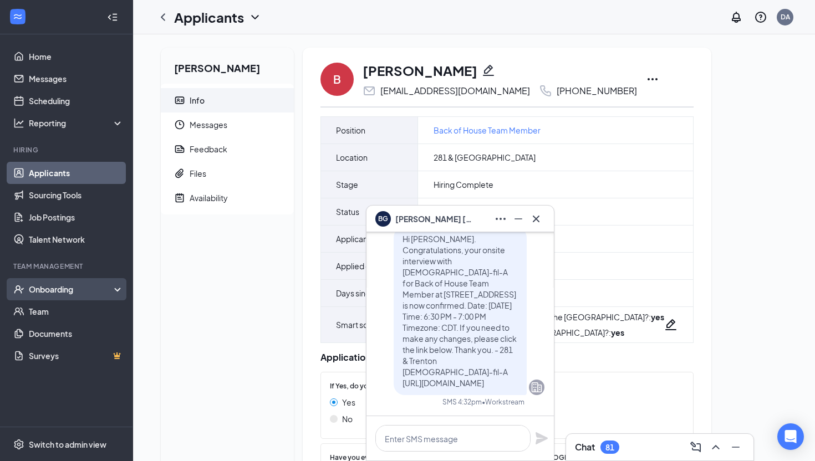
click at [40, 296] on div "Onboarding" at bounding box center [66, 289] width 133 height 22
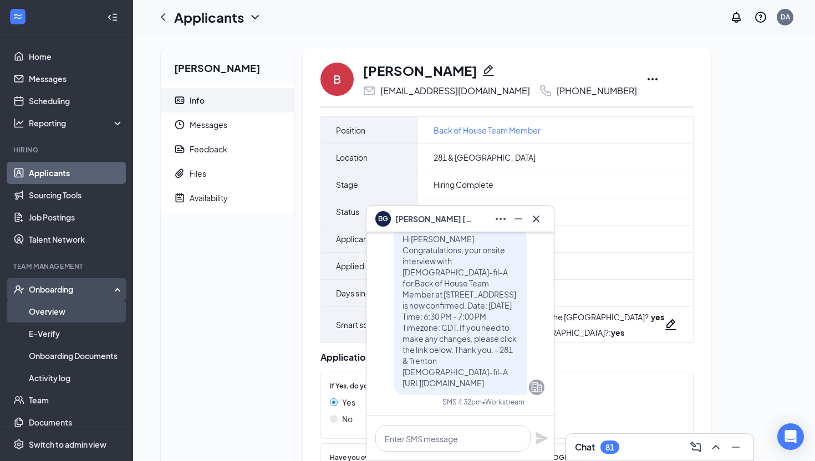
click at [65, 322] on link "Overview" at bounding box center [76, 312] width 95 height 22
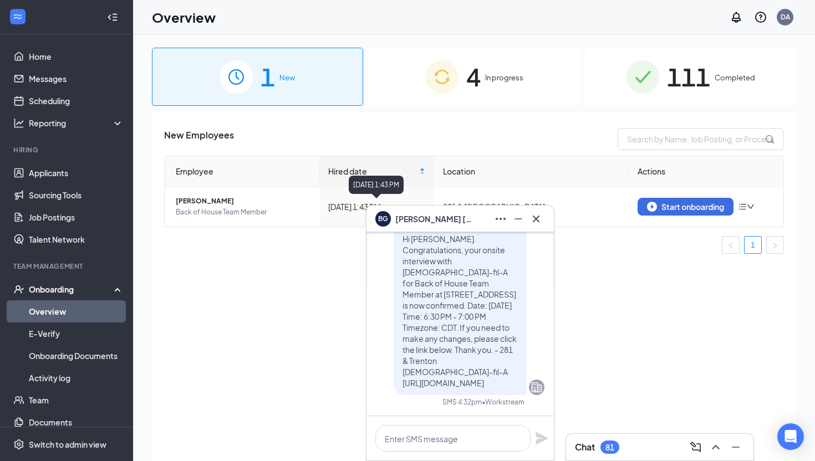
click at [441, 214] on span "Bryan Guajardo" at bounding box center [434, 219] width 78 height 12
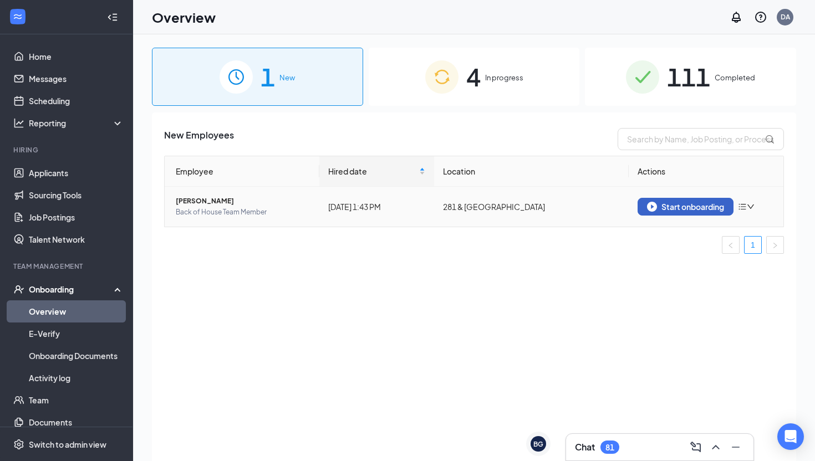
click at [692, 206] on div "Start onboarding" at bounding box center [685, 207] width 77 height 10
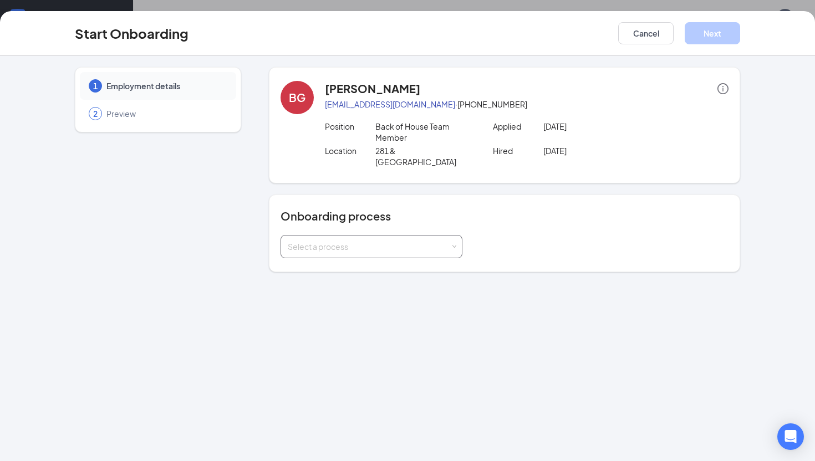
click at [352, 241] on div "Select a process" at bounding box center [369, 246] width 163 height 11
click at [345, 270] on li "FOH and BOH House Onboarding" at bounding box center [372, 280] width 182 height 20
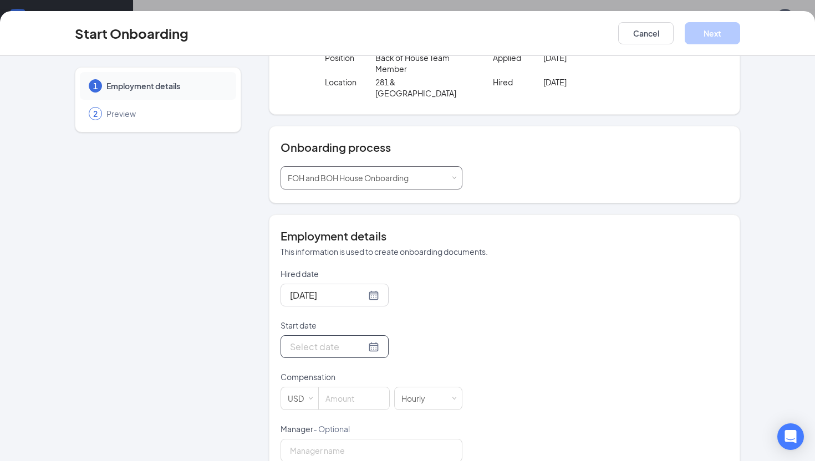
scroll to position [78, 0]
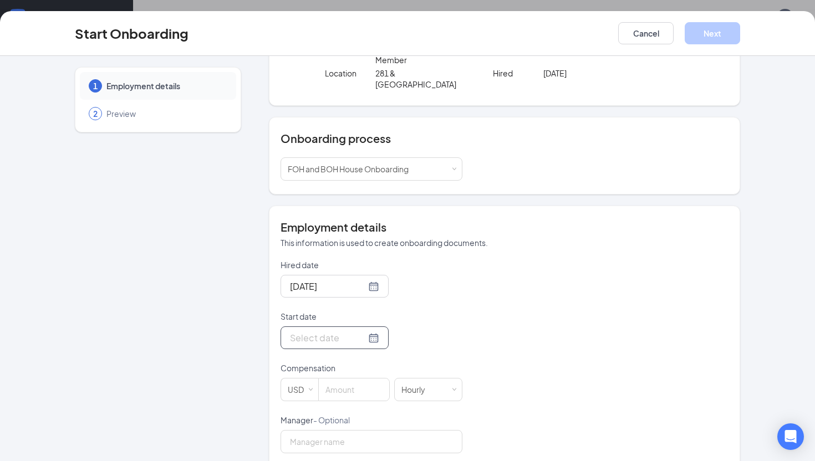
click at [359, 327] on div at bounding box center [335, 338] width 108 height 23
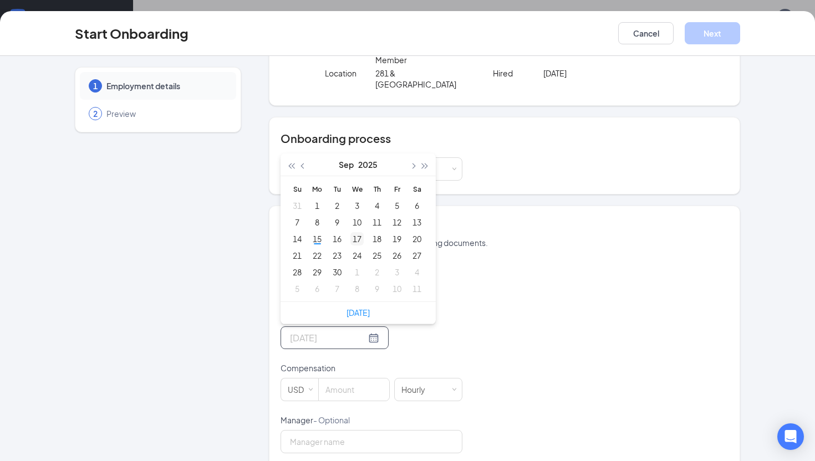
type input "Sep 17, 2025"
click at [354, 232] on div "17" at bounding box center [357, 238] width 13 height 13
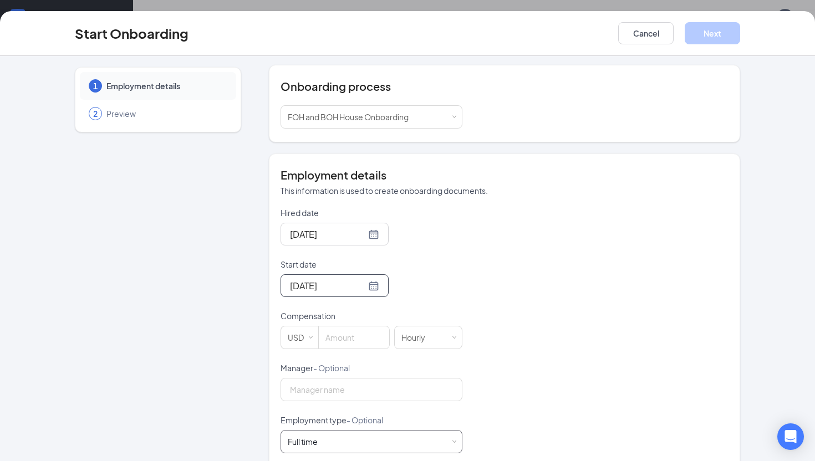
scroll to position [191, 0]
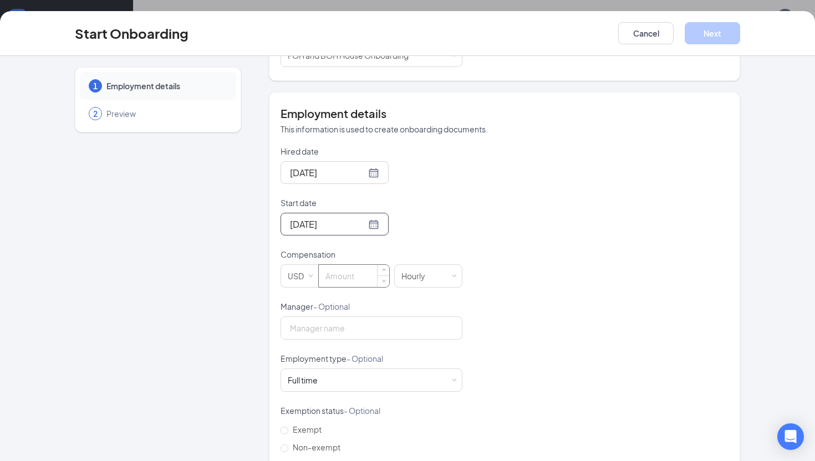
click at [343, 267] on input at bounding box center [354, 276] width 70 height 22
type input "11"
click at [335, 319] on input "Manager - Optional" at bounding box center [372, 328] width 182 height 23
type input "[PERSON_NAME]"
click at [346, 378] on div "Full time Works 30+ hours per week and is reasonably expected to work" at bounding box center [372, 380] width 168 height 22
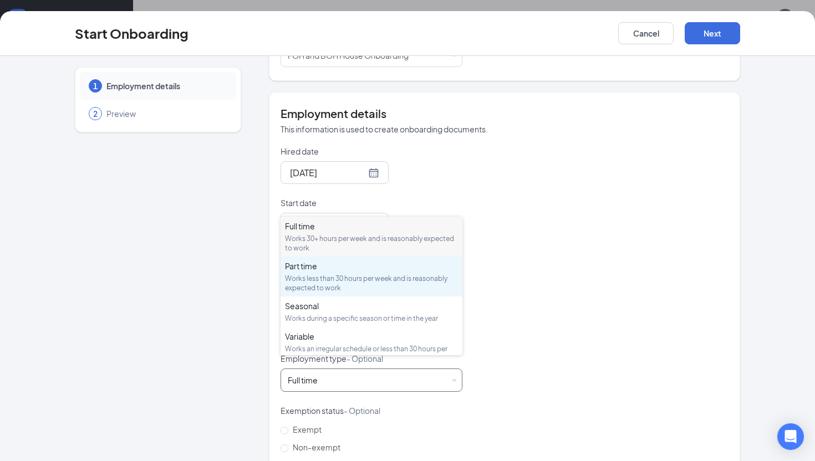
click at [378, 270] on div "Part time" at bounding box center [371, 266] width 173 height 11
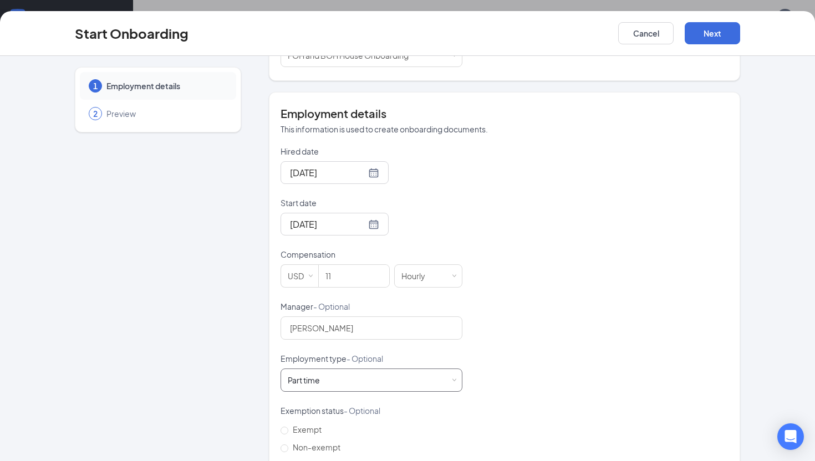
scroll to position [252, 0]
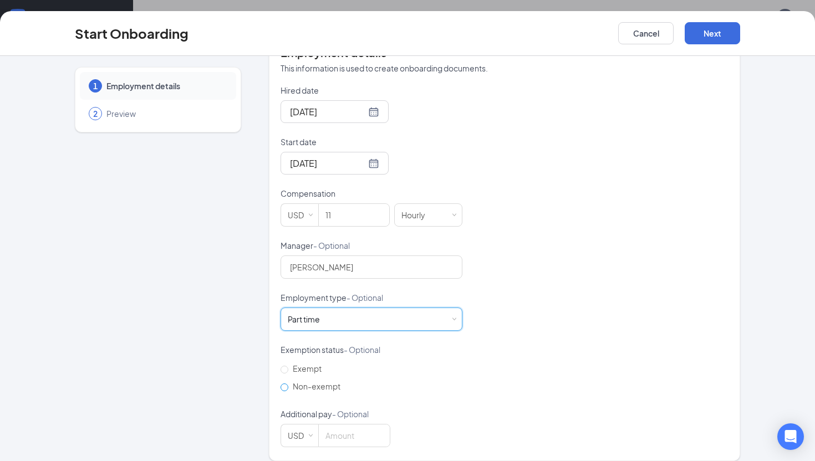
click at [312, 382] on span "Non-exempt" at bounding box center [316, 387] width 57 height 10
click at [288, 384] on input "Non-exempt" at bounding box center [285, 388] width 8 height 8
radio input "true"
click at [721, 30] on button "Next" at bounding box center [712, 33] width 55 height 22
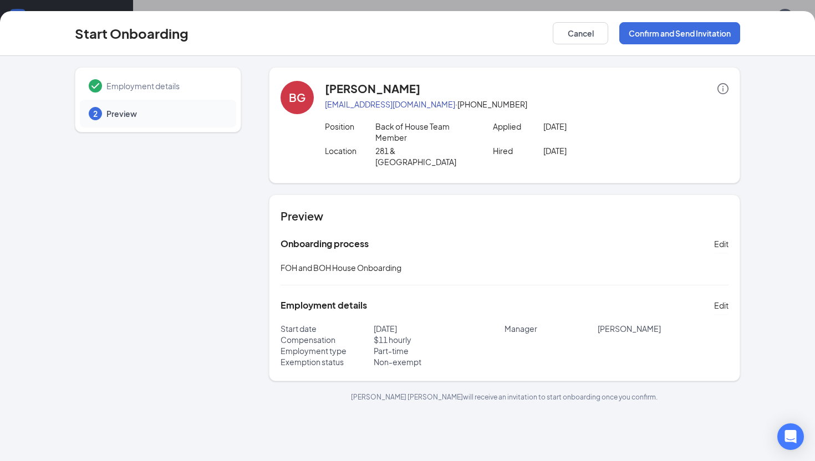
scroll to position [0, 0]
click at [684, 38] on button "Confirm and Send Invitation" at bounding box center [680, 33] width 121 height 22
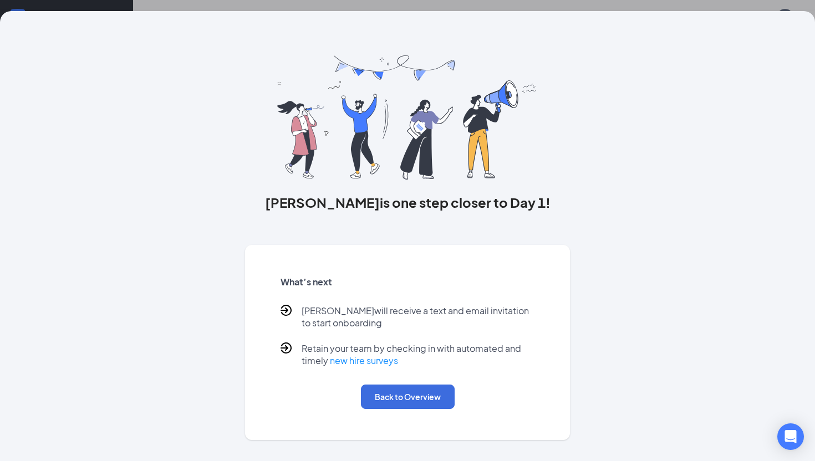
click at [432, 4] on div "Bryan is one step closer to Day 1! What’s next Bryan will receive a text and em…" at bounding box center [407, 230] width 815 height 461
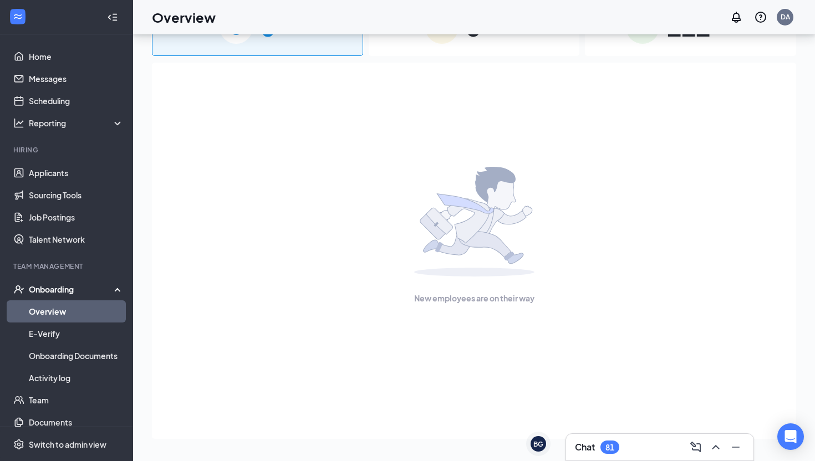
click at [603, 444] on div "81" at bounding box center [610, 447] width 19 height 13
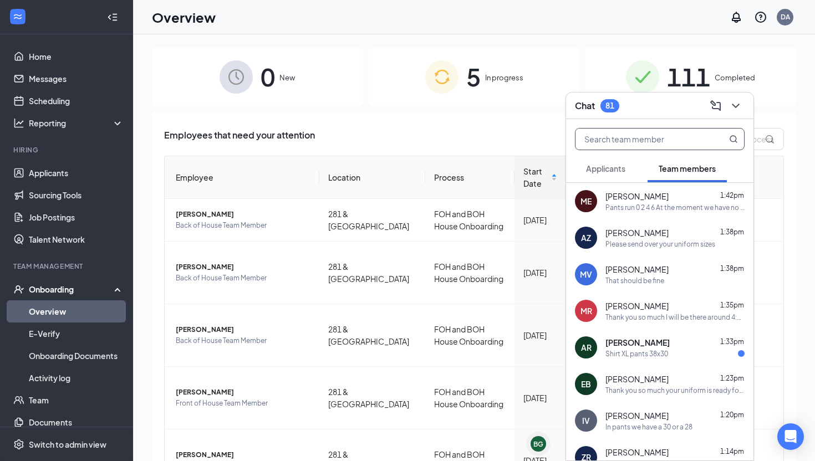
click at [633, 145] on input "text" at bounding box center [641, 139] width 131 height 21
type input "D"
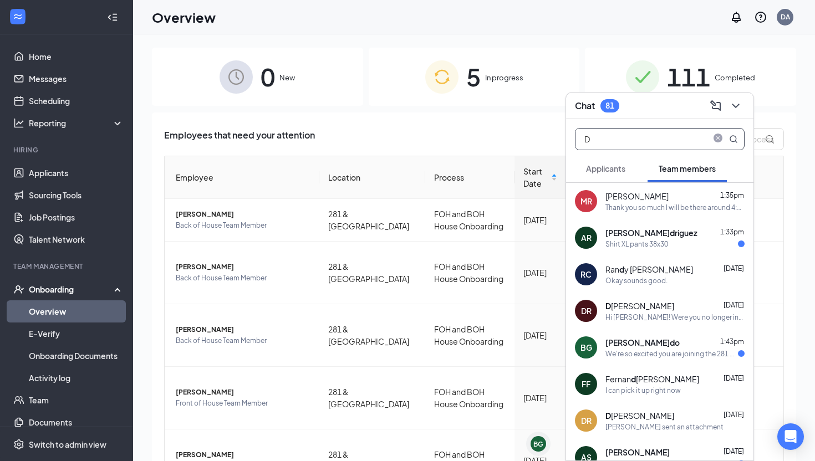
click at [718, 144] on span at bounding box center [718, 139] width 13 height 11
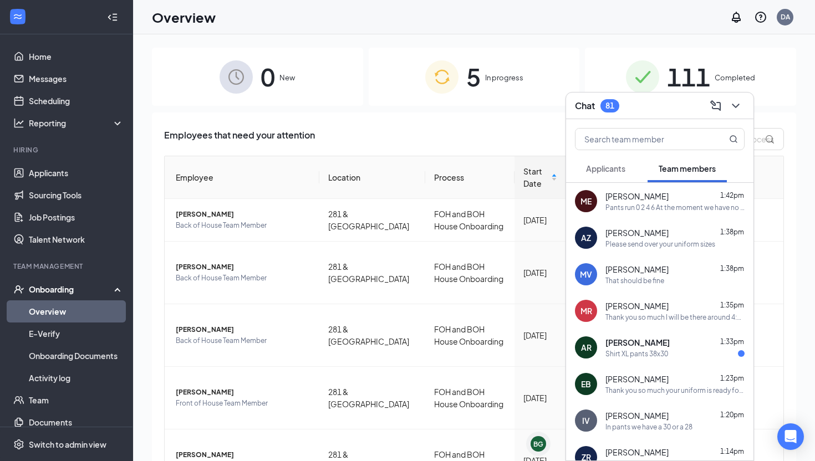
click at [610, 174] on button "Applicants" at bounding box center [606, 169] width 62 height 28
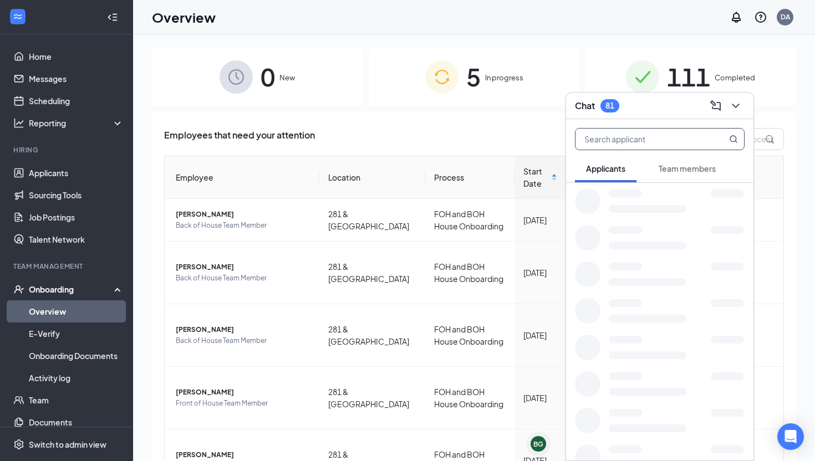
click at [626, 134] on input "text" at bounding box center [641, 139] width 131 height 21
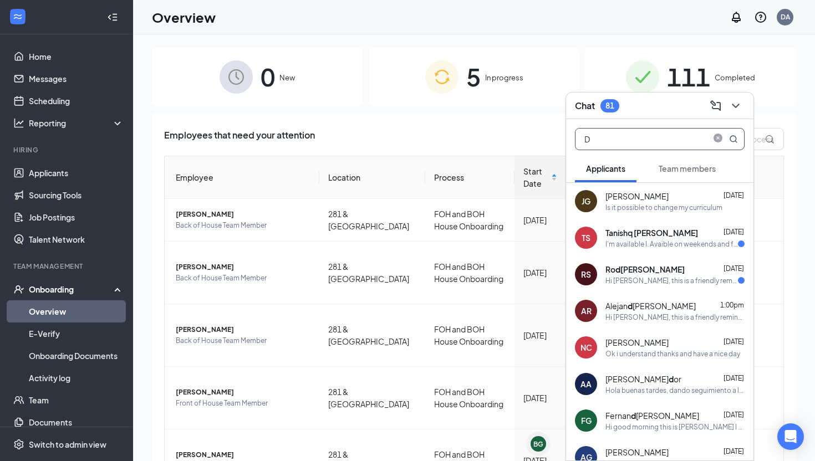
type input "D"
click at [630, 111] on div "Chat 81" at bounding box center [660, 105] width 170 height 17
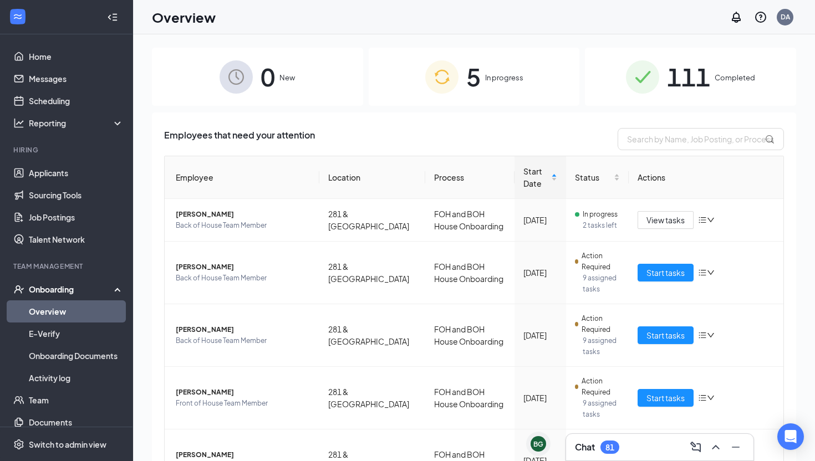
scroll to position [69, 0]
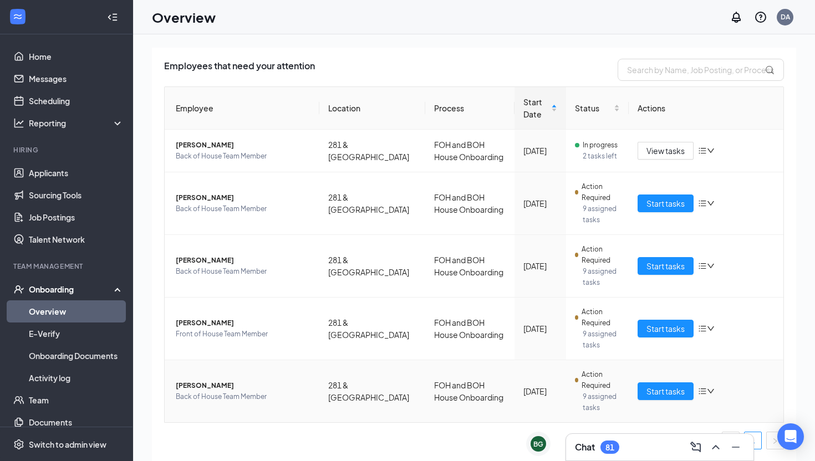
click at [202, 389] on span "[PERSON_NAME]" at bounding box center [243, 386] width 135 height 11
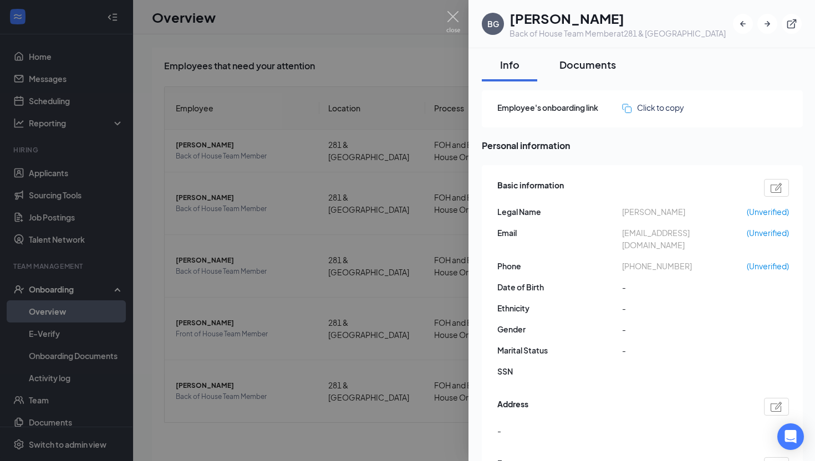
click at [574, 63] on div "Documents" at bounding box center [588, 65] width 57 height 14
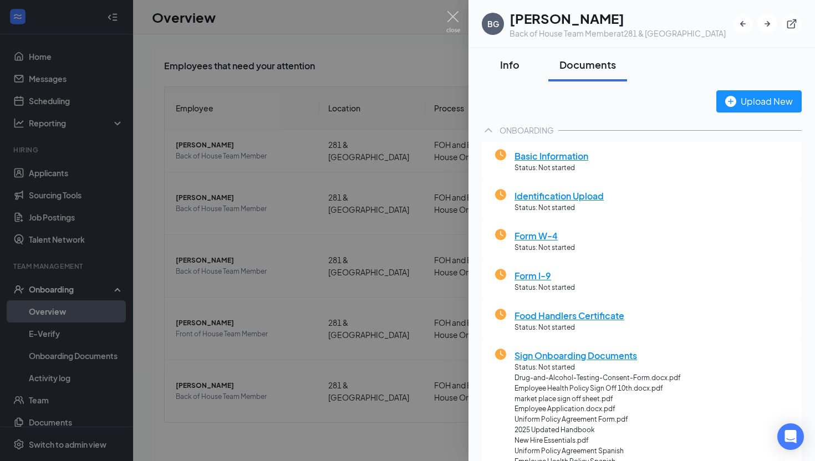
click at [501, 70] on div "Info" at bounding box center [509, 65] width 33 height 14
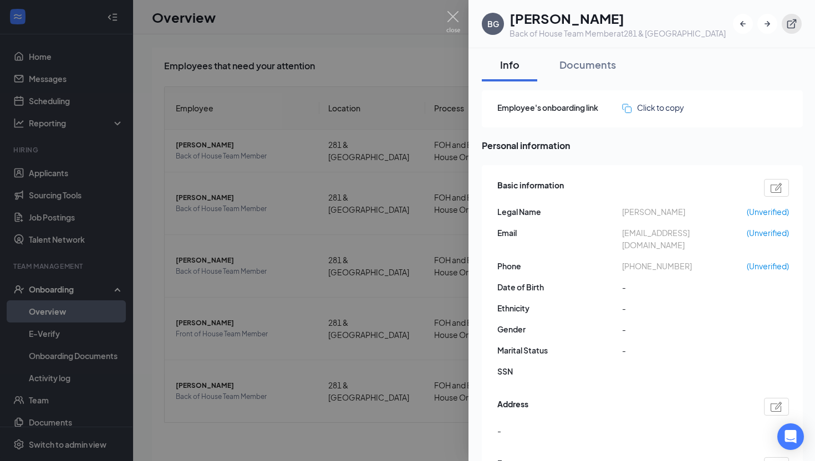
click at [797, 27] on icon "ExternalLink" at bounding box center [792, 23] width 11 height 11
click at [461, 20] on div at bounding box center [407, 230] width 815 height 461
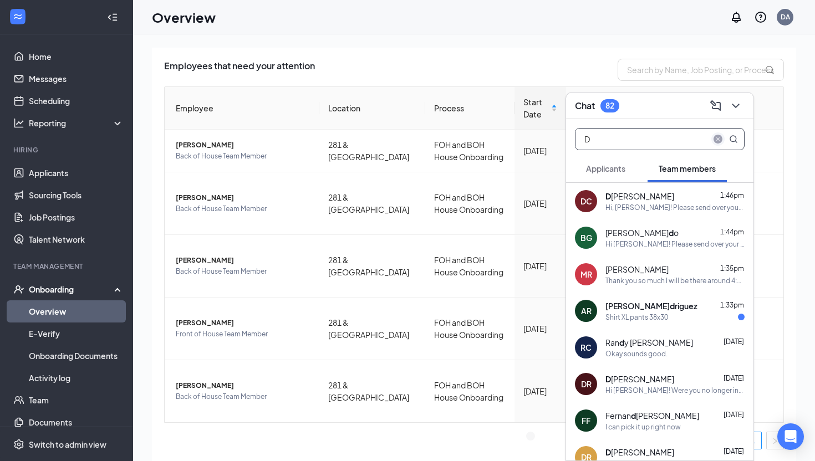
click at [716, 140] on icon "close-circle" at bounding box center [718, 139] width 9 height 9
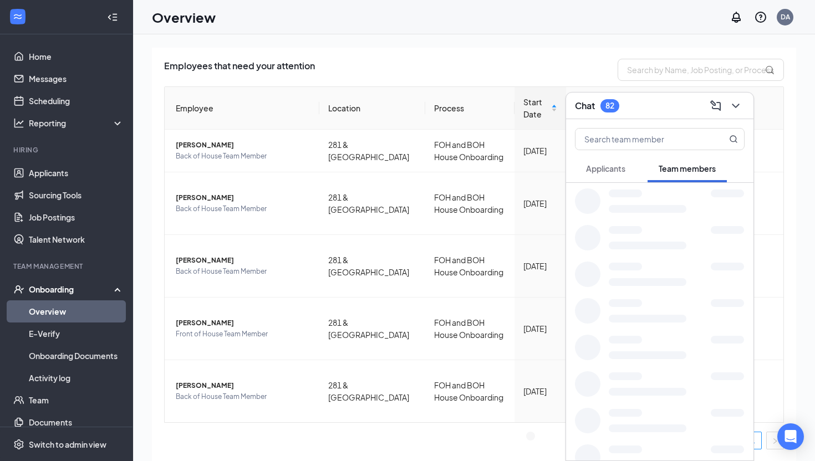
click at [683, 110] on div "Chat 82" at bounding box center [660, 105] width 170 height 17
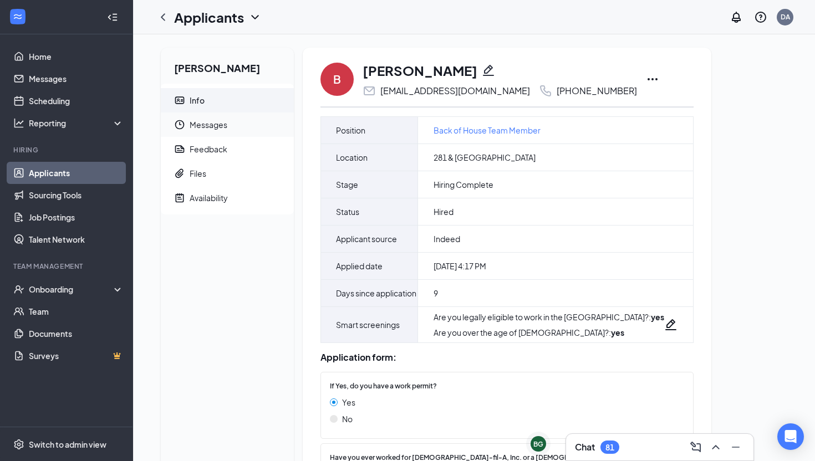
click at [235, 121] on span "Messages" at bounding box center [237, 125] width 95 height 24
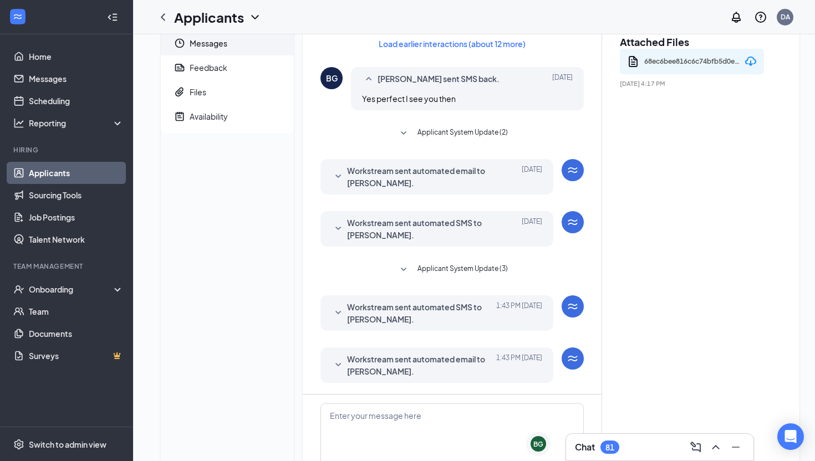
scroll to position [164, 0]
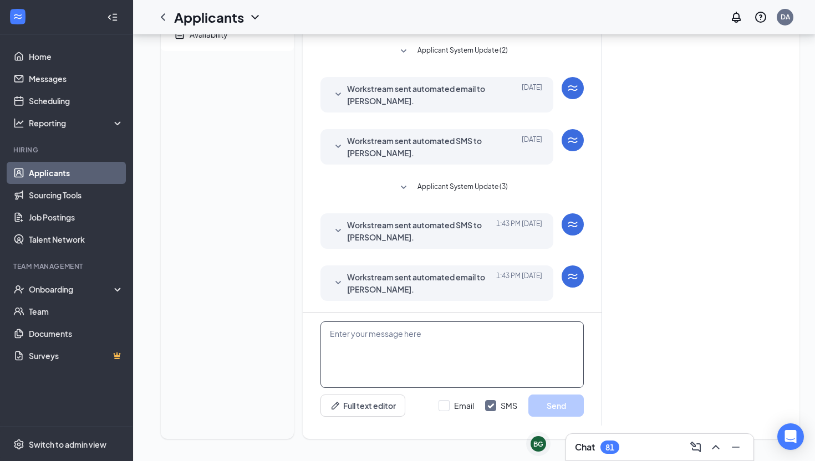
click at [412, 329] on textarea at bounding box center [452, 355] width 263 height 67
type textarea "h"
type textarea "Hi [PERSON_NAME]! Please send over your uniform sizes!"
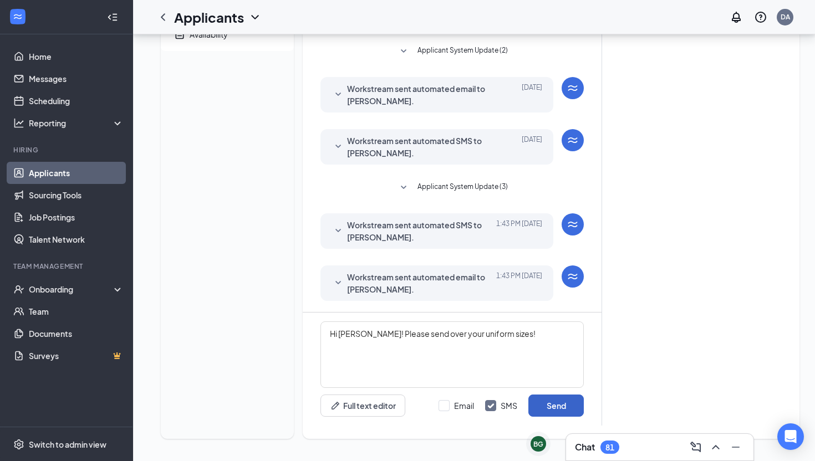
click at [568, 414] on button "Send" at bounding box center [556, 406] width 55 height 22
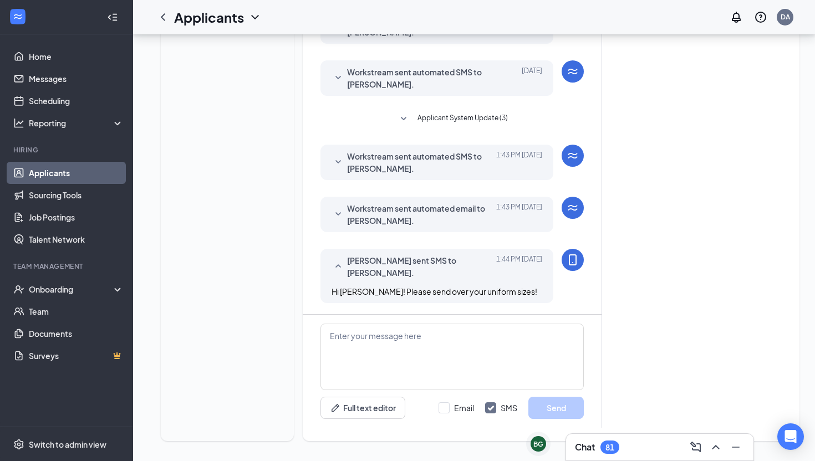
scroll to position [235, 0]
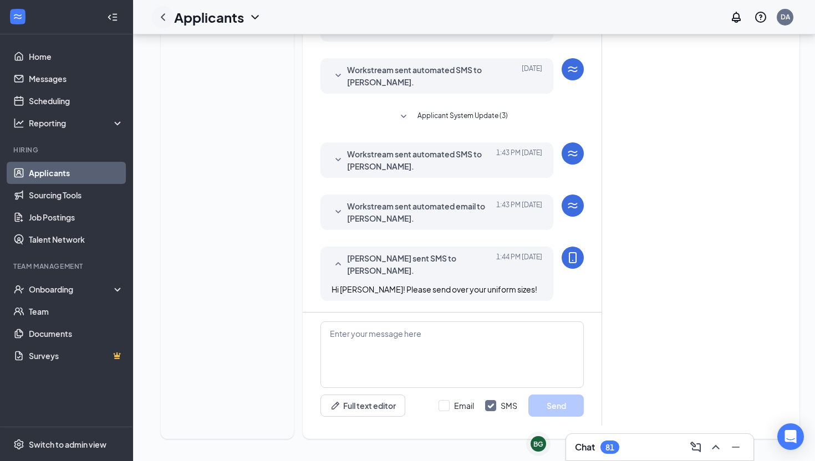
click at [163, 19] on icon "ChevronLeft" at bounding box center [163, 16] width 4 height 7
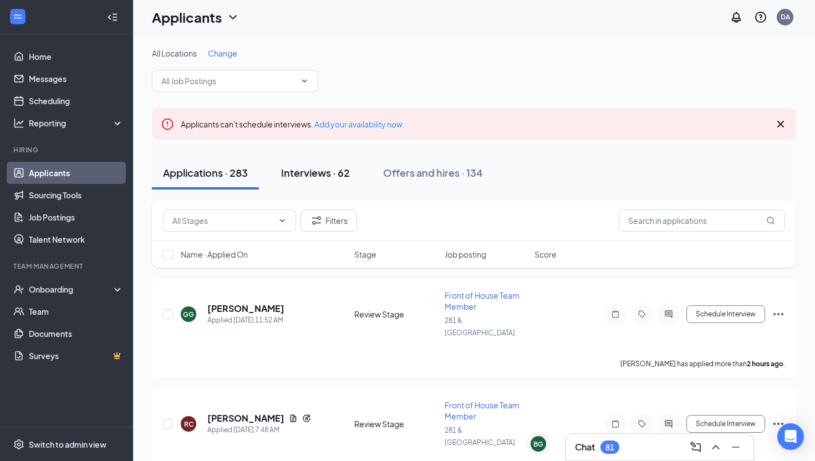
click at [304, 177] on div "Interviews · 62" at bounding box center [315, 173] width 69 height 14
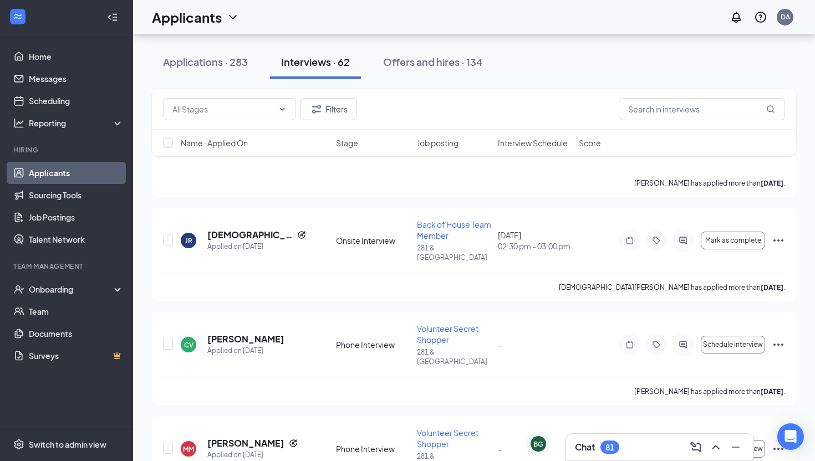
scroll to position [490, 0]
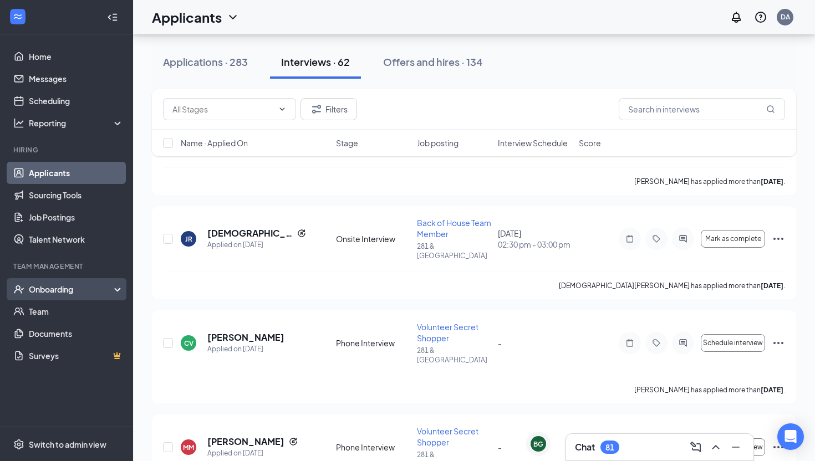
click at [74, 293] on div "Onboarding" at bounding box center [71, 289] width 85 height 11
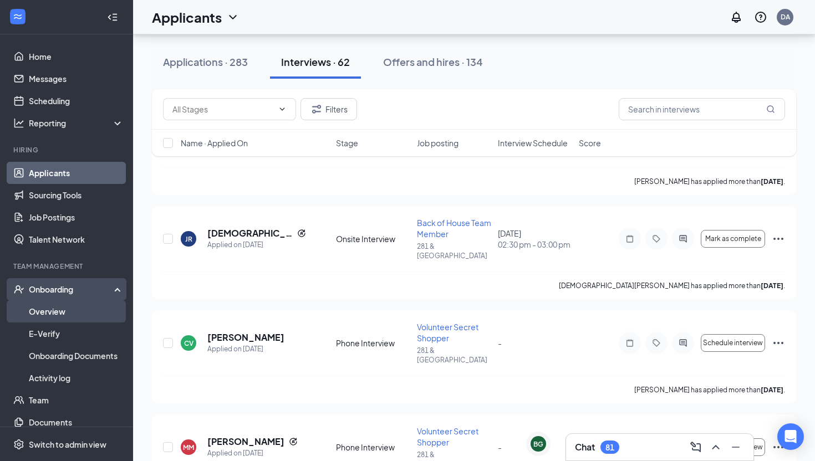
click at [73, 308] on link "Overview" at bounding box center [76, 312] width 95 height 22
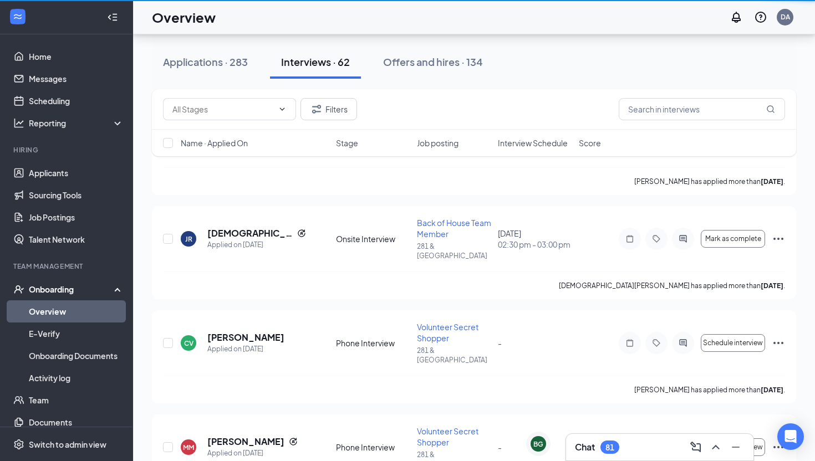
scroll to position [50, 0]
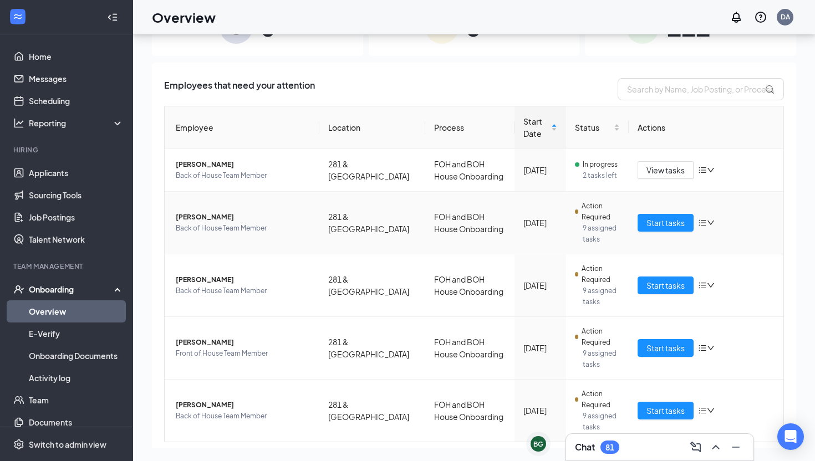
click at [425, 221] on td "FOH and BOH House Onboarding" at bounding box center [469, 223] width 89 height 63
click at [283, 224] on span "Back of House Team Member" at bounding box center [243, 228] width 135 height 11
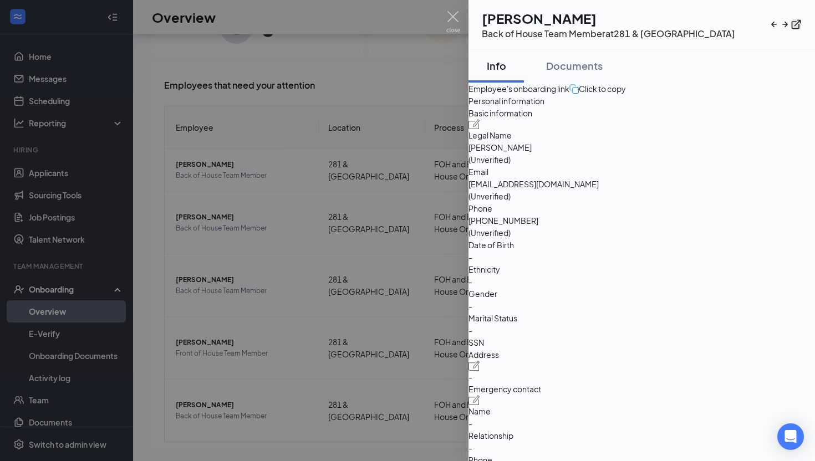
click at [792, 22] on icon "ExternalLink" at bounding box center [796, 24] width 11 height 11
click at [449, 21] on img at bounding box center [454, 22] width 14 height 22
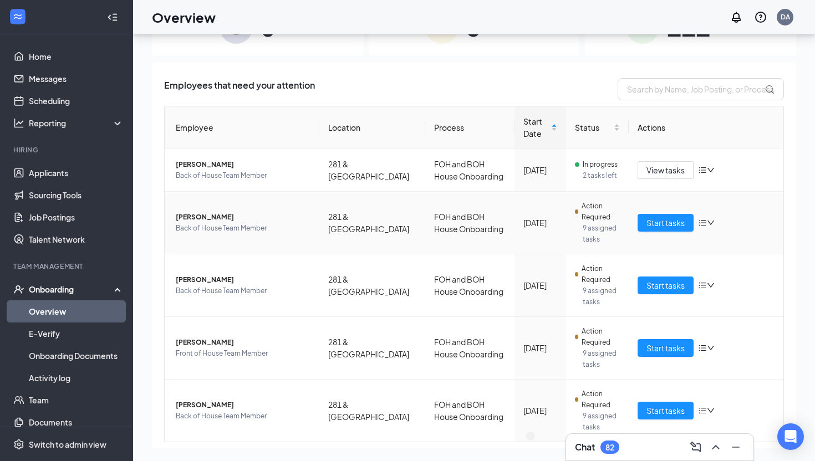
scroll to position [69, 0]
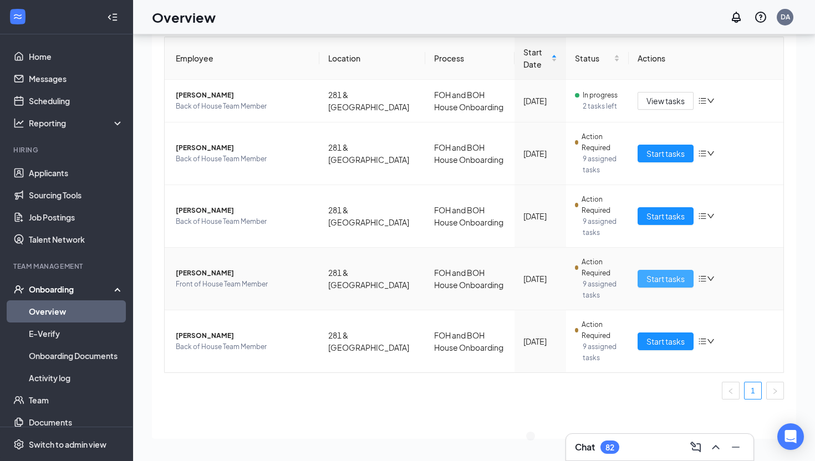
click at [650, 279] on span "Start tasks" at bounding box center [666, 279] width 38 height 12
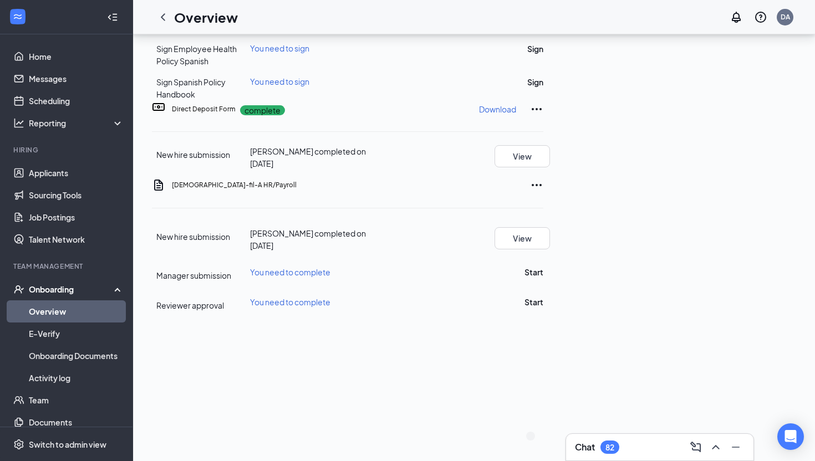
scroll to position [283, 0]
click at [656, 438] on div "Chat 82" at bounding box center [659, 447] width 187 height 27
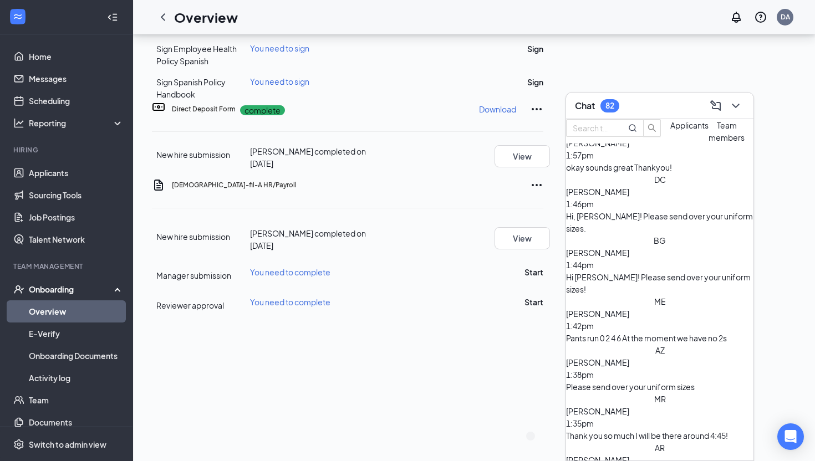
scroll to position [0, 0]
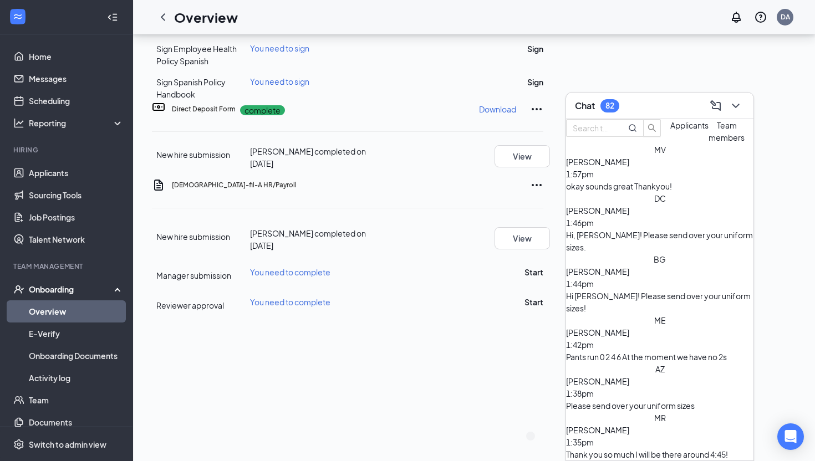
click at [680, 363] on div "AZ Ashley Zapata 1:38pm Please send over your uniform sizes" at bounding box center [659, 387] width 187 height 49
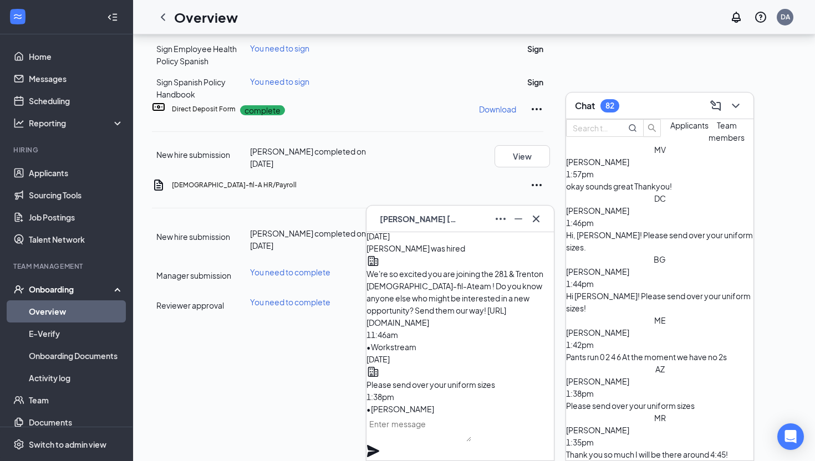
click at [539, 220] on icon "Cross" at bounding box center [536, 218] width 7 height 7
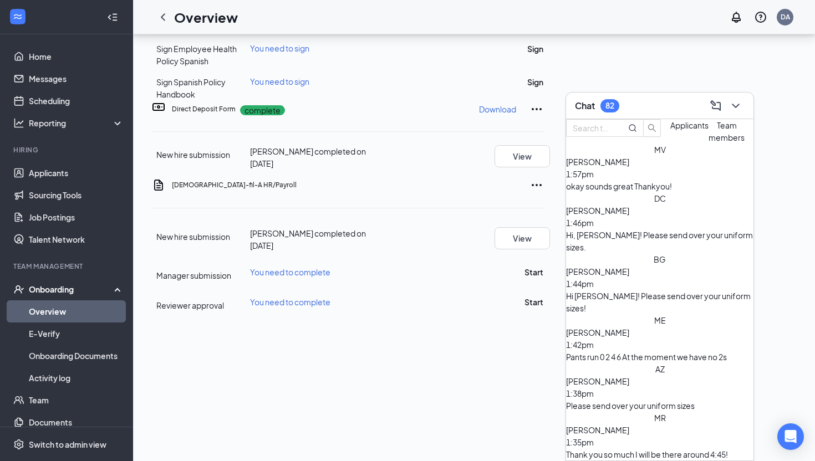
click at [622, 117] on div "Chat 82" at bounding box center [659, 106] width 187 height 27
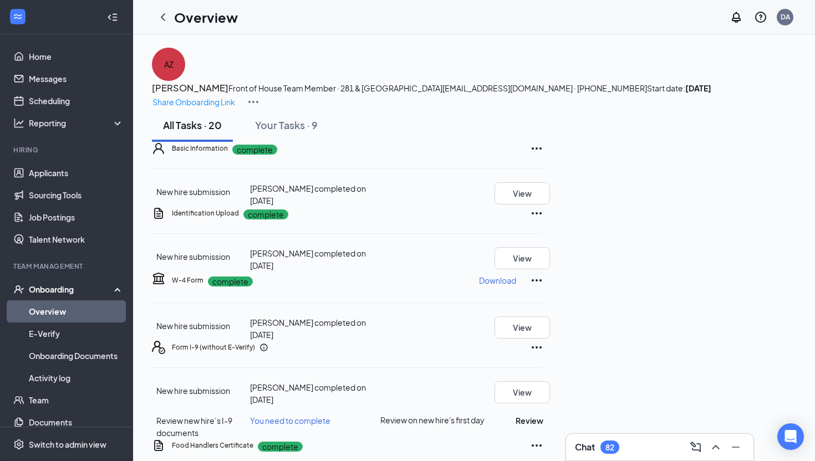
click at [760, 95] on div "Share Onboarding Link" at bounding box center [474, 101] width 645 height 13
click at [168, 12] on icon "ChevronLeft" at bounding box center [162, 17] width 13 height 13
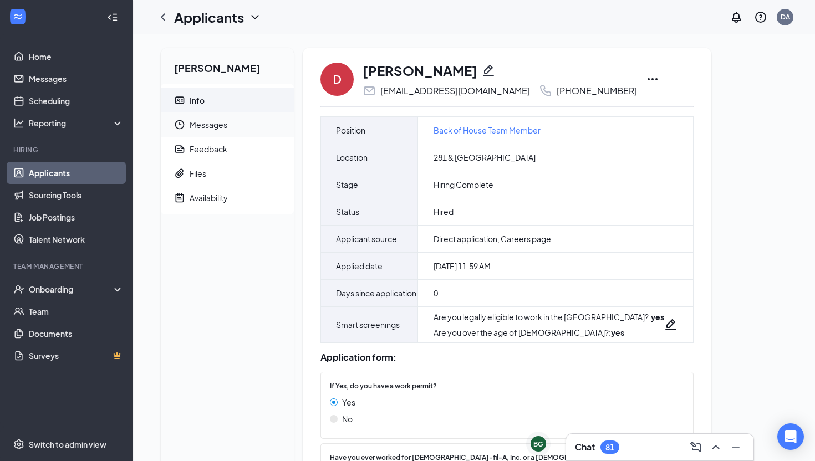
click at [214, 125] on span "Messages" at bounding box center [237, 125] width 95 height 24
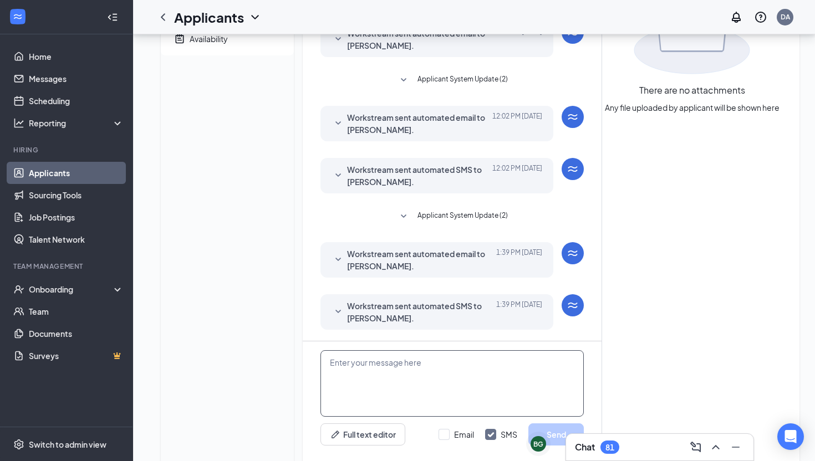
scroll to position [188, 0]
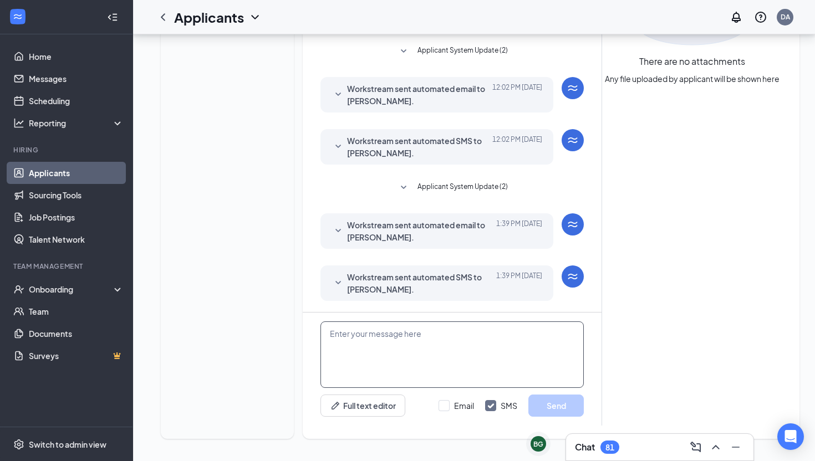
click at [387, 338] on textarea at bounding box center [452, 355] width 263 height 67
click at [473, 336] on textarea "Hi, [PERSON_NAME]! Please send over your unifrom" at bounding box center [452, 355] width 263 height 67
type textarea "Hi, [PERSON_NAME]! Please send over your uniform sizes."
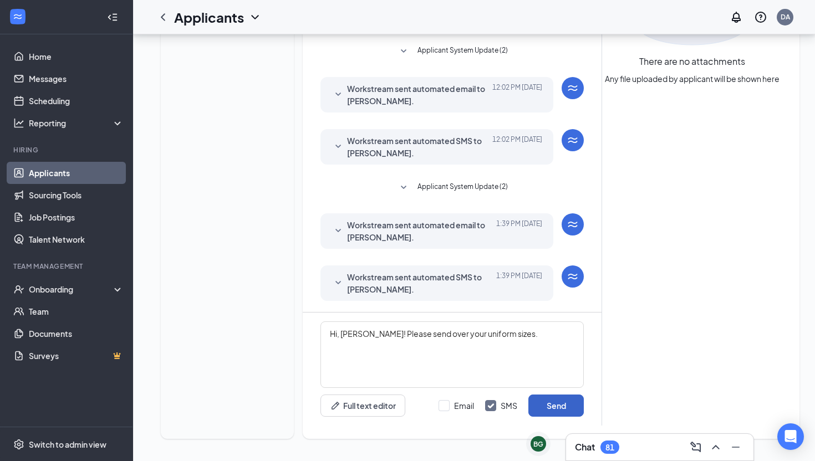
click at [565, 408] on button "Send" at bounding box center [556, 406] width 55 height 22
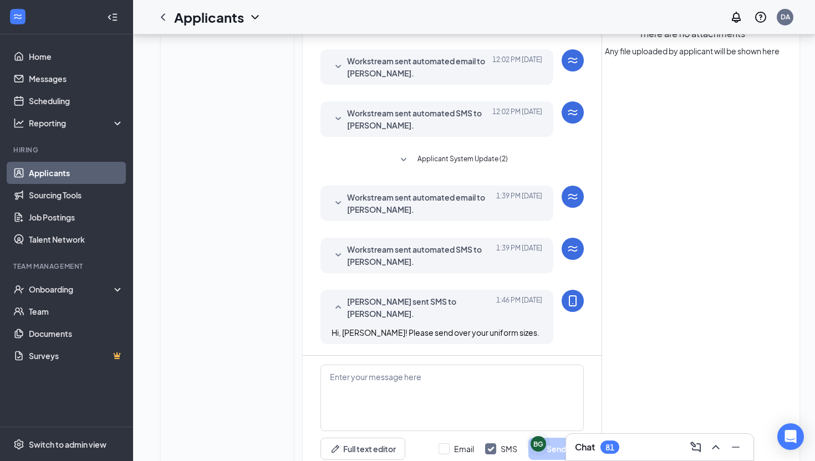
scroll to position [259, 0]
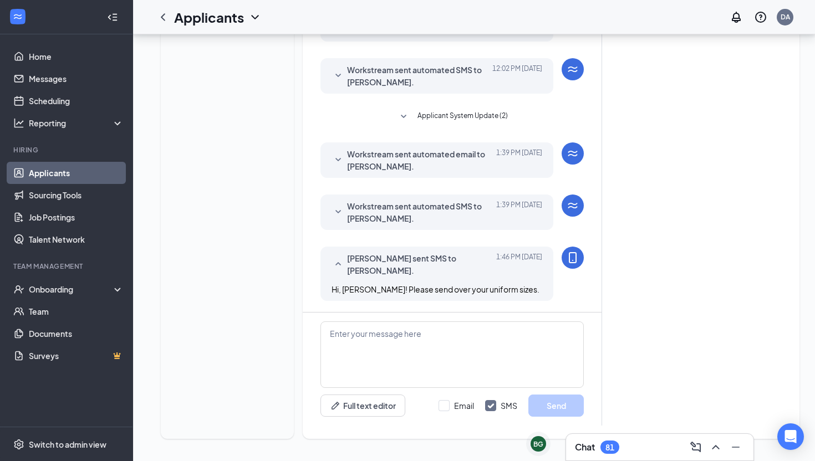
click at [678, 356] on div "Attached Files There are no attachments Any file uploaded by applicant will be …" at bounding box center [692, 137] width 180 height 577
click at [168, 21] on icon "ChevronLeft" at bounding box center [162, 17] width 13 height 13
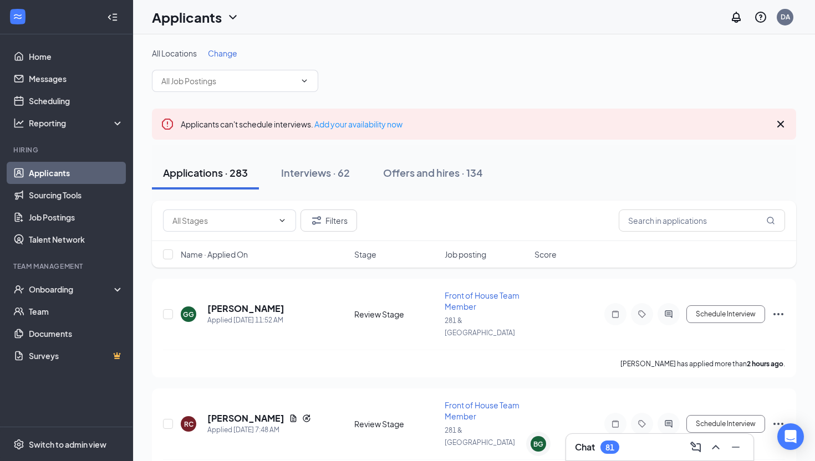
click at [578, 456] on div "Chat 81" at bounding box center [659, 447] width 187 height 27
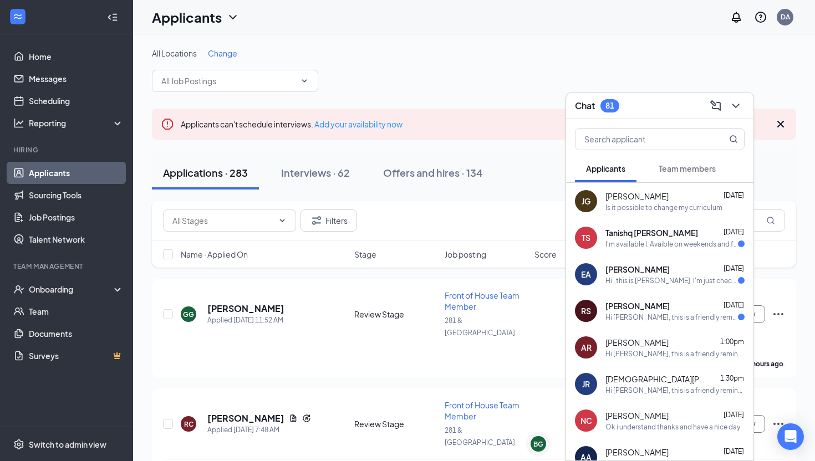
click at [696, 172] on span "Team members" at bounding box center [687, 169] width 57 height 10
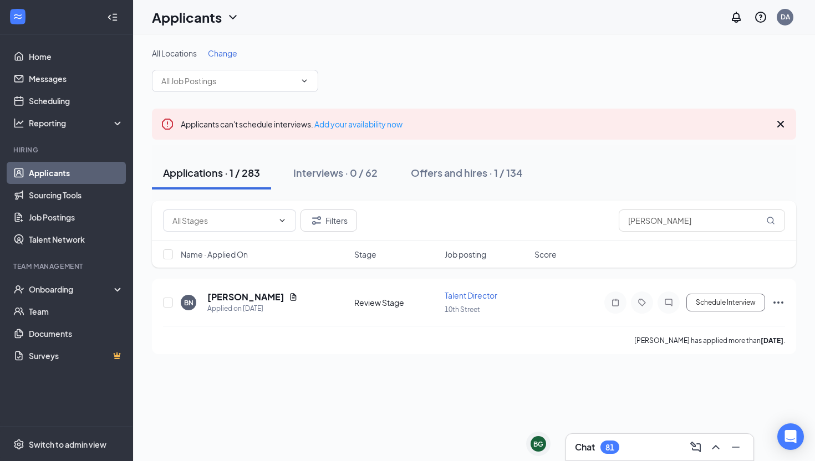
click at [605, 448] on div "81" at bounding box center [610, 447] width 19 height 13
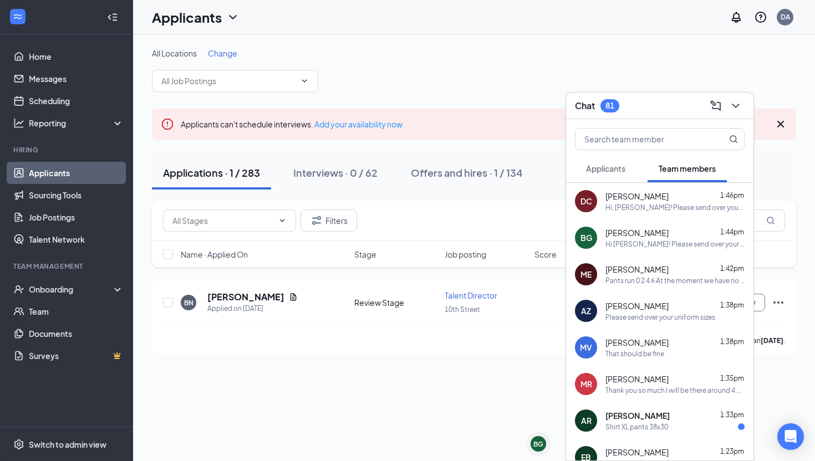
click at [591, 105] on h3 "Chat" at bounding box center [585, 106] width 20 height 12
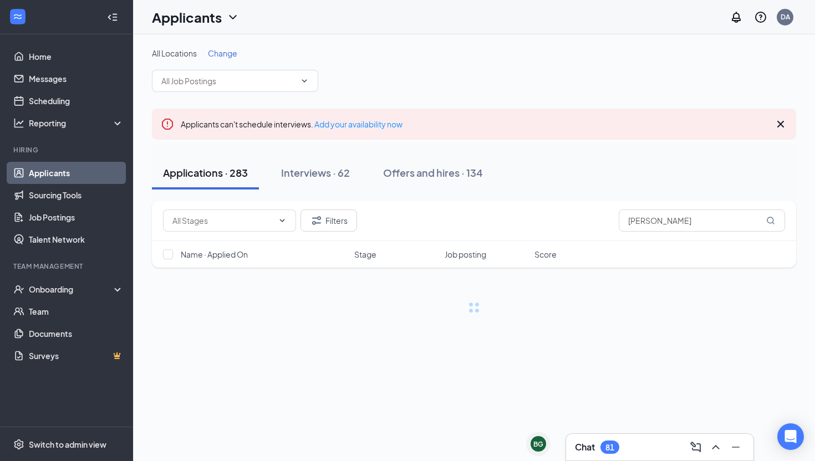
click at [592, 439] on div "Chat 81" at bounding box center [660, 448] width 170 height 18
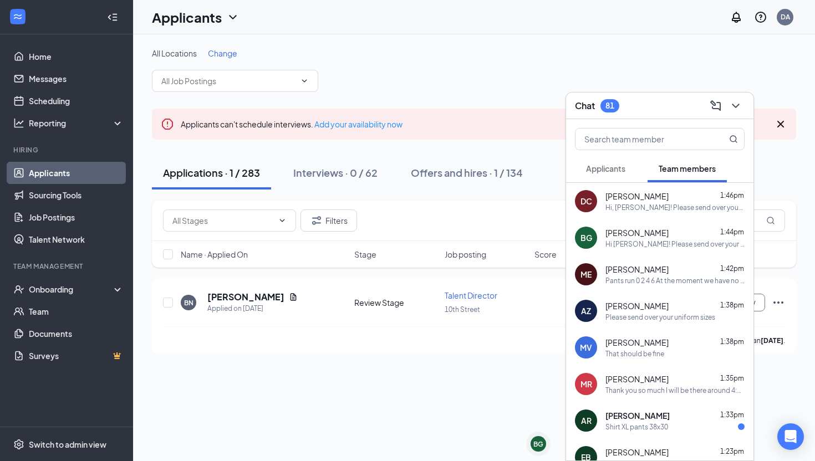
click at [606, 106] on div "81" at bounding box center [610, 105] width 19 height 13
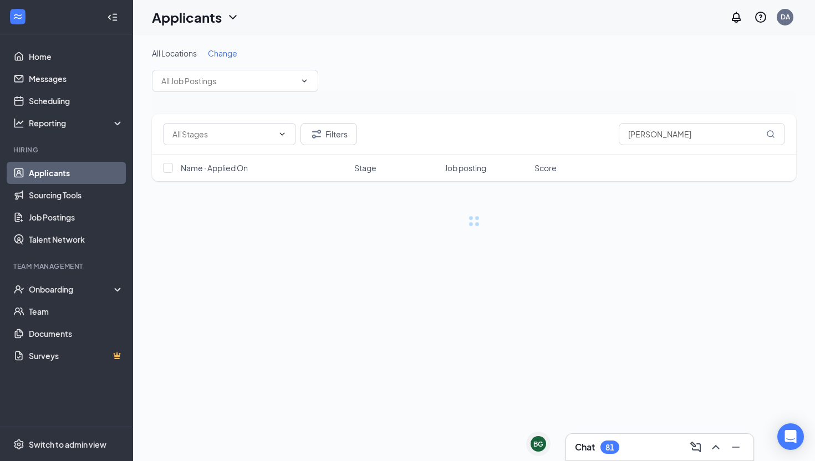
click at [617, 449] on div "81" at bounding box center [610, 447] width 19 height 13
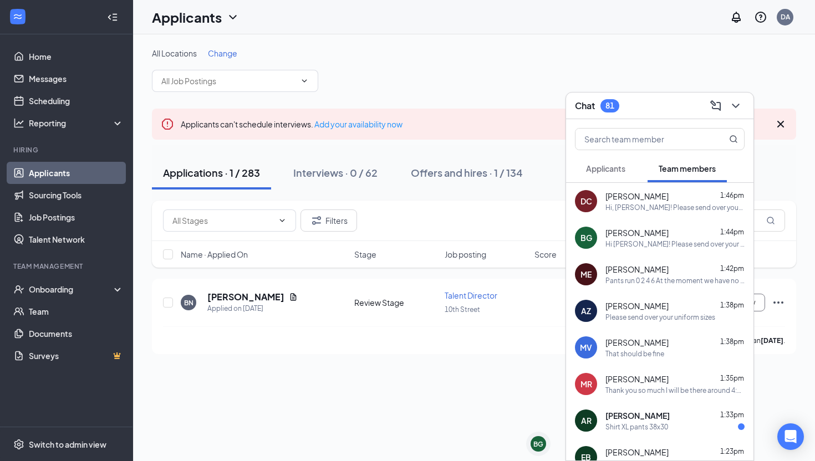
click at [602, 119] on div at bounding box center [659, 136] width 187 height 35
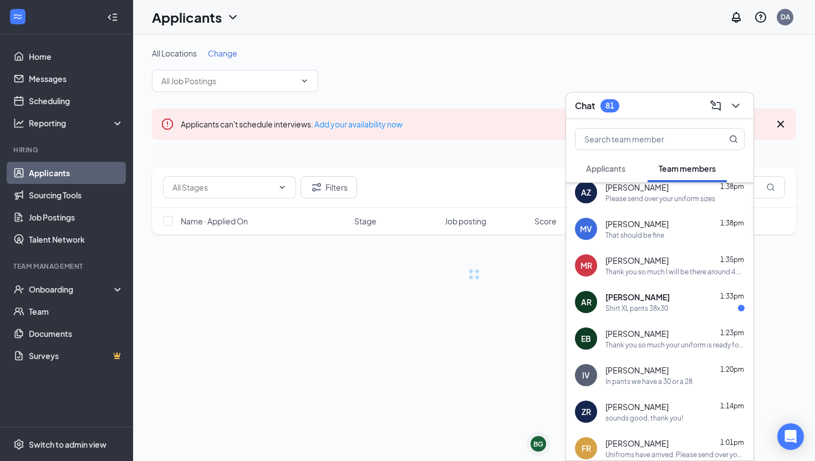
scroll to position [121, 0]
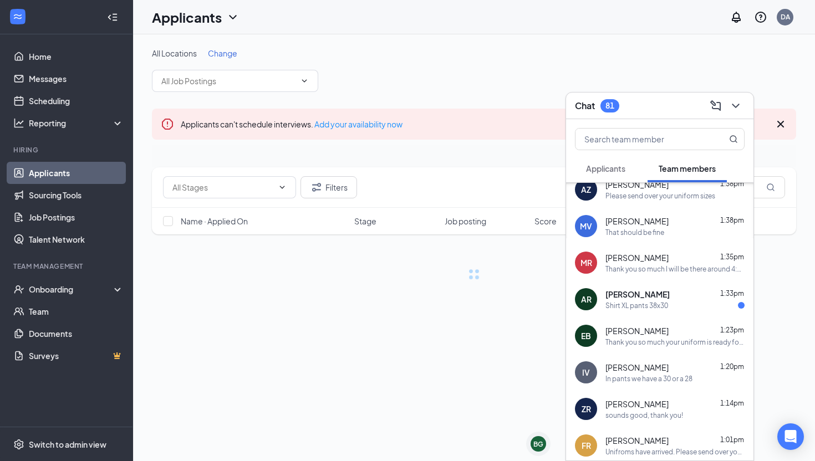
click at [653, 378] on div "In pants we have a 30 or a 28" at bounding box center [649, 378] width 87 height 9
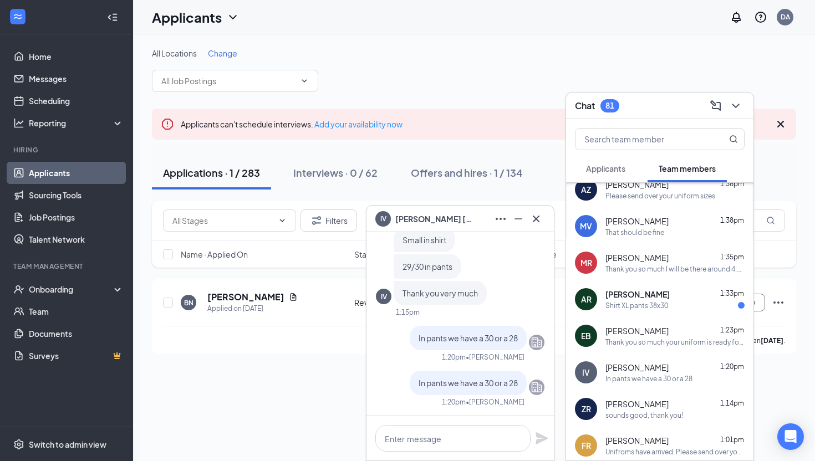
scroll to position [0, 0]
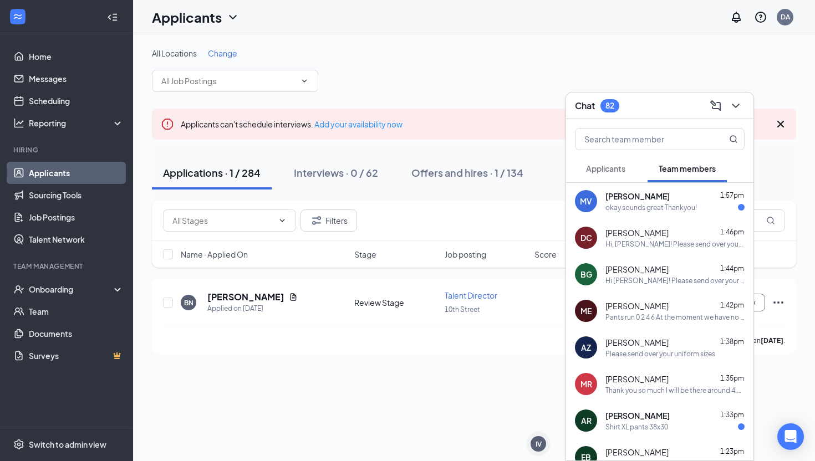
click at [615, 173] on span "Applicants" at bounding box center [605, 169] width 39 height 10
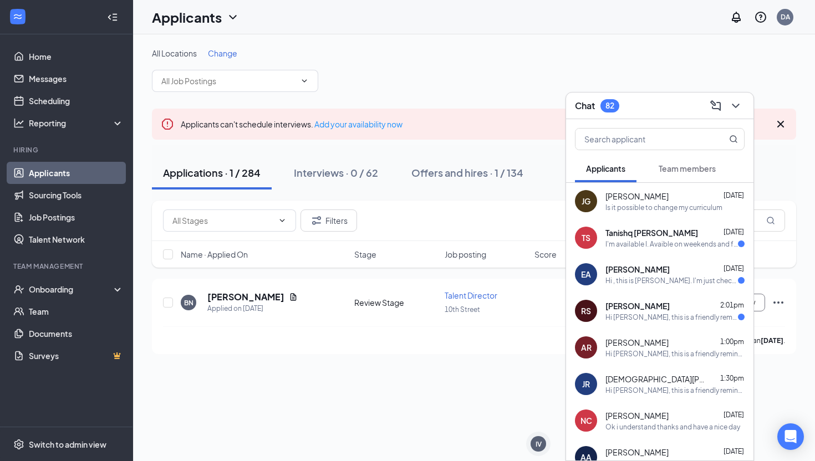
click at [678, 176] on button "Team members" at bounding box center [687, 169] width 79 height 28
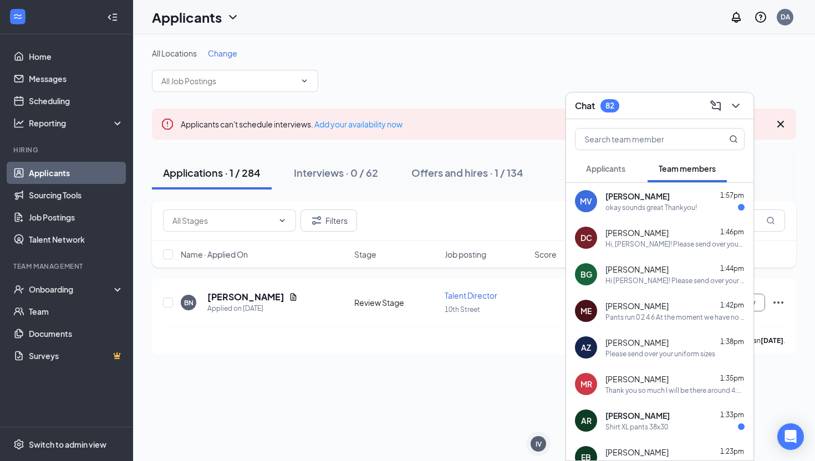
click at [643, 99] on div "Chat 82" at bounding box center [660, 105] width 170 height 17
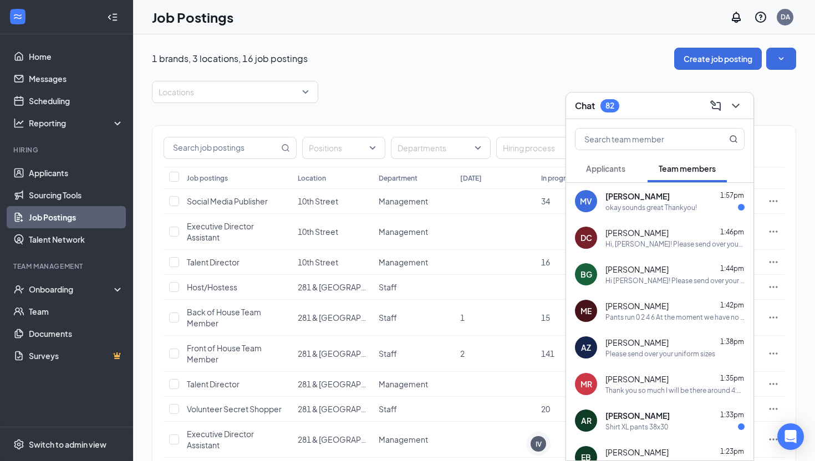
click at [617, 175] on button "Applicants" at bounding box center [606, 169] width 62 height 28
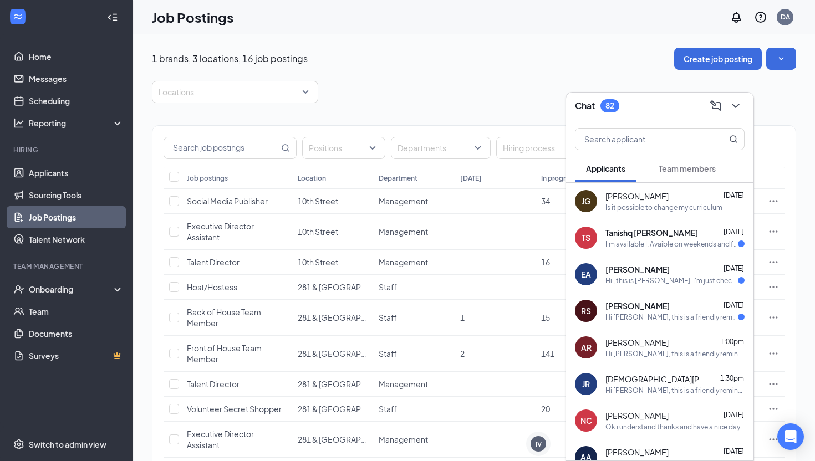
click at [689, 176] on button "Team members" at bounding box center [687, 169] width 79 height 28
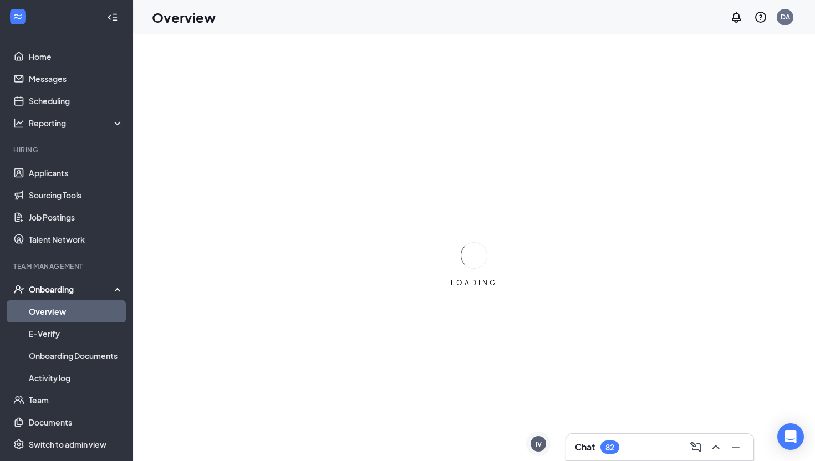
click at [611, 453] on div "82" at bounding box center [610, 447] width 19 height 13
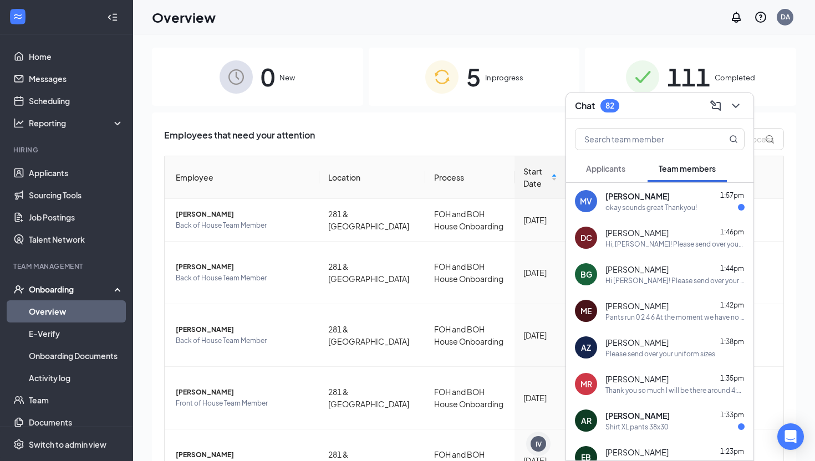
click at [593, 103] on h3 "Chat" at bounding box center [585, 106] width 20 height 12
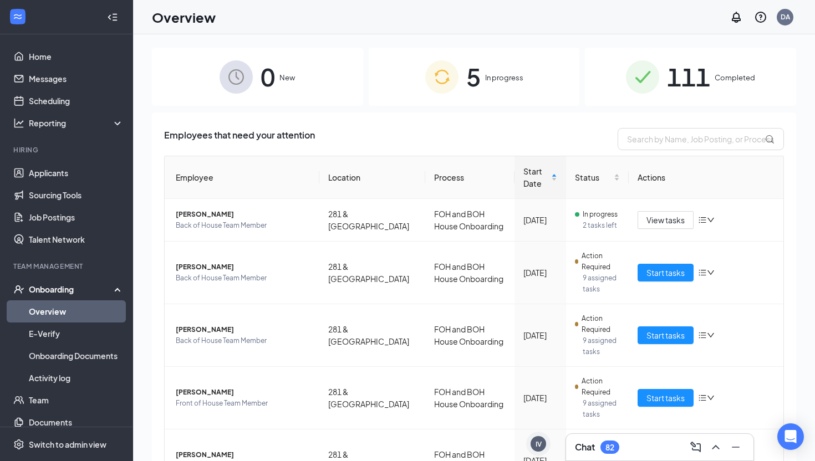
click at [631, 434] on div "Chat 82" at bounding box center [659, 447] width 187 height 27
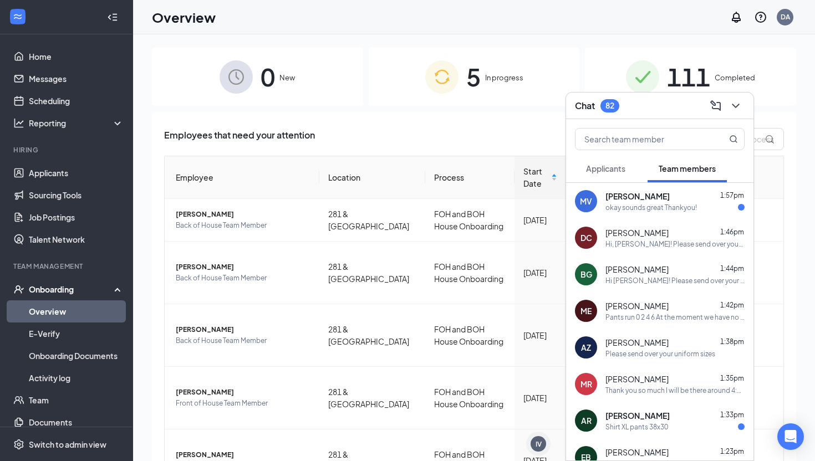
click at [640, 175] on div "Applicants Team members" at bounding box center [660, 169] width 170 height 28
click at [606, 162] on button "Applicants" at bounding box center [606, 169] width 62 height 28
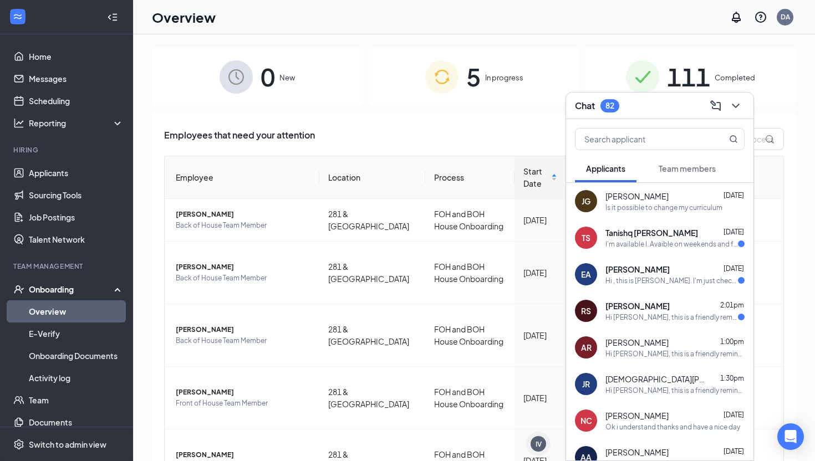
click at [655, 171] on button "Team members" at bounding box center [687, 169] width 79 height 28
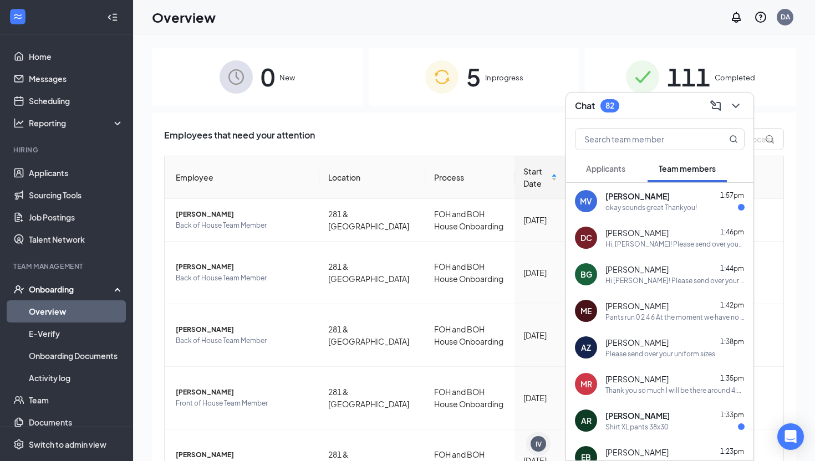
click at [663, 102] on div "Chat 82" at bounding box center [660, 105] width 170 height 17
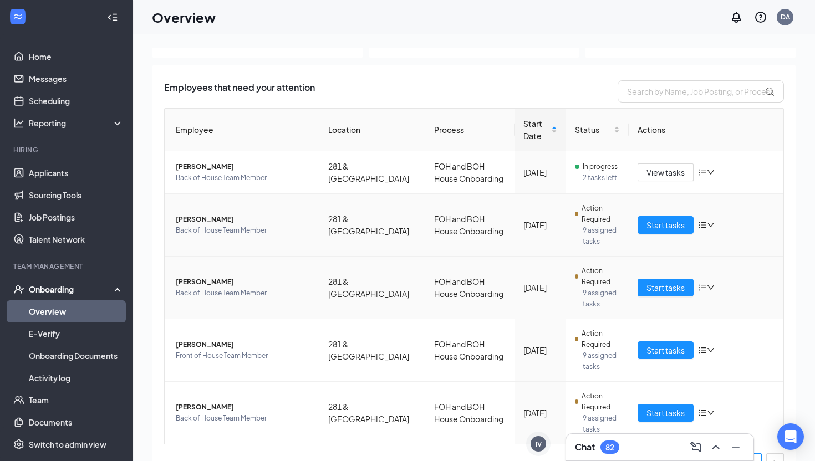
scroll to position [69, 0]
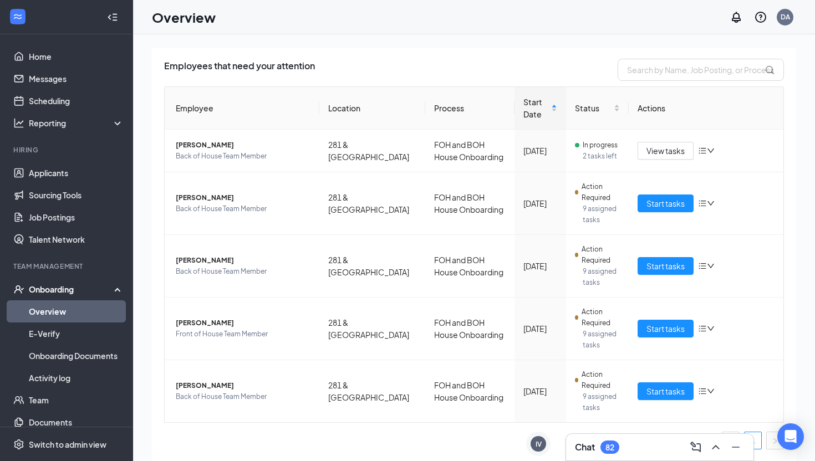
click at [575, 461] on div "Chat 82" at bounding box center [660, 448] width 189 height 28
click at [591, 445] on h3 "Chat" at bounding box center [585, 448] width 20 height 12
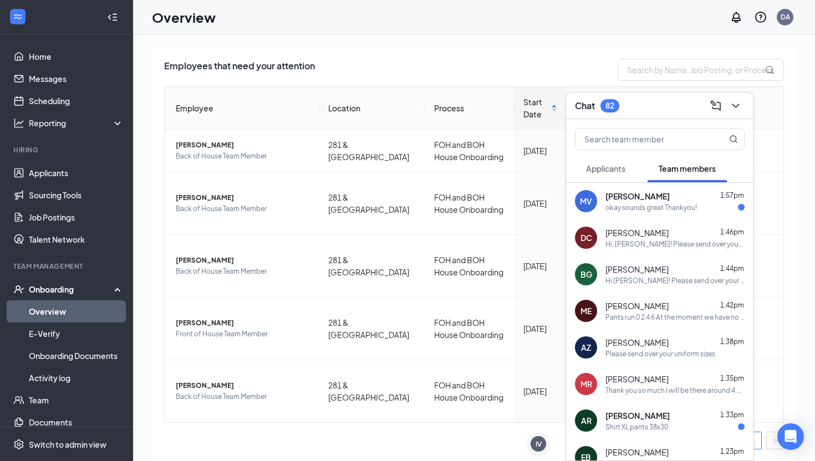
click at [603, 169] on span "Applicants" at bounding box center [605, 169] width 39 height 10
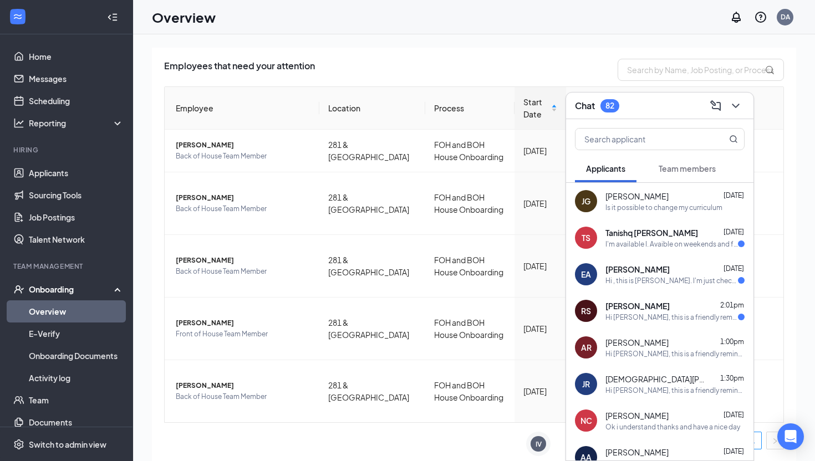
click at [664, 166] on span "Team members" at bounding box center [687, 169] width 57 height 10
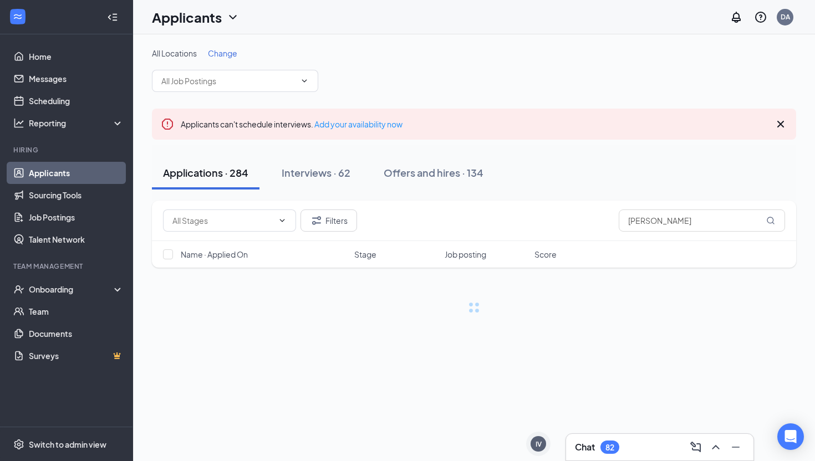
click at [597, 447] on div "Chat 82" at bounding box center [597, 447] width 44 height 13
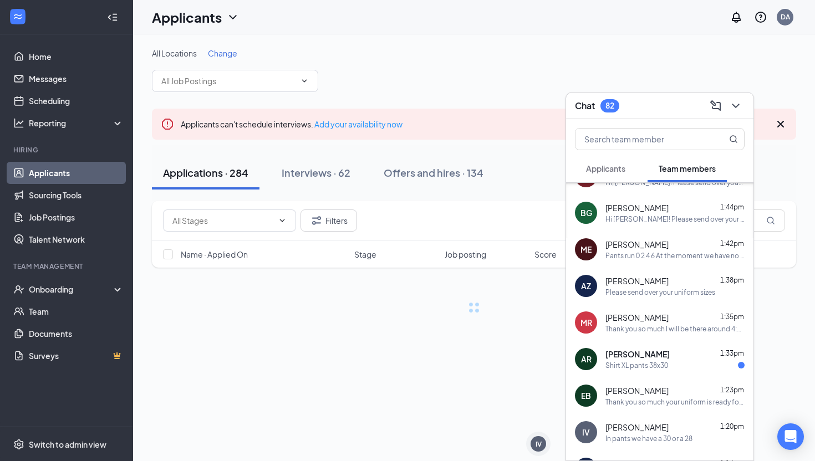
scroll to position [68, 0]
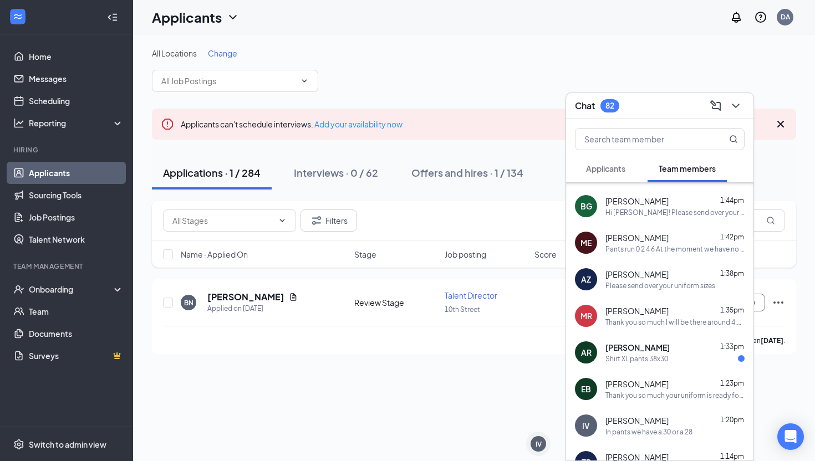
click at [615, 118] on div "Chat 82" at bounding box center [659, 106] width 187 height 27
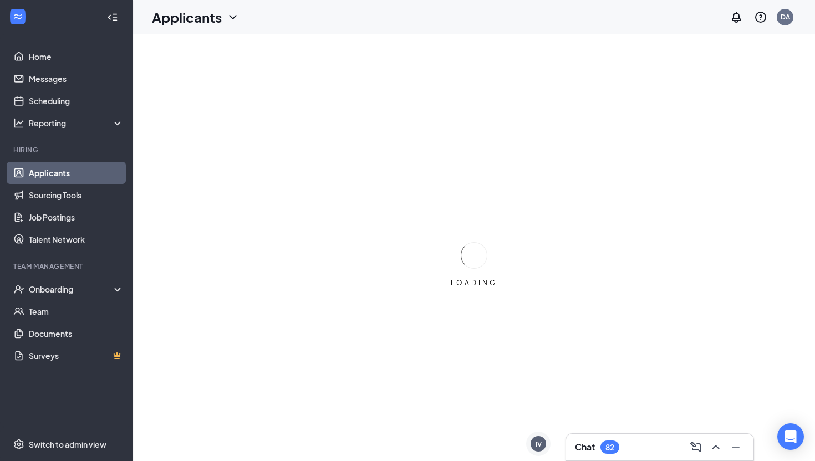
click at [586, 454] on div "Chat 82" at bounding box center [660, 448] width 170 height 18
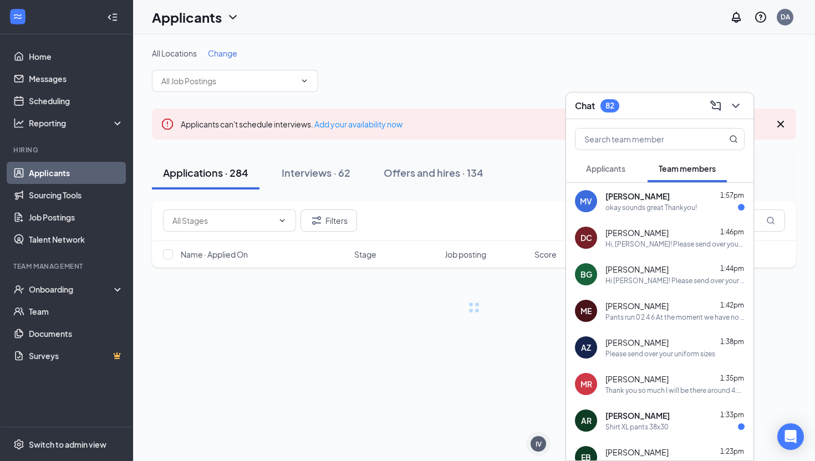
click at [601, 165] on span "Applicants" at bounding box center [605, 169] width 39 height 10
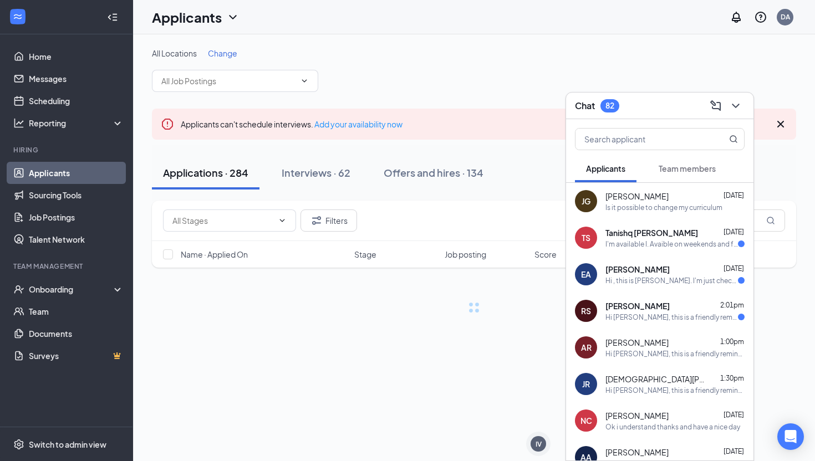
click at [668, 172] on span "Team members" at bounding box center [687, 169] width 57 height 10
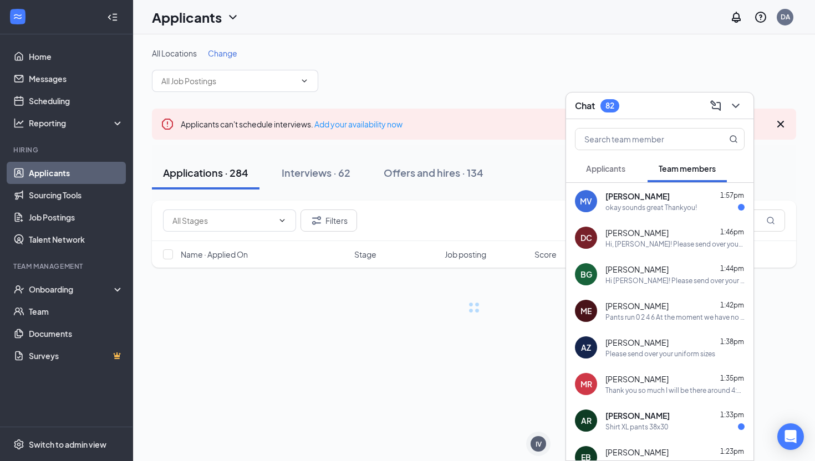
click at [635, 83] on div "All Locations Change" at bounding box center [474, 70] width 645 height 44
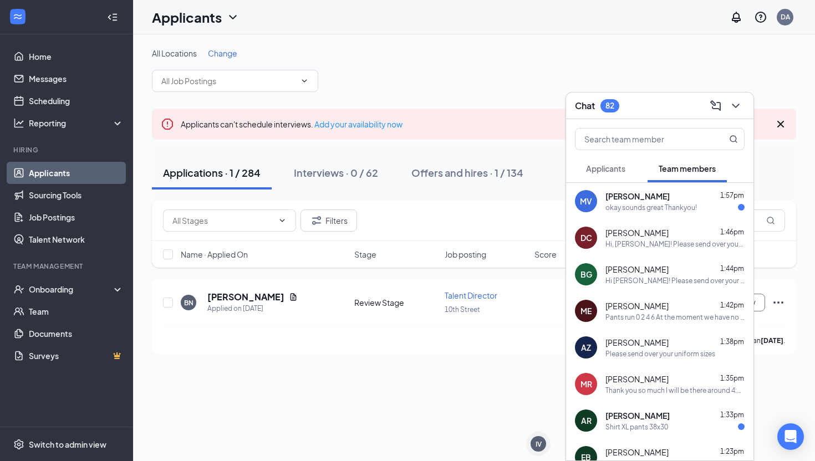
click at [597, 110] on div "Chat 82" at bounding box center [597, 105] width 44 height 13
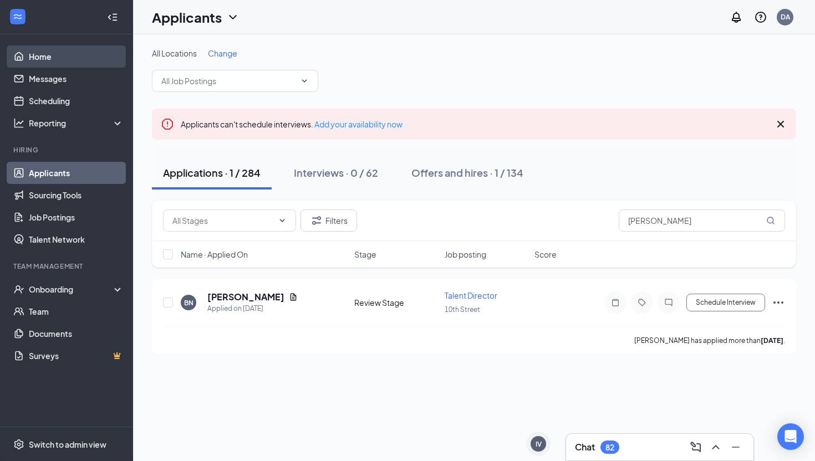
click at [46, 58] on link "Home" at bounding box center [76, 56] width 95 height 22
